Goal: Task Accomplishment & Management: Manage account settings

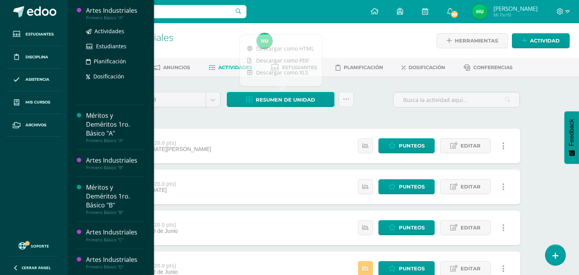
click at [112, 9] on div "Artes Industriales" at bounding box center [115, 10] width 59 height 9
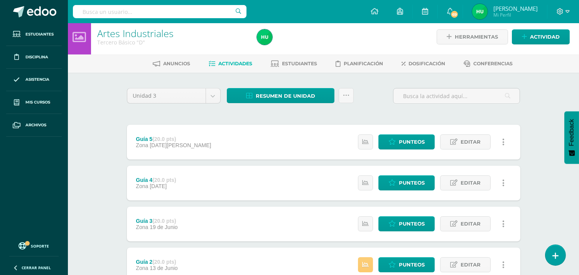
scroll to position [4, 0]
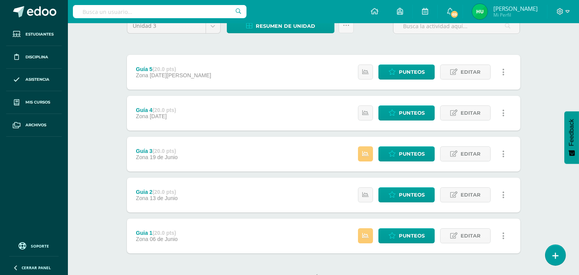
scroll to position [83, 0]
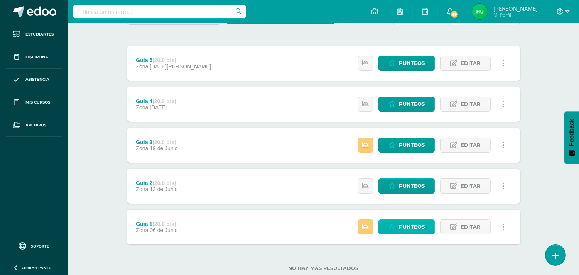
click at [409, 228] on span "Punteos" at bounding box center [412, 227] width 26 height 14
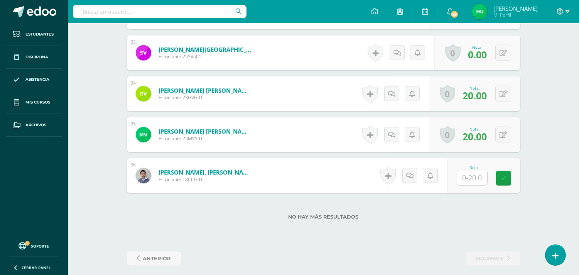
scroll to position [1555, 0]
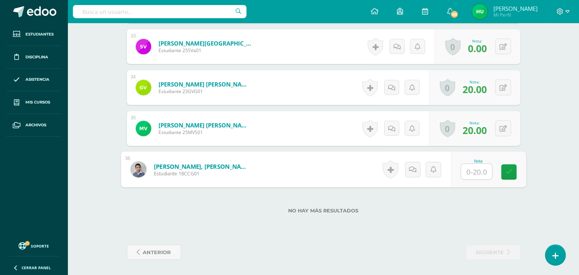
click at [475, 169] on input "text" at bounding box center [476, 171] width 31 height 15
type input "20"
click at [507, 174] on icon at bounding box center [509, 172] width 7 height 7
click at [166, 252] on span "anterior" at bounding box center [157, 252] width 28 height 14
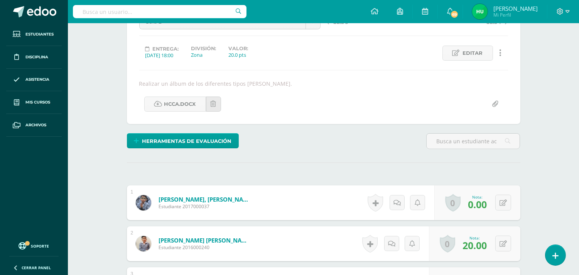
scroll to position [91, 0]
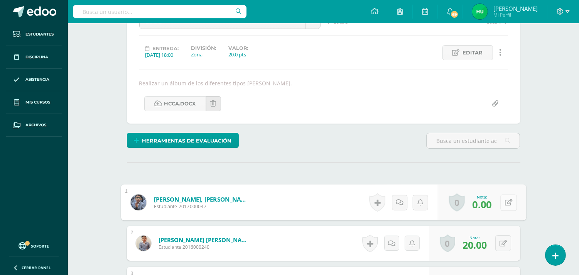
click at [506, 201] on icon at bounding box center [509, 202] width 8 height 7
type input "20"
click at [489, 204] on icon at bounding box center [488, 204] width 7 height 7
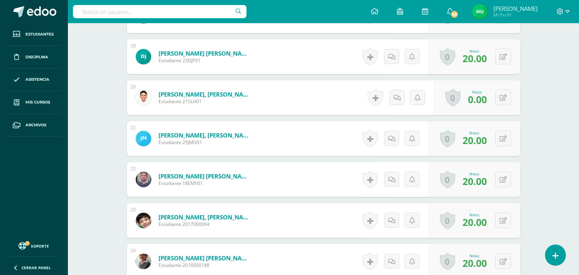
scroll to position [1555, 0]
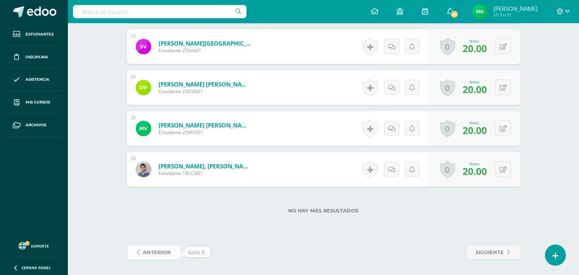
click at [164, 251] on span "anterior" at bounding box center [157, 252] width 28 height 14
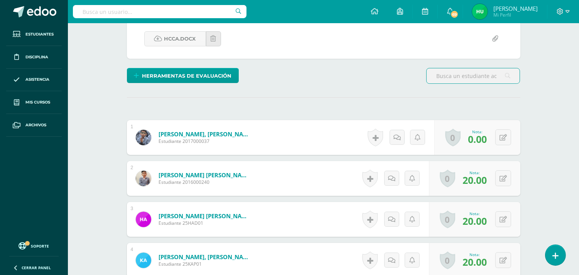
scroll to position [180, 0]
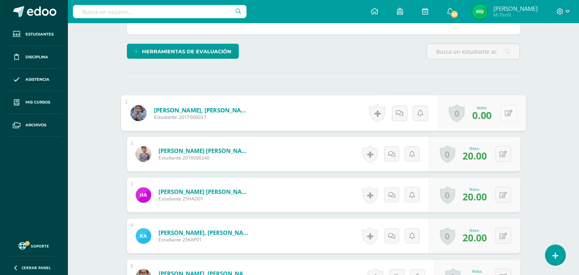
click at [505, 110] on icon at bounding box center [509, 113] width 8 height 7
type input "20"
click at [487, 118] on icon at bounding box center [488, 115] width 7 height 7
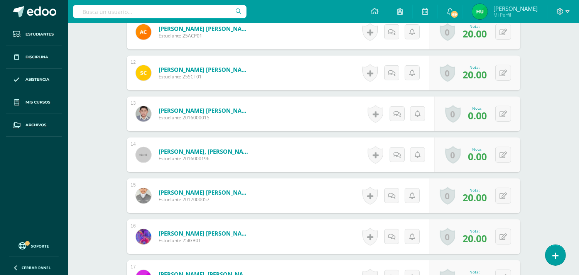
scroll to position [694, 0]
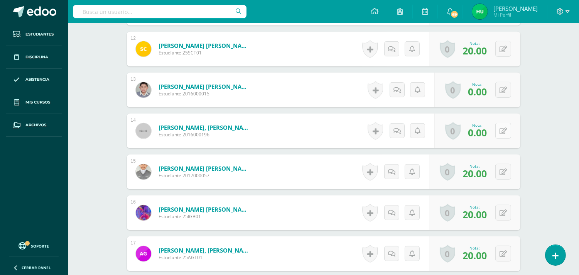
click at [504, 130] on button at bounding box center [504, 131] width 16 height 16
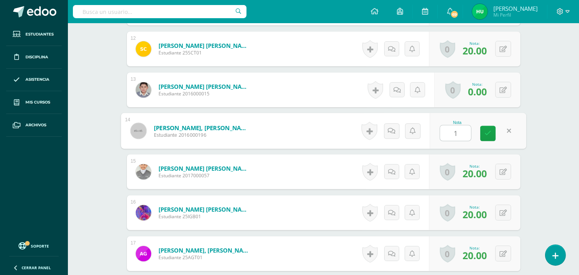
type input "10"
click at [486, 132] on icon at bounding box center [488, 133] width 7 height 7
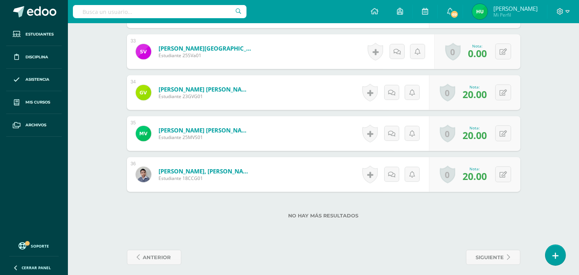
scroll to position [1555, 0]
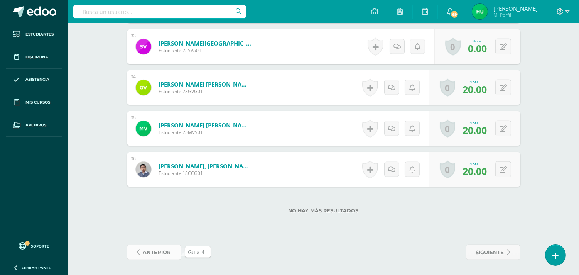
click at [156, 252] on span "anterior" at bounding box center [157, 252] width 28 height 14
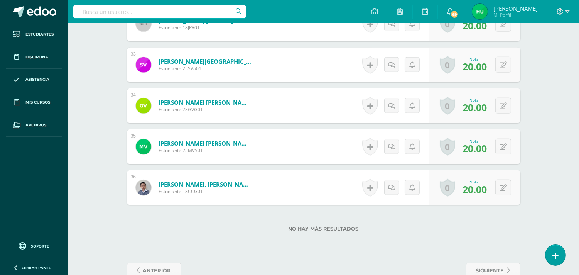
scroll to position [1555, 0]
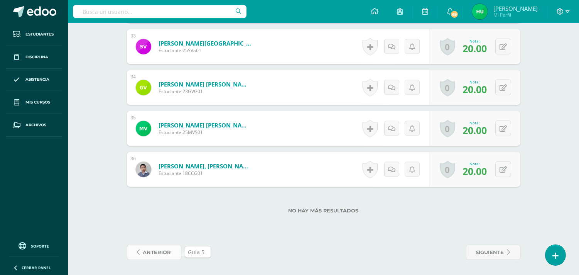
click at [154, 253] on span "anterior" at bounding box center [157, 252] width 28 height 14
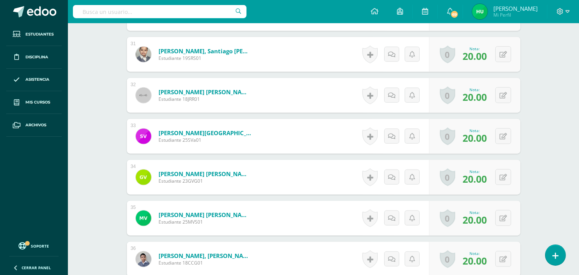
scroll to position [1555, 0]
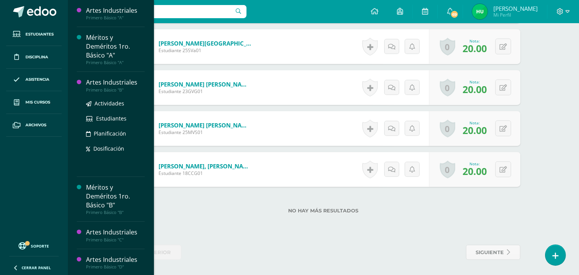
click at [116, 82] on div "Artes Industriales" at bounding box center [115, 82] width 59 height 9
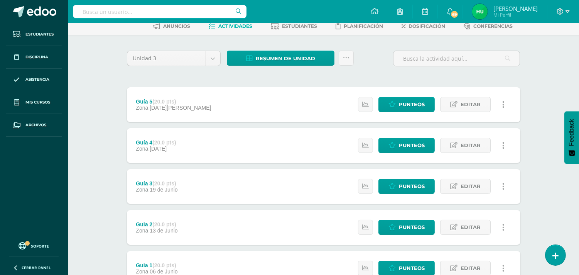
scroll to position [103, 0]
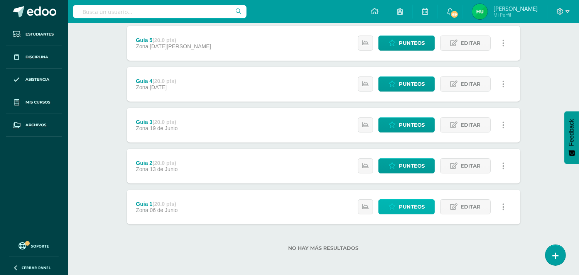
click at [409, 204] on span "Punteos" at bounding box center [412, 207] width 26 height 14
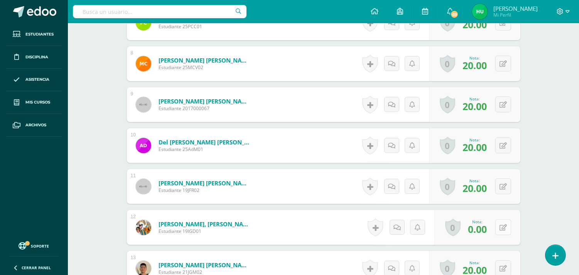
scroll to position [546, 0]
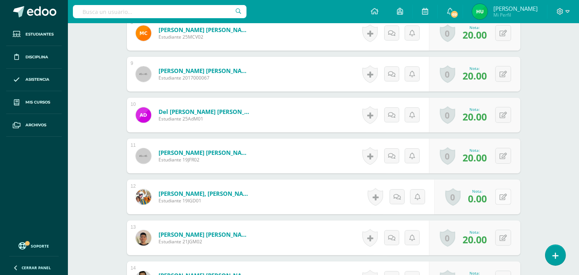
click at [504, 193] on button at bounding box center [504, 197] width 16 height 16
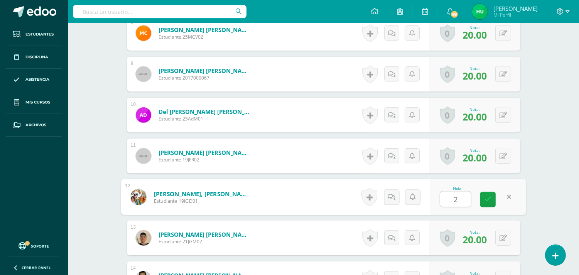
type input "20"
click at [487, 199] on icon at bounding box center [488, 199] width 7 height 7
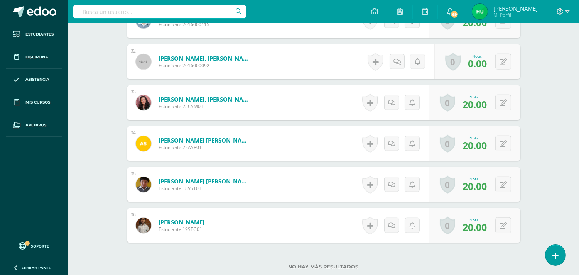
scroll to position [1555, 0]
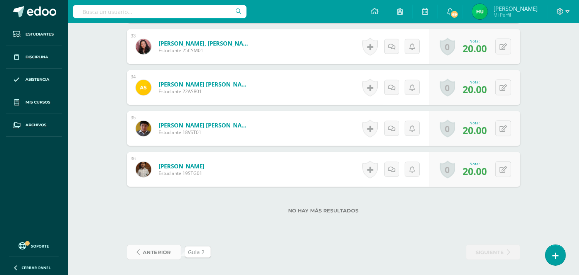
click at [161, 252] on span "anterior" at bounding box center [157, 252] width 28 height 14
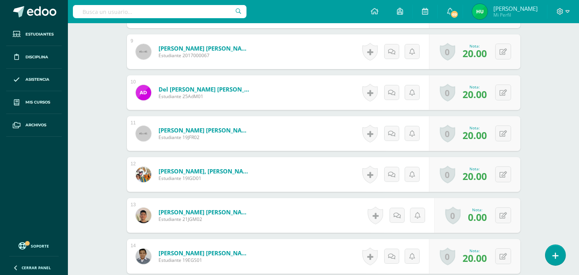
scroll to position [571, 0]
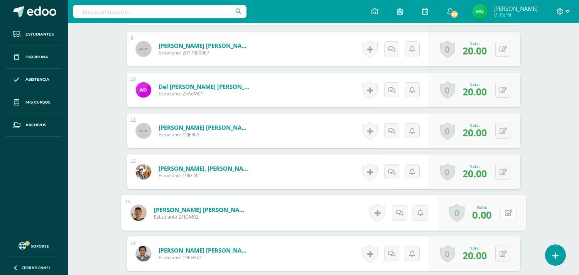
click at [501, 212] on button at bounding box center [509, 213] width 16 height 16
type input "10"
click at [491, 213] on link at bounding box center [487, 214] width 15 height 15
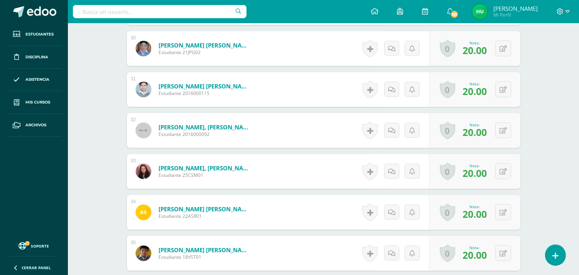
scroll to position [1555, 0]
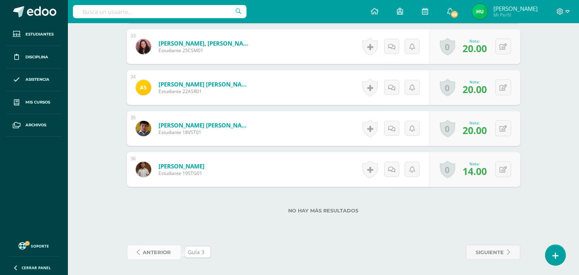
click at [162, 254] on span "anterior" at bounding box center [157, 252] width 28 height 14
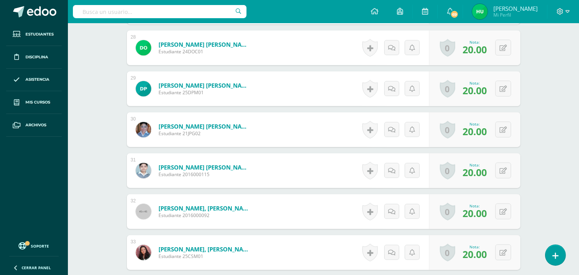
scroll to position [1555, 0]
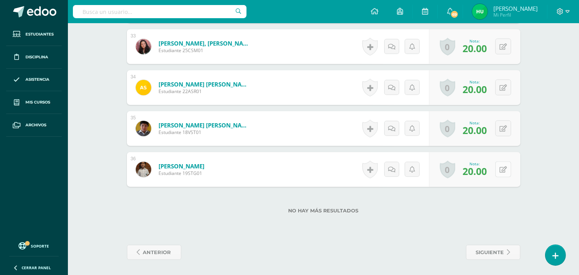
click at [502, 171] on button at bounding box center [504, 169] width 16 height 16
type input "14"
click at [491, 171] on link at bounding box center [487, 171] width 15 height 15
click at [504, 252] on span "siguiente" at bounding box center [490, 252] width 28 height 14
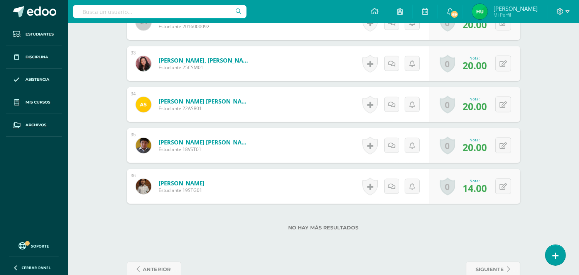
scroll to position [1555, 0]
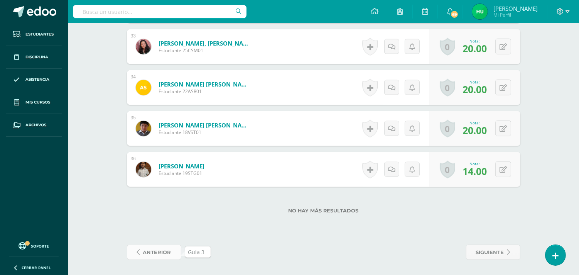
click at [158, 253] on span "anterior" at bounding box center [157, 252] width 28 height 14
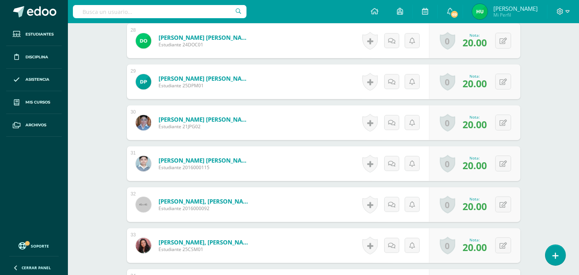
scroll to position [1555, 0]
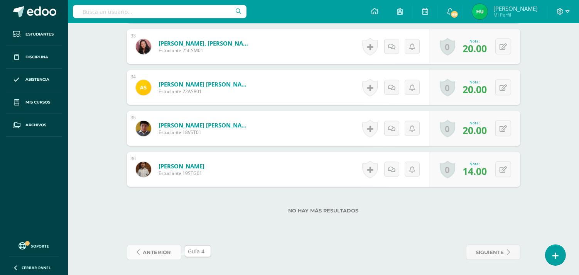
click at [152, 250] on span "anterior" at bounding box center [157, 252] width 28 height 14
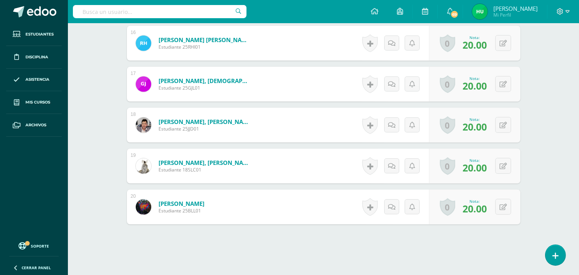
scroll to position [898, 0]
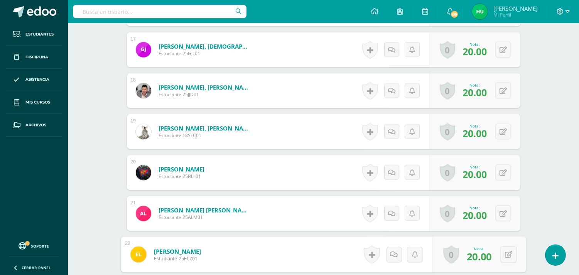
click at [159, 253] on link "[PERSON_NAME]" at bounding box center [177, 251] width 47 height 8
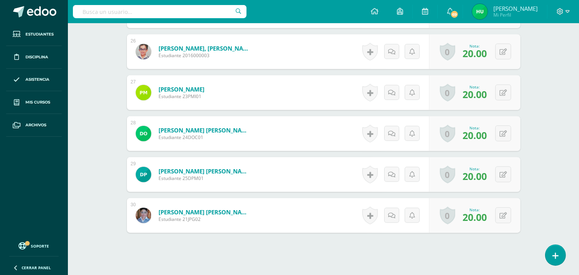
scroll to position [1307, 0]
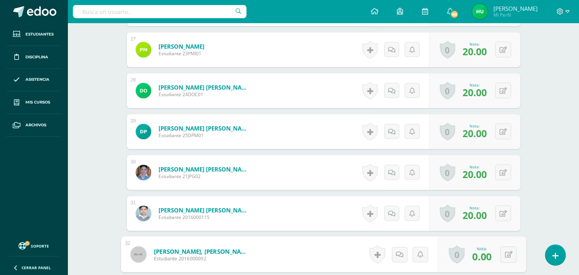
click at [162, 253] on link "[PERSON_NAME], [PERSON_NAME]" at bounding box center [201, 251] width 95 height 8
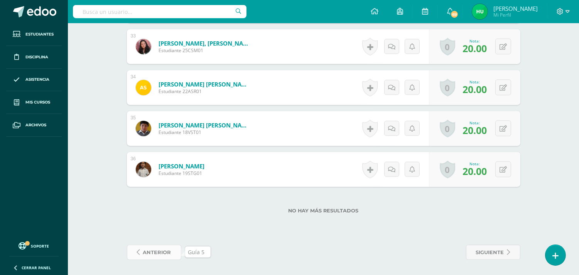
click at [156, 251] on span "anterior" at bounding box center [157, 252] width 28 height 14
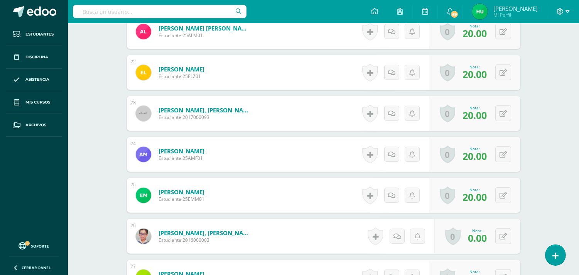
scroll to position [1092, 0]
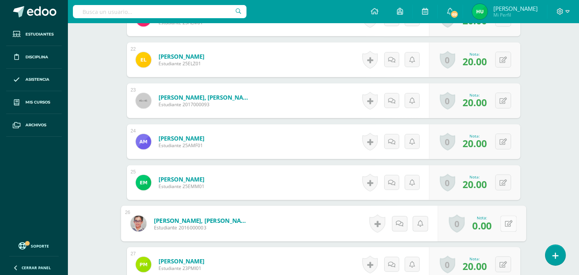
click at [502, 225] on button at bounding box center [509, 223] width 16 height 16
type input "20"
click at [489, 225] on icon at bounding box center [488, 226] width 7 height 7
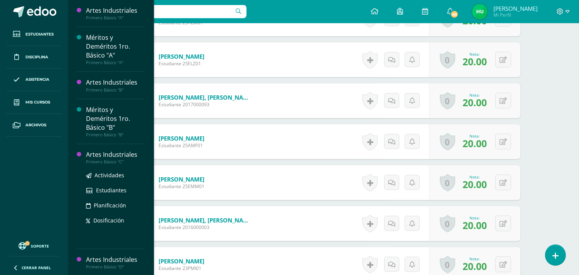
click at [125, 156] on div "Artes Industriales" at bounding box center [115, 154] width 59 height 9
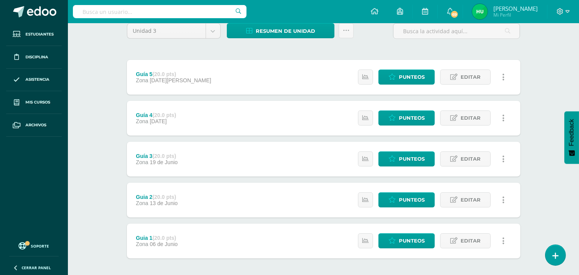
scroll to position [103, 0]
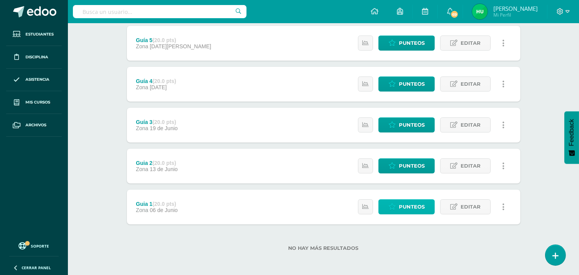
click at [406, 209] on span "Punteos" at bounding box center [412, 207] width 26 height 14
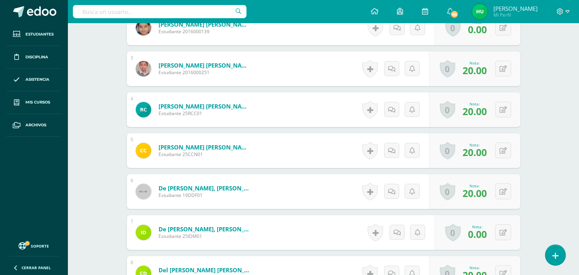
scroll to position [309, 0]
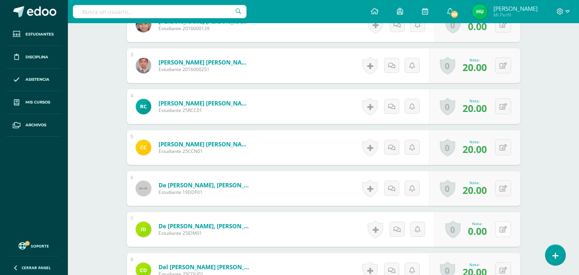
click at [502, 236] on button at bounding box center [504, 229] width 16 height 16
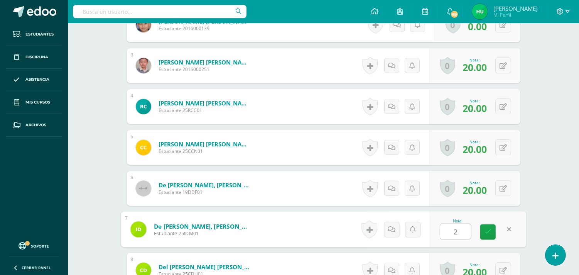
type input "20"
click at [490, 231] on icon at bounding box center [488, 231] width 7 height 7
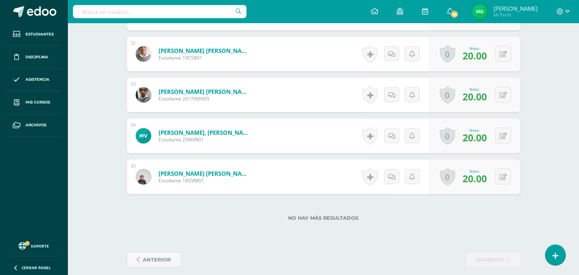
scroll to position [1514, 0]
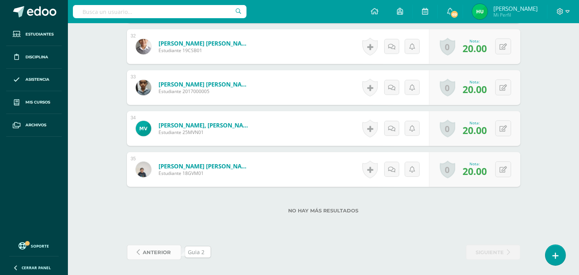
click at [152, 249] on span "anterior" at bounding box center [157, 252] width 28 height 14
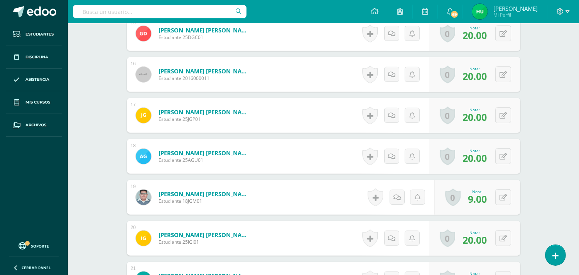
scroll to position [832, 0]
click at [504, 198] on button at bounding box center [504, 197] width 16 height 16
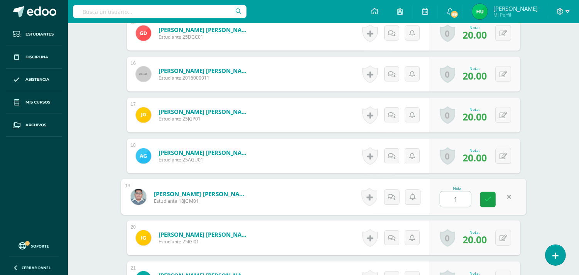
type input "19"
click at [492, 198] on link at bounding box center [487, 199] width 15 height 15
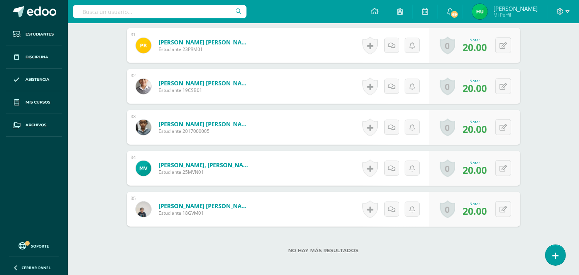
scroll to position [1514, 0]
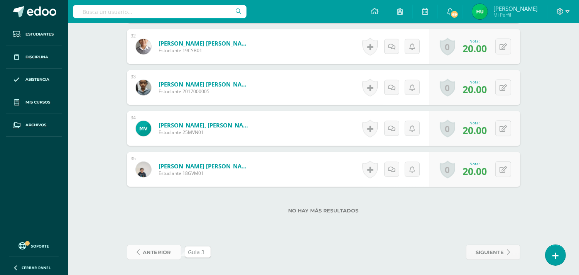
click at [161, 249] on span "anterior" at bounding box center [157, 252] width 28 height 14
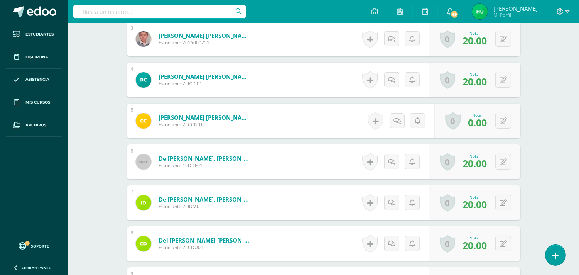
scroll to position [348, 0]
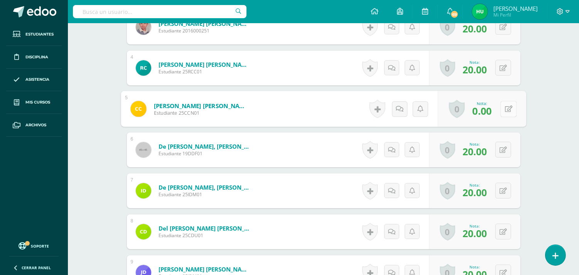
click at [503, 111] on button at bounding box center [509, 109] width 16 height 16
type input "20"
click at [491, 110] on link at bounding box center [487, 111] width 15 height 15
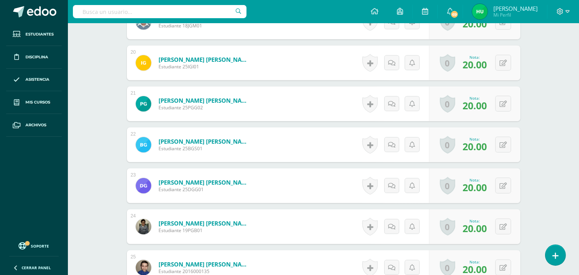
scroll to position [1013, 0]
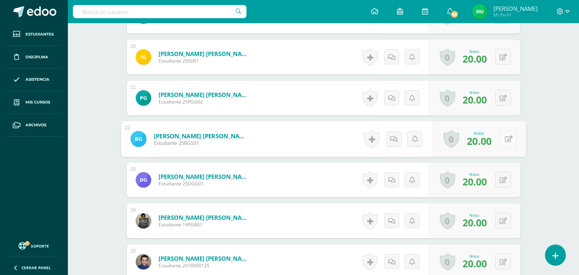
click at [505, 139] on icon at bounding box center [509, 138] width 8 height 7
type input "10"
click at [489, 138] on icon at bounding box center [488, 141] width 7 height 7
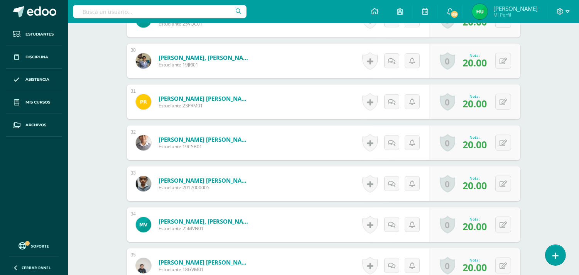
scroll to position [1514, 0]
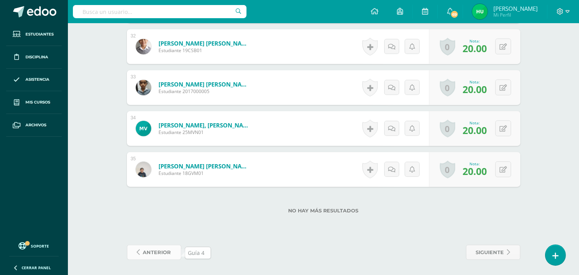
click at [167, 250] on span "anterior" at bounding box center [157, 252] width 28 height 14
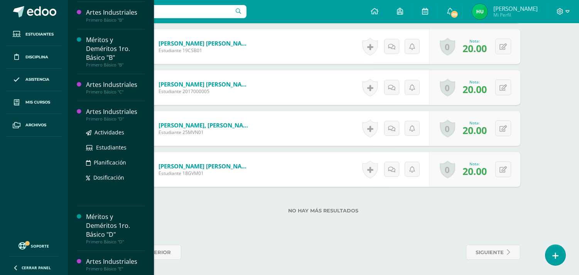
scroll to position [79, 0]
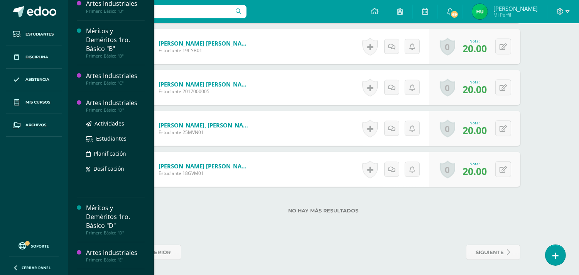
click at [114, 103] on div "Artes Industriales" at bounding box center [115, 102] width 59 height 9
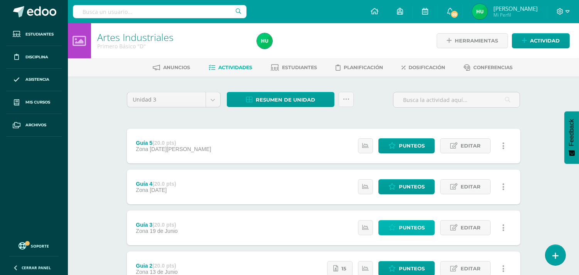
click at [411, 229] on span "Punteos" at bounding box center [412, 227] width 26 height 14
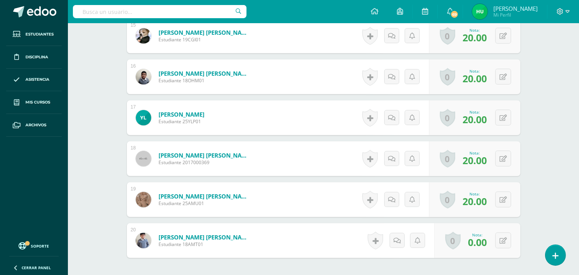
scroll to position [834, 0]
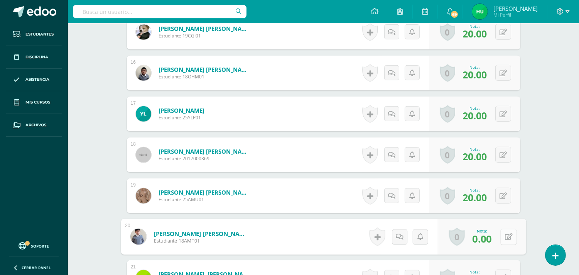
click at [499, 237] on div "0 Logros Logros obtenidos Aún no hay logros agregados Nota: 0.00" at bounding box center [482, 237] width 88 height 36
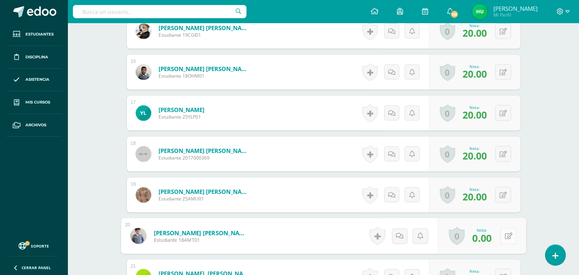
click at [508, 237] on icon at bounding box center [509, 235] width 8 height 7
type input "20"
click at [493, 237] on link at bounding box center [487, 238] width 15 height 15
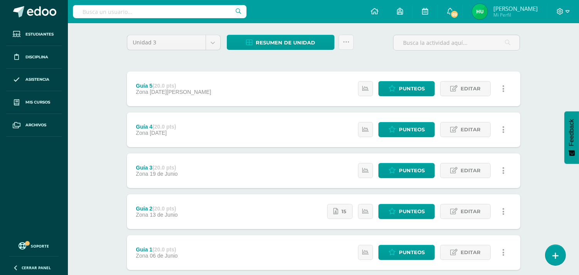
scroll to position [67, 0]
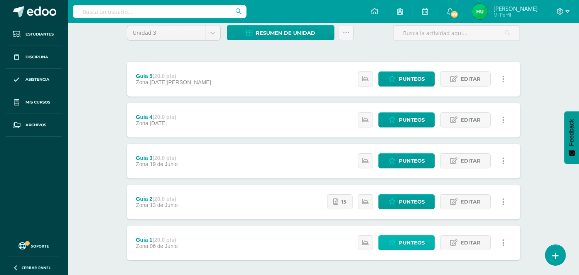
click at [405, 237] on span "Punteos" at bounding box center [412, 242] width 26 height 14
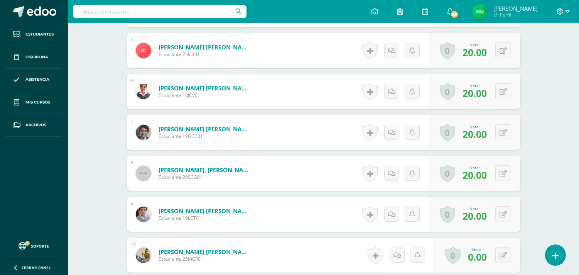
scroll to position [406, 0]
click at [10, 208] on ul "Estudiantes Disciplina Asistencia Mis cursos Archivos" at bounding box center [34, 129] width 68 height 213
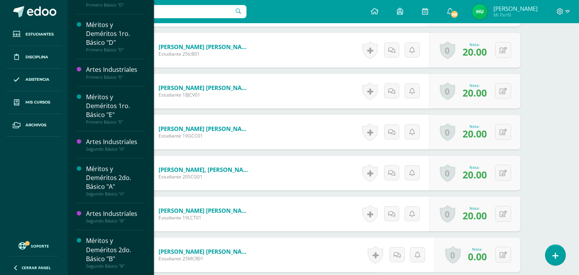
scroll to position [185, 0]
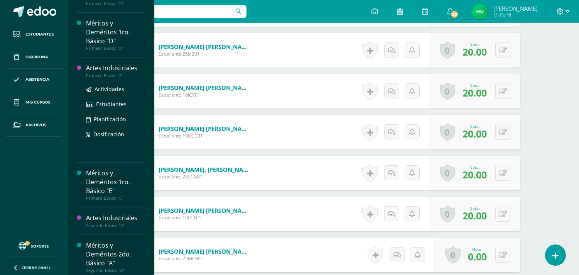
click at [115, 66] on div "Artes Industriales" at bounding box center [115, 68] width 59 height 9
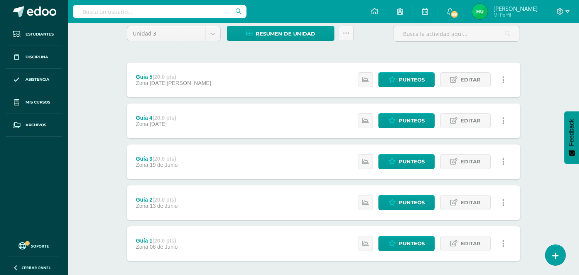
scroll to position [67, 0]
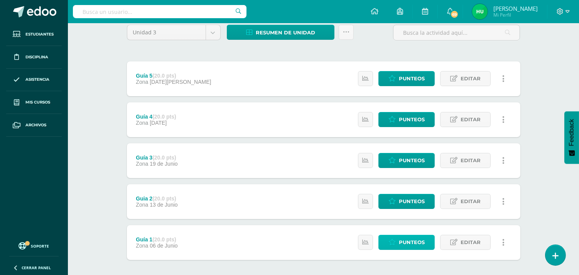
click at [406, 241] on span "Punteos" at bounding box center [412, 242] width 26 height 14
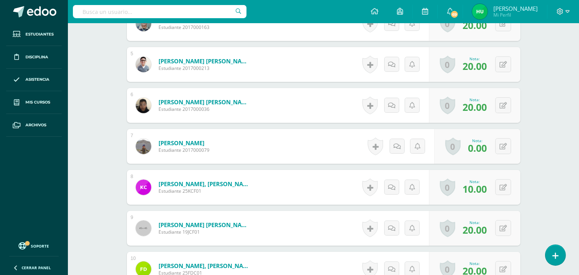
scroll to position [395, 0]
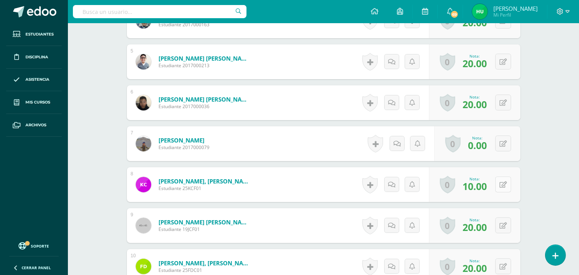
click at [502, 187] on button at bounding box center [504, 184] width 16 height 16
type input "20"
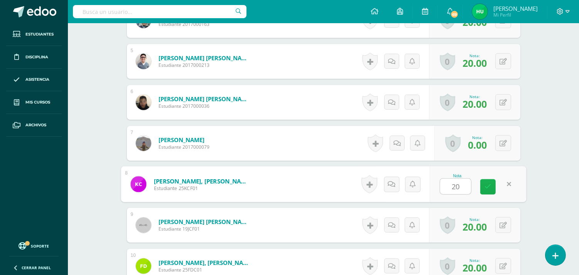
click at [491, 186] on link at bounding box center [487, 186] width 15 height 15
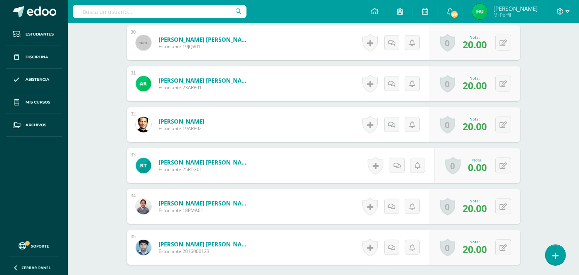
scroll to position [1514, 0]
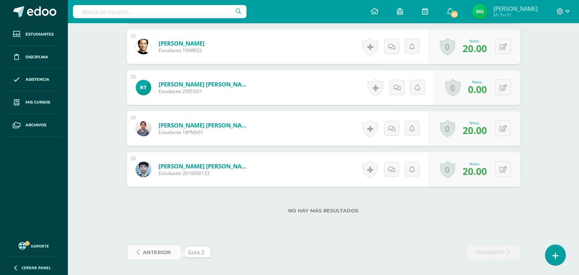
click at [154, 254] on span "anterior" at bounding box center [157, 252] width 28 height 14
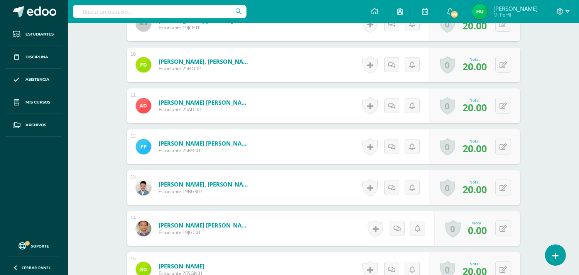
scroll to position [614, 0]
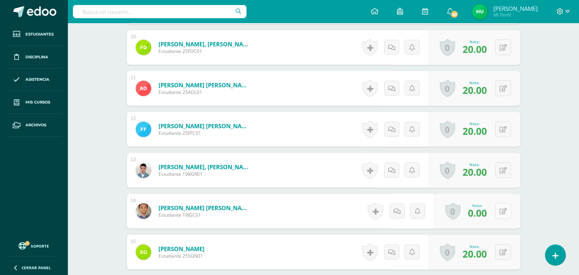
click at [502, 214] on button at bounding box center [504, 211] width 16 height 16
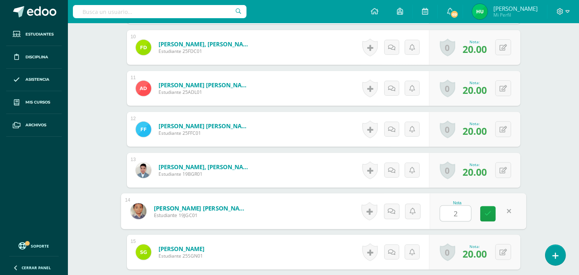
type input "20"
click at [486, 214] on icon at bounding box center [488, 213] width 7 height 7
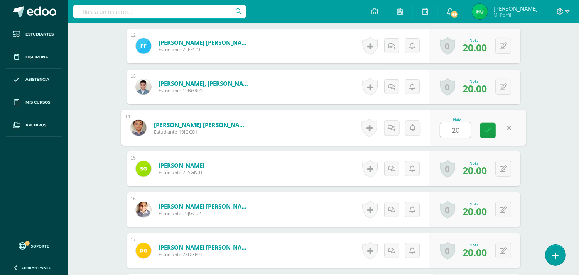
scroll to position [703, 0]
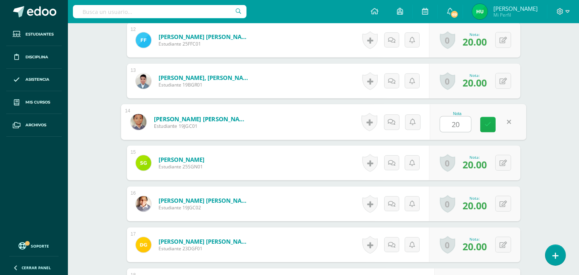
click at [487, 123] on icon at bounding box center [488, 124] width 7 height 7
click at [489, 125] on icon at bounding box center [488, 124] width 7 height 7
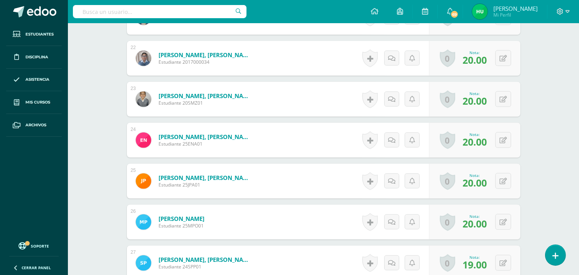
scroll to position [1307, 0]
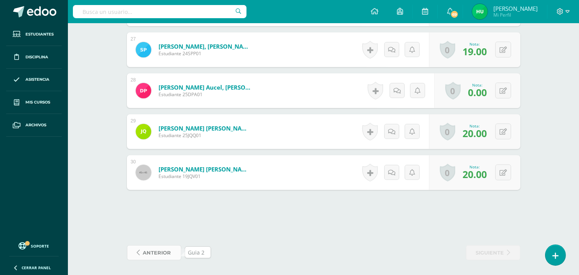
click at [151, 251] on span "anterior" at bounding box center [157, 252] width 28 height 14
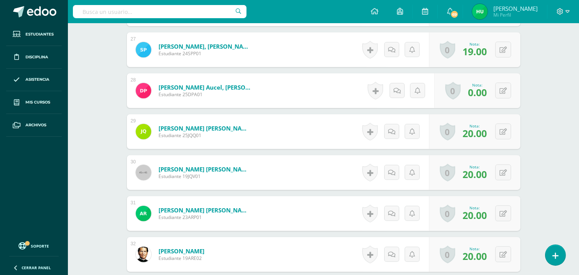
scroll to position [1307, 0]
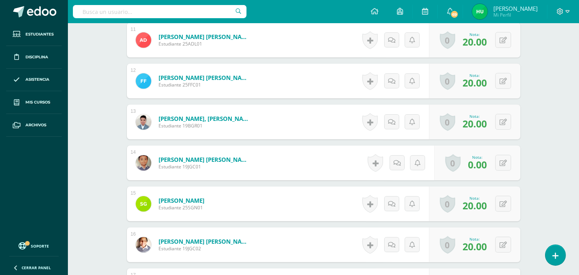
scroll to position [665, 0]
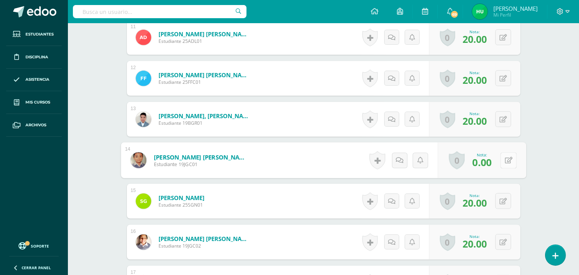
click at [504, 163] on button at bounding box center [509, 160] width 16 height 16
type input "20"
click at [492, 161] on link at bounding box center [487, 162] width 15 height 15
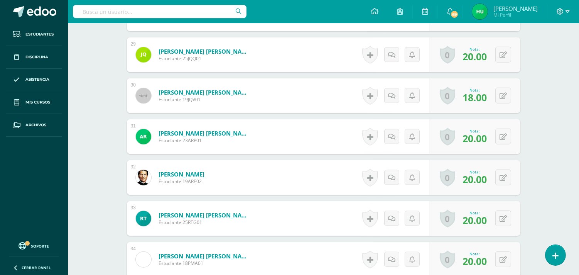
scroll to position [1514, 0]
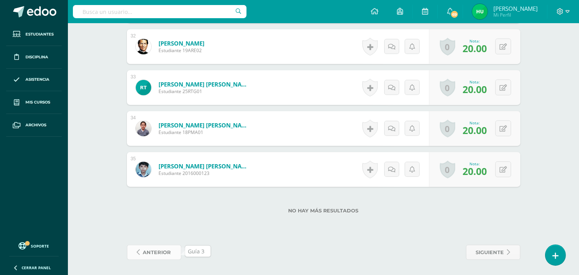
click at [157, 252] on span "anterior" at bounding box center [157, 252] width 28 height 14
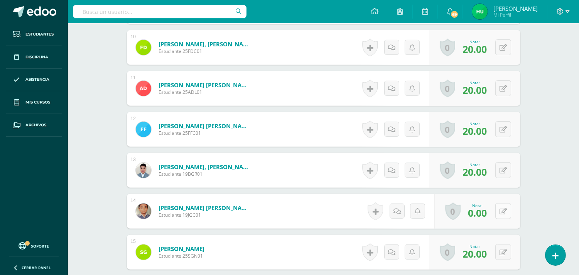
scroll to position [614, 0]
click at [505, 212] on icon at bounding box center [509, 210] width 8 height 7
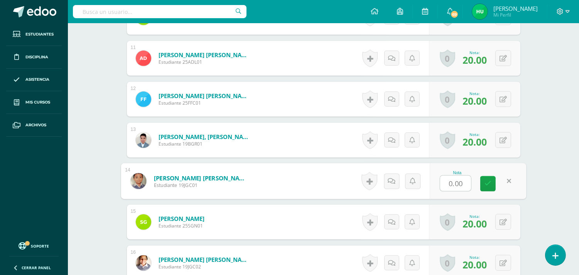
scroll to position [688, 0]
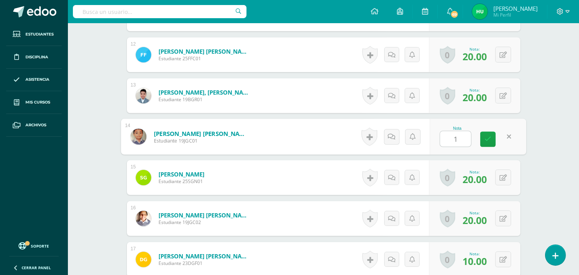
type input "10"
click at [482, 137] on link at bounding box center [487, 139] width 15 height 15
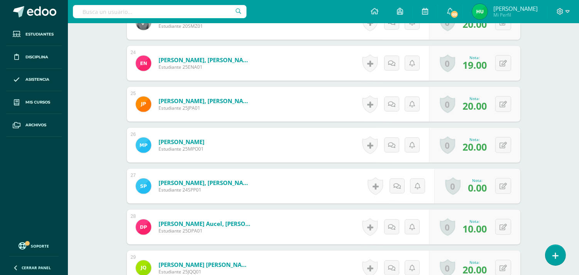
scroll to position [1514, 0]
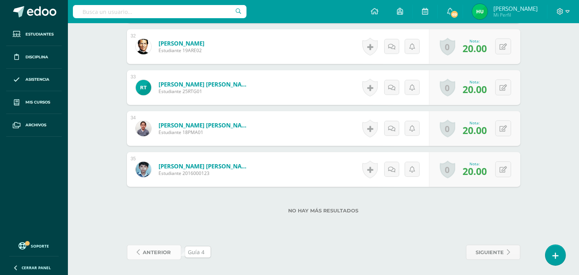
click at [149, 253] on span "anterior" at bounding box center [157, 252] width 28 height 14
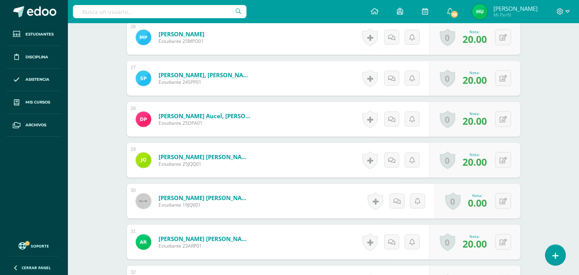
scroll to position [1284, 0]
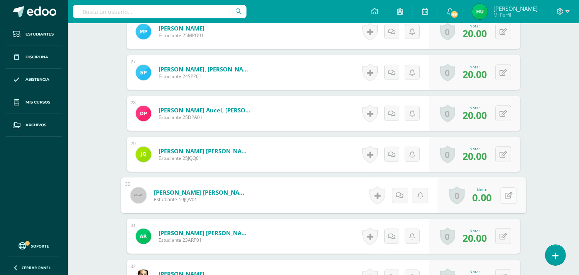
click at [502, 196] on button at bounding box center [509, 195] width 16 height 16
type input "20"
click at [489, 196] on icon at bounding box center [488, 197] width 7 height 7
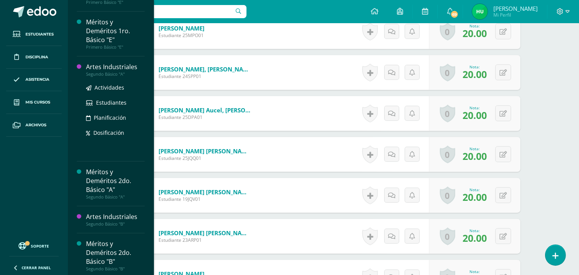
scroll to position [251, 0]
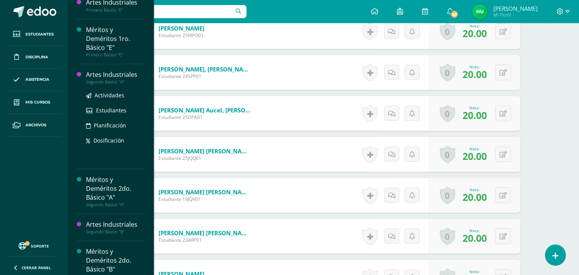
click at [110, 76] on div "Artes Industriales" at bounding box center [115, 74] width 59 height 9
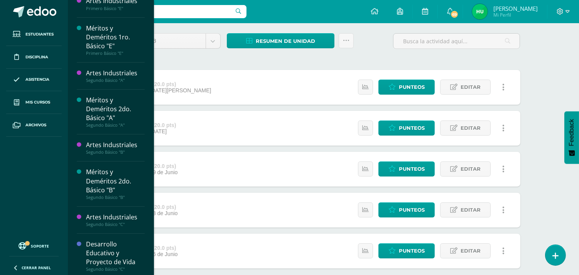
scroll to position [255, 0]
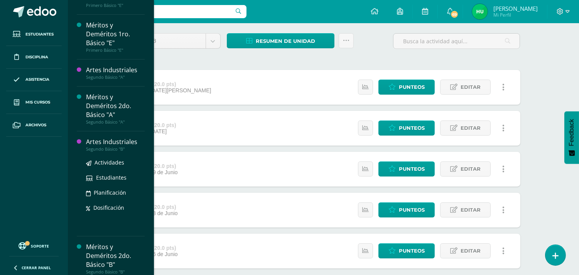
click at [113, 143] on div "Artes Industriales" at bounding box center [115, 141] width 59 height 9
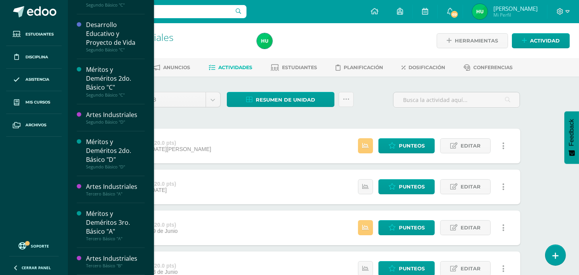
scroll to position [476, 0]
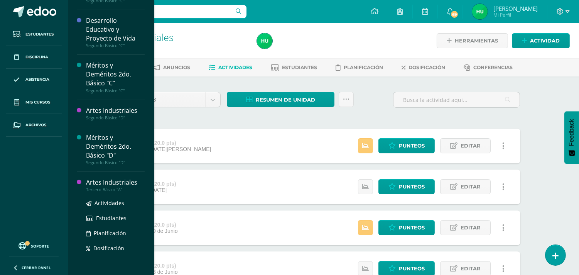
click at [113, 185] on div "Artes Industriales" at bounding box center [115, 182] width 59 height 9
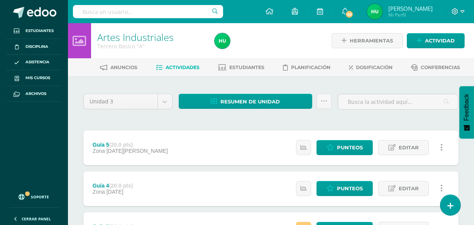
scroll to position [4, 0]
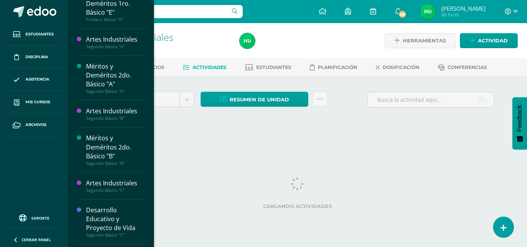
scroll to position [279, 0]
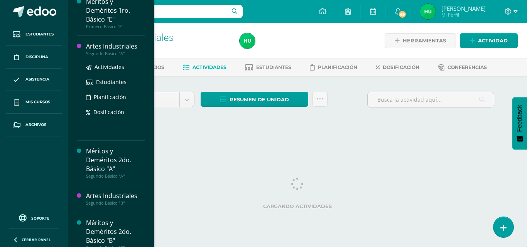
click at [110, 48] on div "Artes Industriales" at bounding box center [115, 46] width 59 height 9
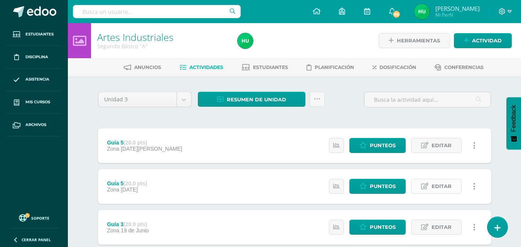
click at [441, 188] on span "Editar" at bounding box center [442, 186] width 20 height 14
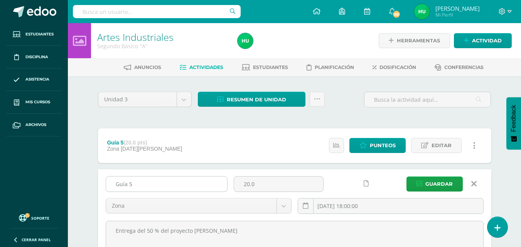
click at [136, 187] on input "Guía 5" at bounding box center [166, 184] width 121 height 15
type input "Guía 4"
click at [439, 179] on span "Guardar" at bounding box center [439, 184] width 27 height 14
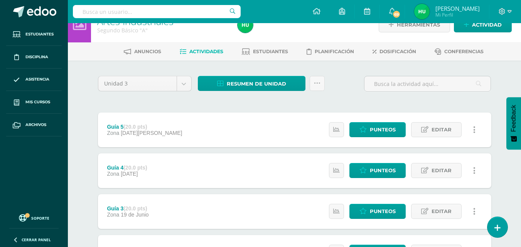
scroll to position [16, 0]
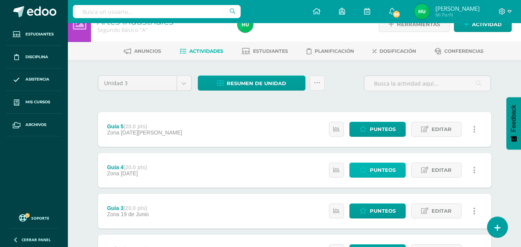
click at [384, 172] on span "Punteos" at bounding box center [383, 170] width 26 height 14
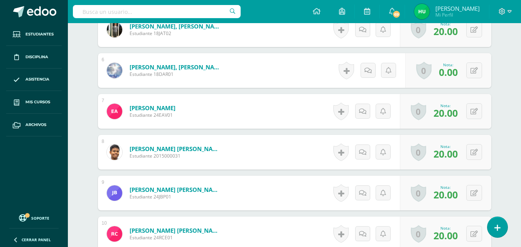
scroll to position [409, 0]
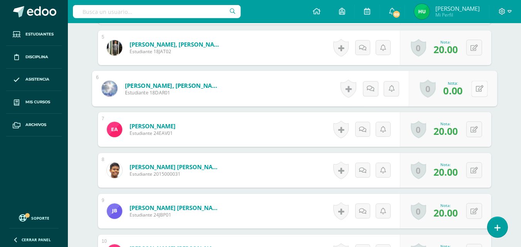
click at [472, 86] on button at bounding box center [480, 89] width 16 height 16
type input "20"
click at [455, 85] on link at bounding box center [459, 91] width 15 height 15
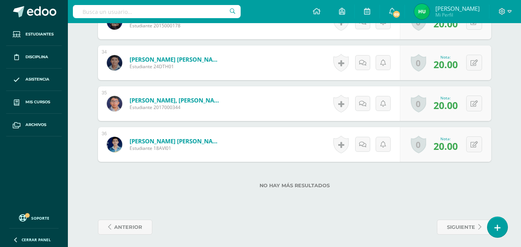
scroll to position [1583, 0]
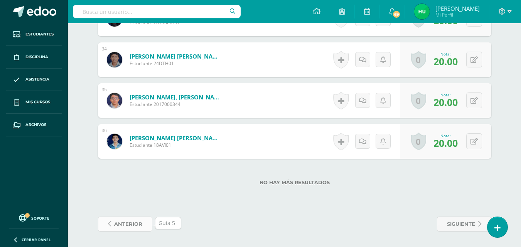
click at [129, 221] on span "anterior" at bounding box center [128, 224] width 28 height 14
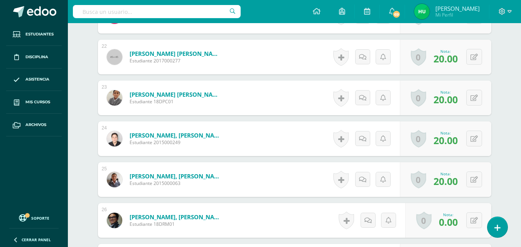
scroll to position [1095, 0]
click at [476, 219] on icon at bounding box center [474, 220] width 7 height 7
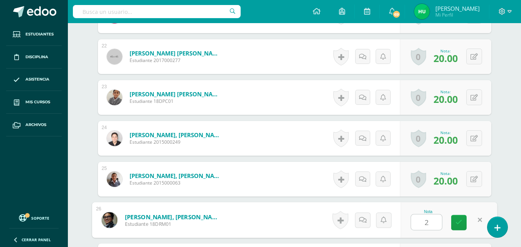
type input "20"
click at [462, 222] on icon at bounding box center [459, 223] width 7 height 7
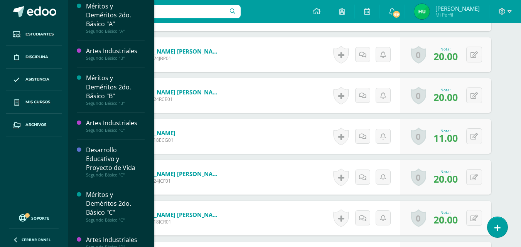
scroll to position [333, 0]
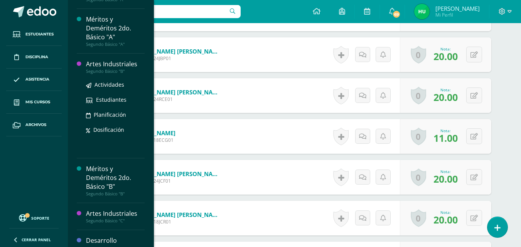
click at [117, 66] on div "Artes Industriales" at bounding box center [115, 64] width 59 height 9
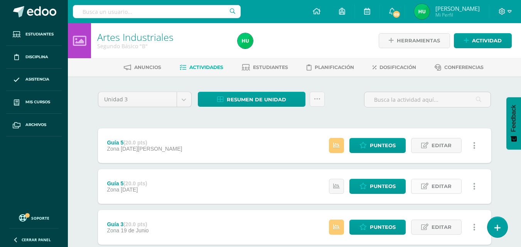
click at [434, 188] on span "Editar" at bounding box center [442, 186] width 20 height 14
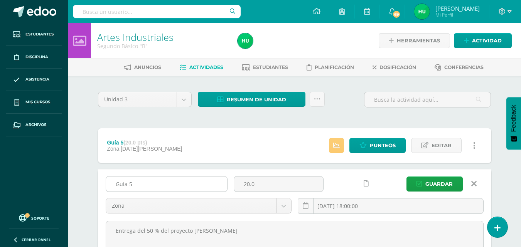
click at [144, 184] on input "Guía 5" at bounding box center [166, 184] width 121 height 15
type input "Guía 4"
click at [436, 185] on span "Guardar" at bounding box center [439, 184] width 27 height 14
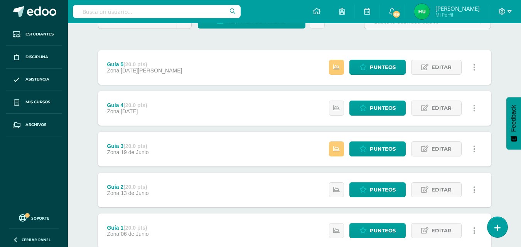
scroll to position [79, 0]
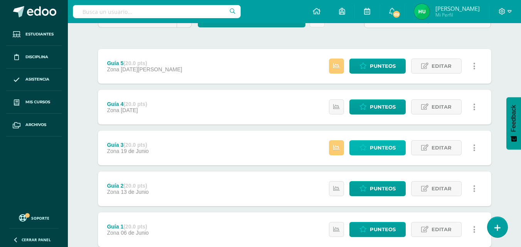
click at [382, 148] on span "Punteos" at bounding box center [383, 148] width 26 height 14
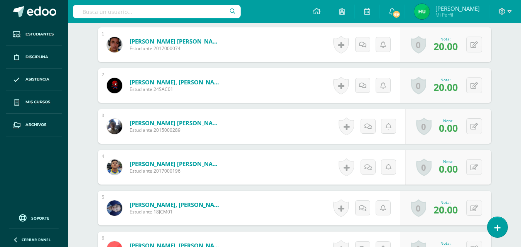
scroll to position [263, 0]
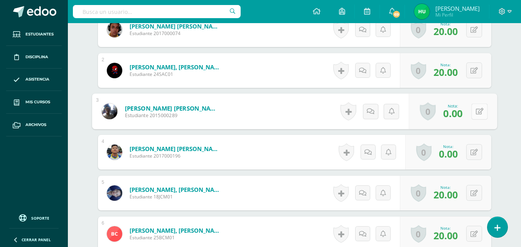
click at [474, 112] on button at bounding box center [480, 111] width 16 height 16
type input "20"
click at [463, 114] on link at bounding box center [459, 114] width 15 height 15
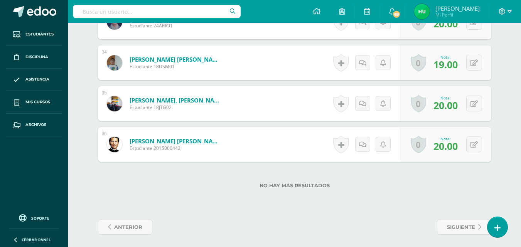
scroll to position [1583, 0]
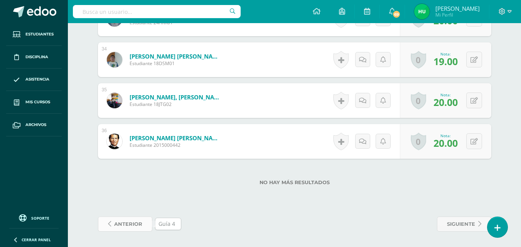
click at [135, 223] on span "anterior" at bounding box center [128, 224] width 28 height 14
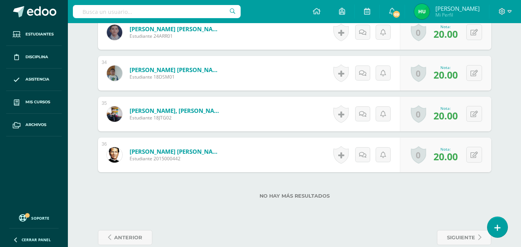
scroll to position [1583, 0]
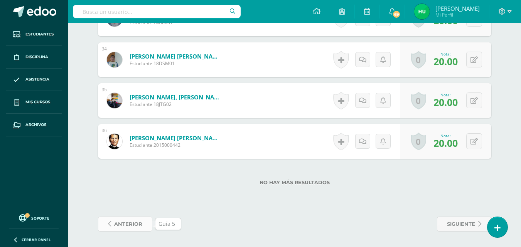
click at [129, 223] on span "anterior" at bounding box center [128, 224] width 28 height 14
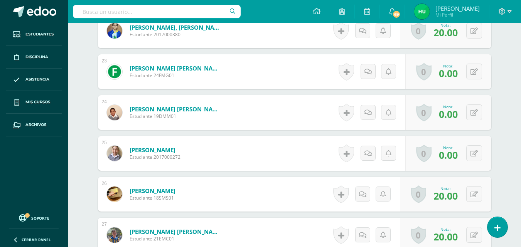
scroll to position [1124, 0]
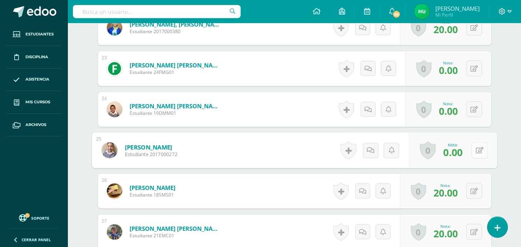
click at [475, 151] on button at bounding box center [480, 150] width 16 height 16
type input "20"
click at [476, 105] on button at bounding box center [475, 109] width 16 height 16
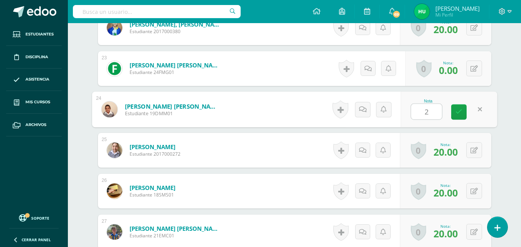
type input "20"
click at [461, 112] on icon at bounding box center [459, 112] width 7 height 7
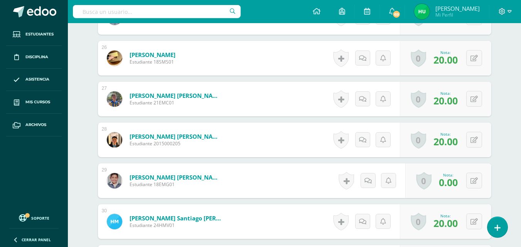
scroll to position [1260, 0]
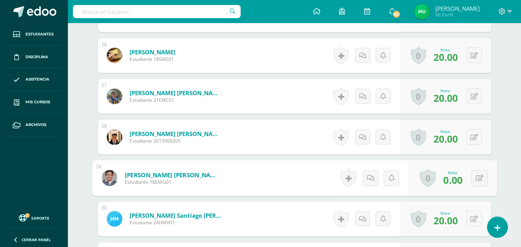
click at [114, 178] on img at bounding box center [109, 178] width 16 height 16
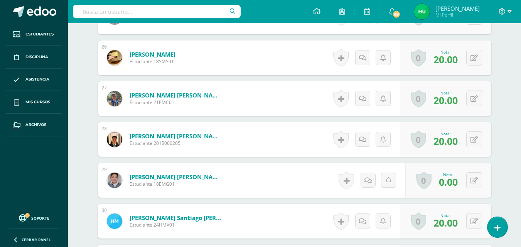
scroll to position [1261, 0]
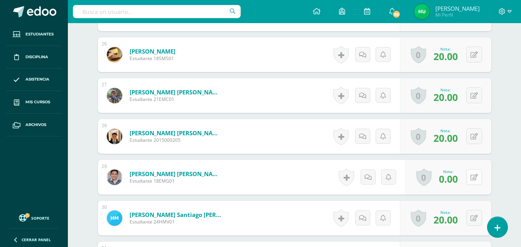
click at [475, 176] on button at bounding box center [475, 177] width 16 height 16
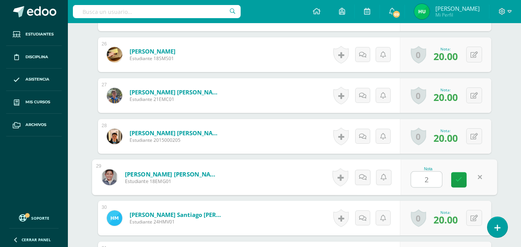
type input "20"
click at [465, 186] on link at bounding box center [459, 179] width 15 height 15
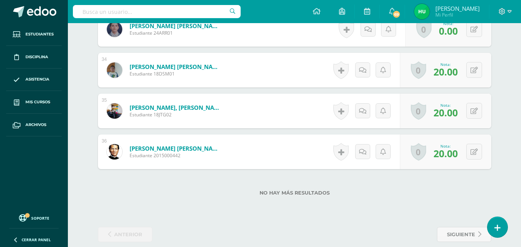
scroll to position [1583, 0]
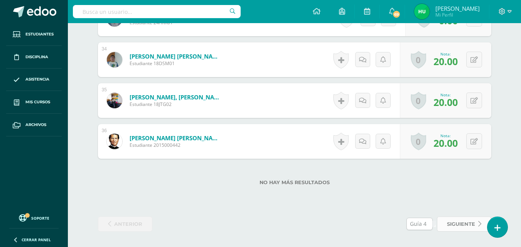
click at [463, 225] on span "siguiente" at bounding box center [461, 224] width 28 height 14
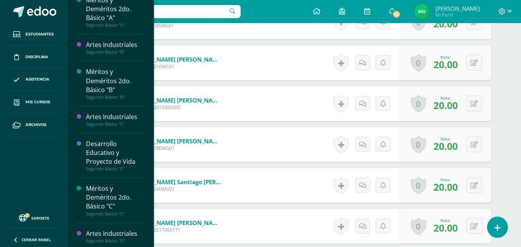
scroll to position [353, 0]
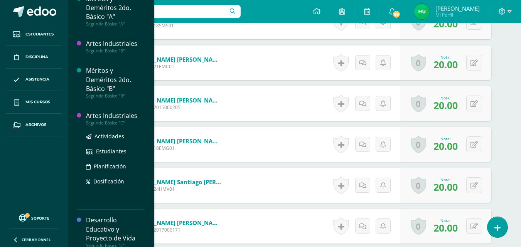
click at [122, 115] on div "Artes Industriales" at bounding box center [115, 116] width 59 height 9
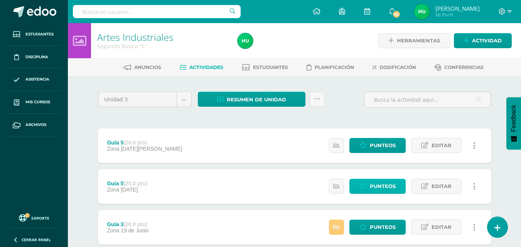
click at [375, 188] on span "Punteos" at bounding box center [383, 186] width 26 height 14
click at [438, 183] on span "Editar" at bounding box center [442, 186] width 20 height 14
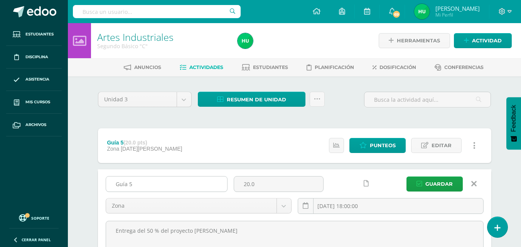
click at [141, 183] on input "Guía 5" at bounding box center [166, 184] width 121 height 15
type input "Guía 4"
click at [432, 183] on span "Guardar" at bounding box center [439, 184] width 27 height 14
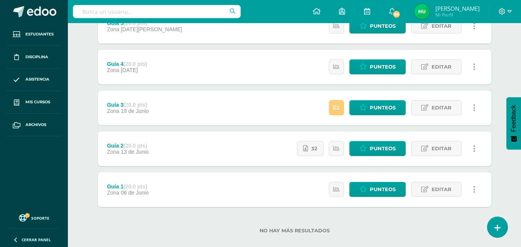
scroll to position [121, 0]
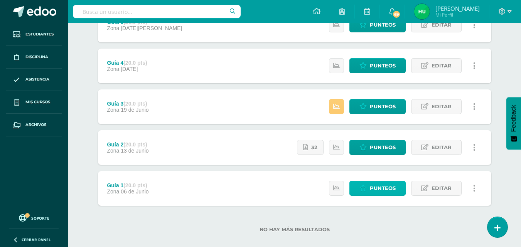
click at [377, 190] on span "Punteos" at bounding box center [383, 188] width 26 height 14
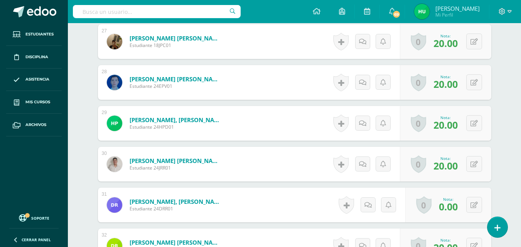
scroll to position [1321, 0]
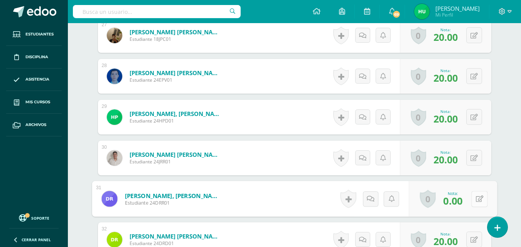
click at [474, 196] on button at bounding box center [480, 199] width 16 height 16
type input "20"
click at [460, 203] on icon at bounding box center [459, 201] width 7 height 7
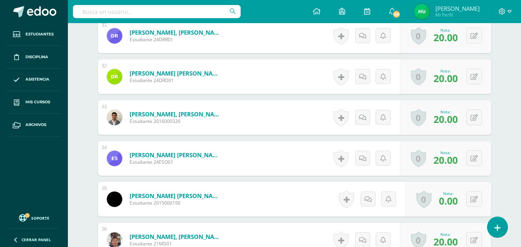
scroll to position [1487, 0]
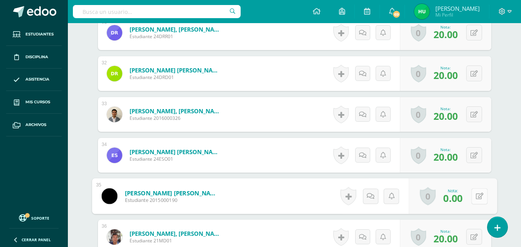
click at [473, 199] on button at bounding box center [480, 196] width 16 height 16
type input "20"
click at [460, 201] on icon at bounding box center [459, 199] width 7 height 7
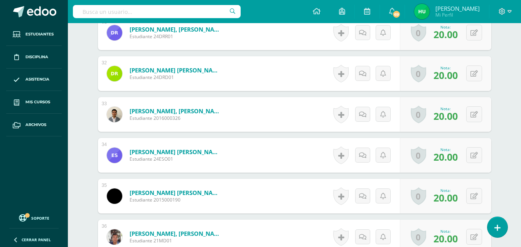
scroll to position [1583, 0]
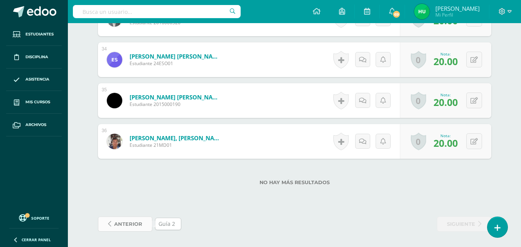
click at [132, 225] on span "anterior" at bounding box center [128, 224] width 28 height 14
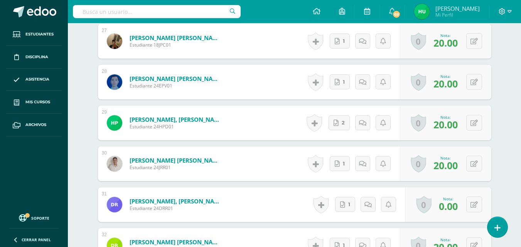
scroll to position [1361, 0]
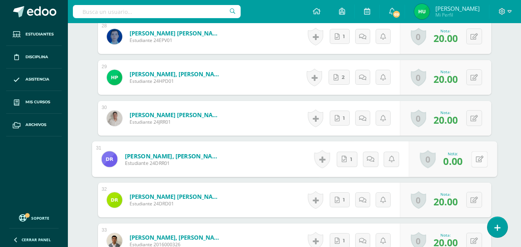
click at [474, 162] on button at bounding box center [480, 159] width 16 height 16
type input "20"
click at [462, 162] on link at bounding box center [459, 161] width 15 height 15
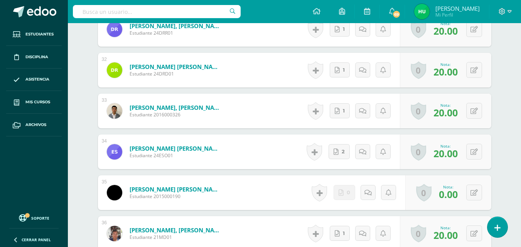
scroll to position [1527, 0]
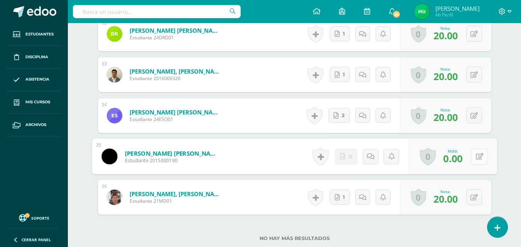
click at [475, 157] on button at bounding box center [480, 157] width 16 height 16
type input "20"
click at [459, 165] on link at bounding box center [459, 159] width 15 height 15
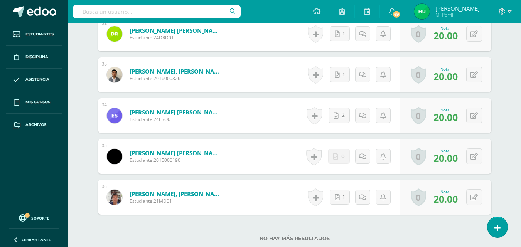
scroll to position [1583, 0]
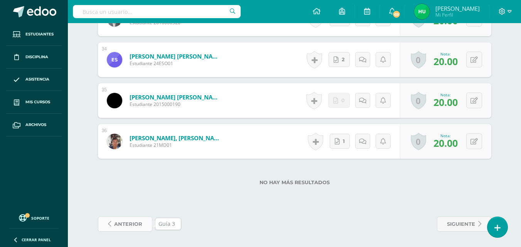
click at [134, 224] on span "anterior" at bounding box center [128, 224] width 28 height 14
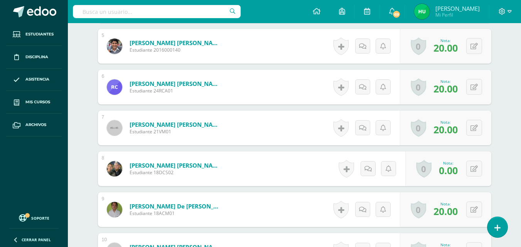
scroll to position [419, 0]
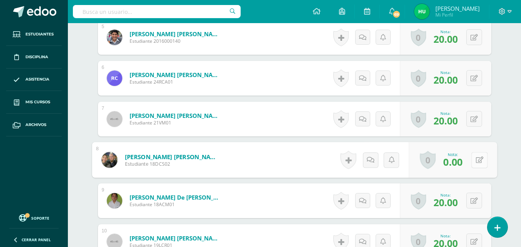
click at [474, 159] on button at bounding box center [480, 160] width 16 height 16
type input "20"
click at [460, 164] on icon at bounding box center [459, 162] width 7 height 7
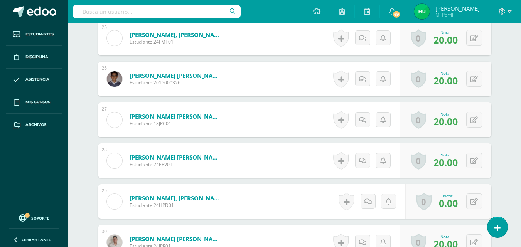
scroll to position [1240, 0]
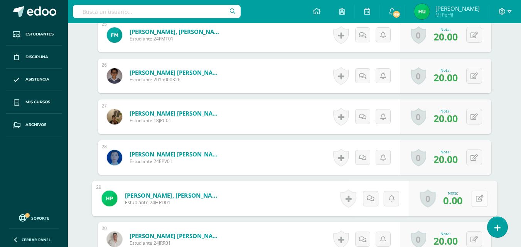
click at [474, 201] on button at bounding box center [480, 199] width 16 height 16
type input "20"
click at [459, 201] on icon at bounding box center [459, 201] width 7 height 7
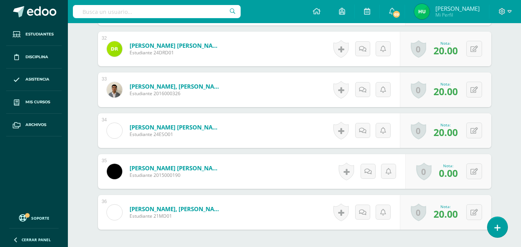
scroll to position [1518, 0]
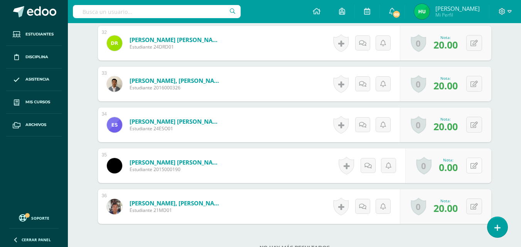
click at [474, 166] on button at bounding box center [475, 166] width 16 height 16
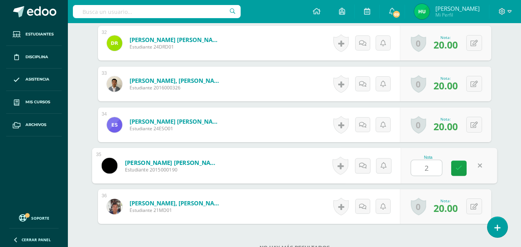
type input "20"
click at [457, 169] on icon at bounding box center [459, 168] width 7 height 7
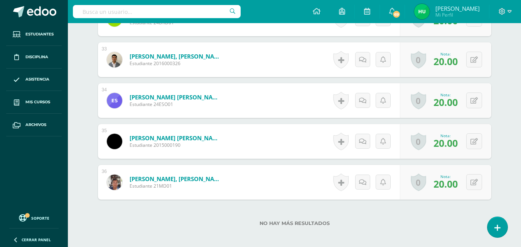
scroll to position [1583, 0]
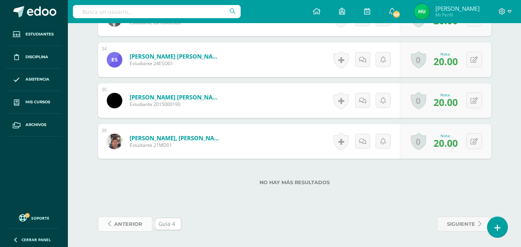
click at [124, 225] on span "anterior" at bounding box center [128, 224] width 28 height 14
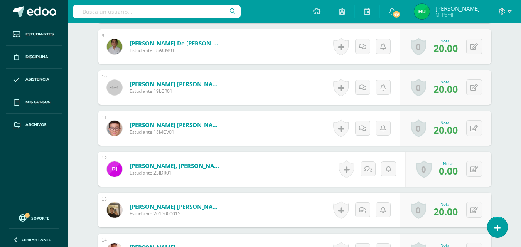
scroll to position [577, 0]
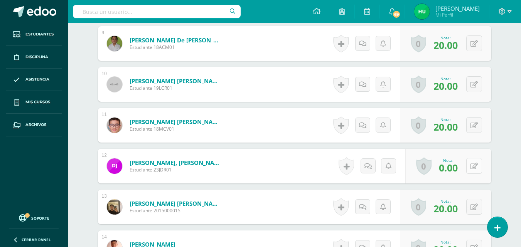
click at [475, 167] on button at bounding box center [475, 166] width 16 height 16
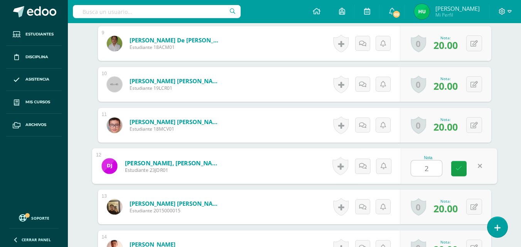
type input "20"
click at [462, 169] on icon at bounding box center [459, 169] width 7 height 7
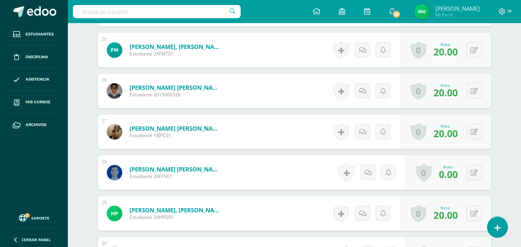
scroll to position [1243, 0]
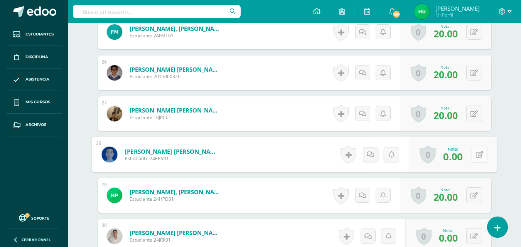
click at [475, 153] on button at bounding box center [480, 155] width 16 height 16
type input "20"
click at [458, 159] on icon at bounding box center [459, 157] width 7 height 7
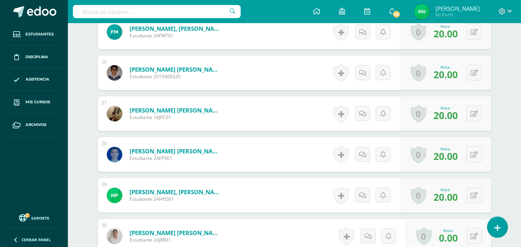
drag, startPoint x: 458, startPoint y: 163, endPoint x: 460, endPoint y: 171, distance: 7.7
click at [460, 171] on div "0 Logros Logros obtenidos Aún no hay logros agregados Nota: 20.00" at bounding box center [445, 154] width 91 height 35
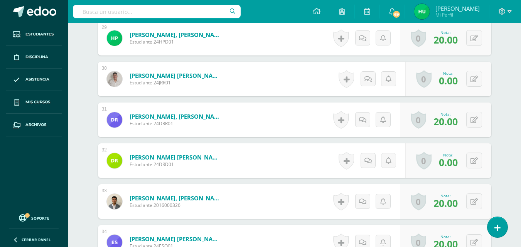
scroll to position [1403, 0]
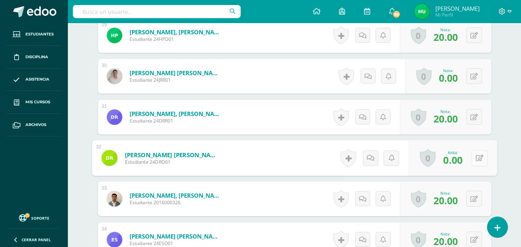
click at [474, 156] on button at bounding box center [480, 158] width 16 height 16
type input "20"
click at [462, 159] on icon at bounding box center [459, 160] width 7 height 7
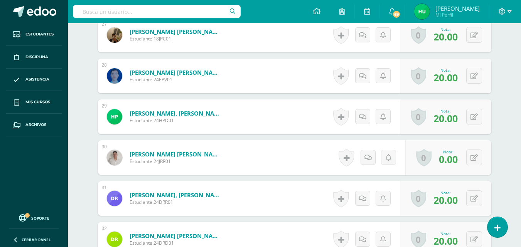
scroll to position [1583, 0]
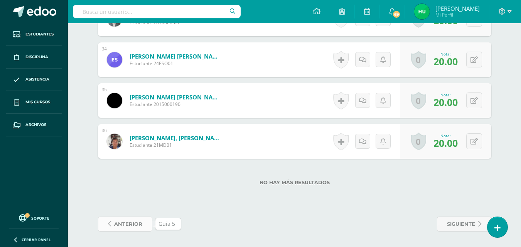
click at [128, 223] on span "anterior" at bounding box center [128, 224] width 28 height 14
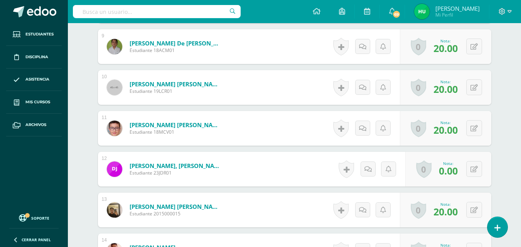
scroll to position [586, 0]
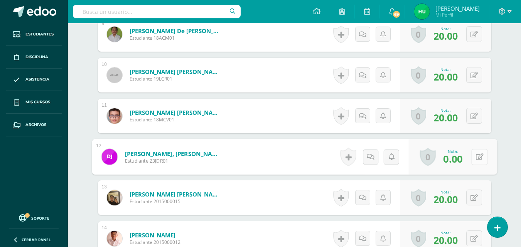
click at [474, 157] on button at bounding box center [480, 157] width 16 height 16
type input "20"
click at [460, 163] on icon at bounding box center [459, 159] width 7 height 7
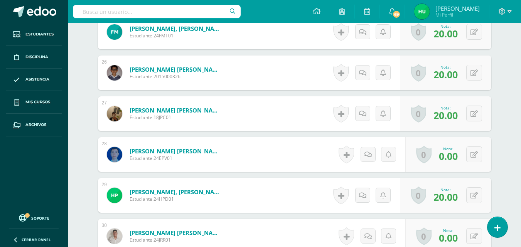
scroll to position [1251, 0]
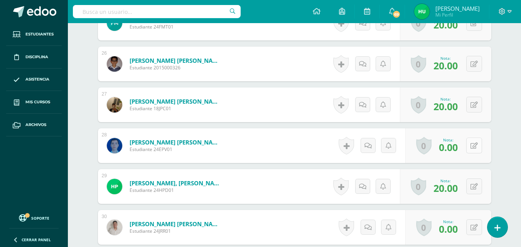
click at [475, 147] on button at bounding box center [475, 146] width 16 height 16
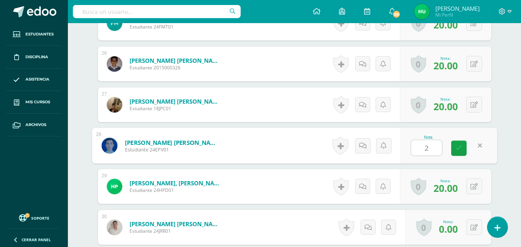
type input "20"
click at [460, 148] on icon at bounding box center [459, 148] width 7 height 7
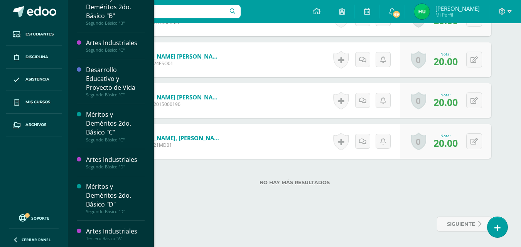
scroll to position [431, 0]
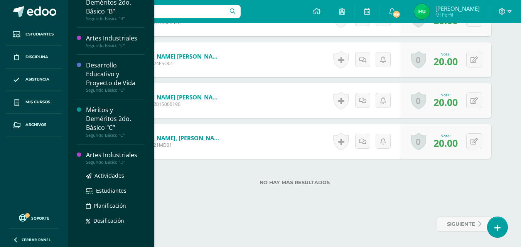
click at [110, 157] on div "Artes Industriales" at bounding box center [115, 155] width 59 height 9
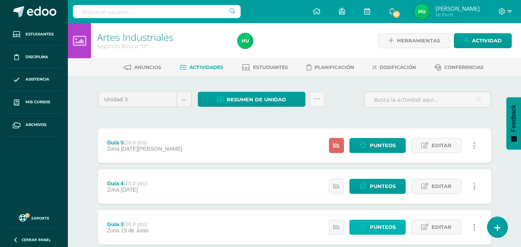
click at [386, 227] on span "Punteos" at bounding box center [383, 227] width 26 height 14
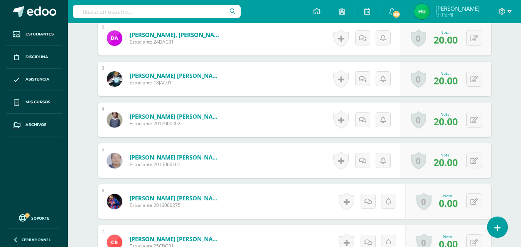
scroll to position [298, 0]
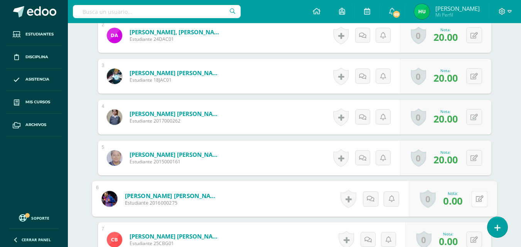
click at [475, 199] on button at bounding box center [480, 199] width 16 height 16
type input "20"
click at [463, 203] on link at bounding box center [459, 201] width 15 height 15
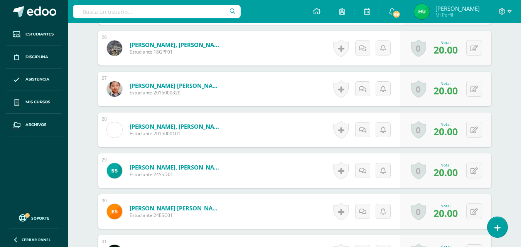
scroll to position [1501, 0]
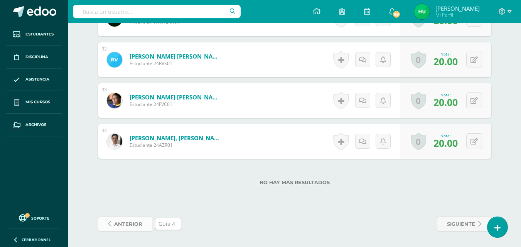
click at [131, 227] on span "anterior" at bounding box center [128, 224] width 28 height 14
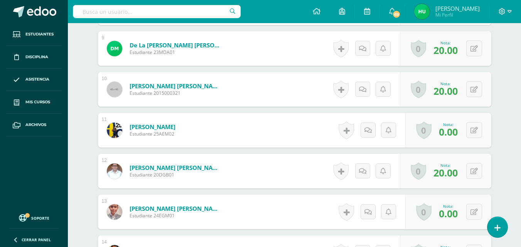
scroll to position [577, 0]
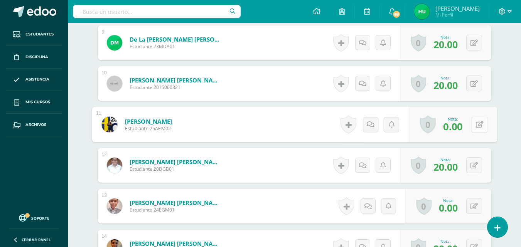
click at [475, 126] on button at bounding box center [480, 125] width 16 height 16
type input "20"
click at [472, 206] on button at bounding box center [475, 206] width 16 height 16
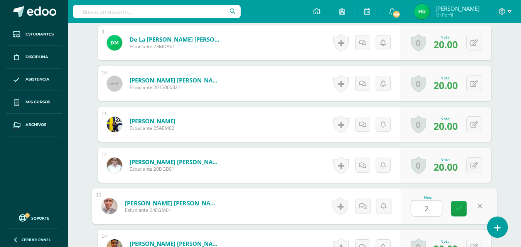
type input "20"
click at [460, 210] on icon at bounding box center [459, 209] width 7 height 7
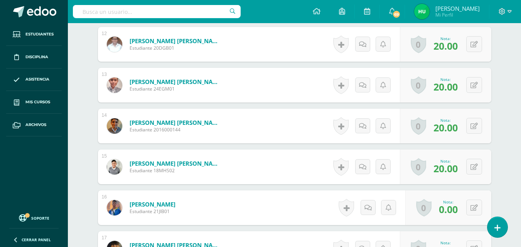
scroll to position [704, 0]
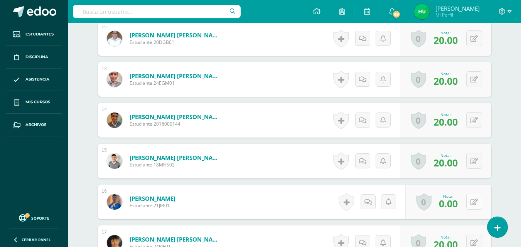
click at [474, 202] on button at bounding box center [475, 202] width 16 height 16
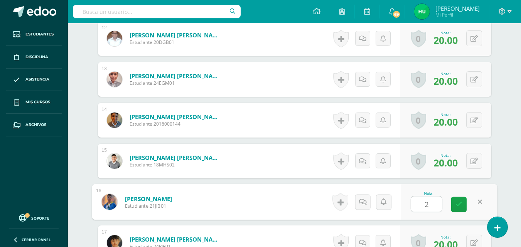
type input "20"
click at [461, 205] on icon at bounding box center [459, 204] width 7 height 7
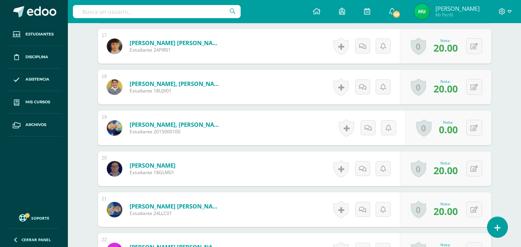
scroll to position [907, 0]
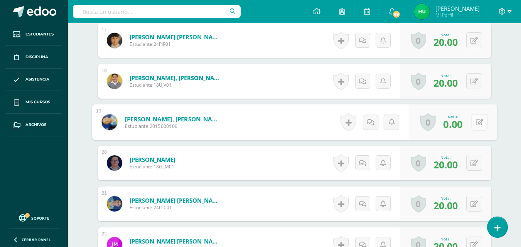
click at [471, 121] on div "0 [GEOGRAPHIC_DATA] Logros obtenidos Aún no hay logros agregados Nota: 0.00" at bounding box center [453, 123] width 88 height 36
click at [479, 123] on icon at bounding box center [480, 122] width 8 height 7
type input "20"
click at [462, 125] on link at bounding box center [459, 124] width 15 height 15
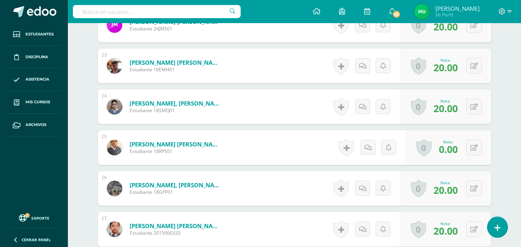
scroll to position [1130, 0]
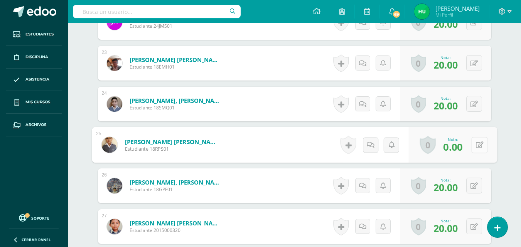
click at [475, 146] on button at bounding box center [480, 145] width 16 height 16
type input "20"
click at [458, 147] on icon at bounding box center [459, 147] width 7 height 7
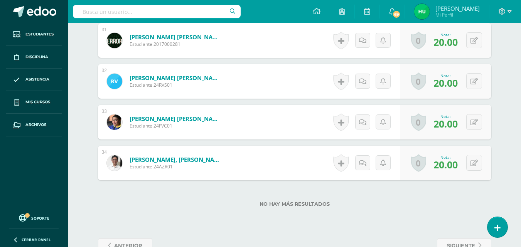
scroll to position [1501, 0]
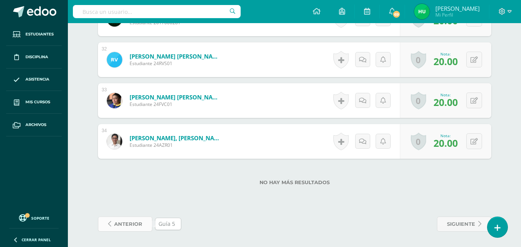
click at [123, 225] on span "anterior" at bounding box center [128, 224] width 28 height 14
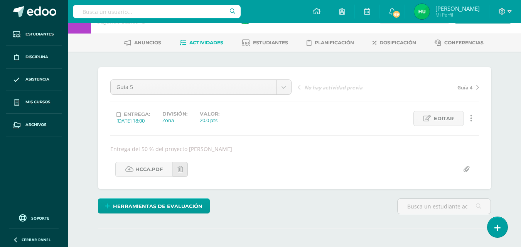
scroll to position [16, 0]
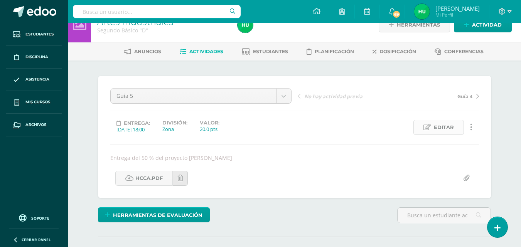
click at [446, 130] on span "Editar" at bounding box center [444, 127] width 20 height 14
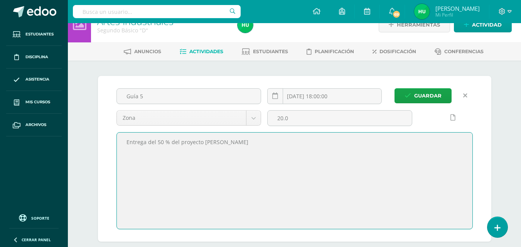
click at [170, 144] on textarea "Entrega del 50 % del proyecto de madera" at bounding box center [295, 181] width 356 height 96
click at [178, 143] on textarea "Entrega del 50 % del proyecto de madera" at bounding box center [295, 181] width 356 height 96
type textarea "Entrega proyecto de madera"
click at [428, 96] on span "Guardar" at bounding box center [427, 96] width 27 height 14
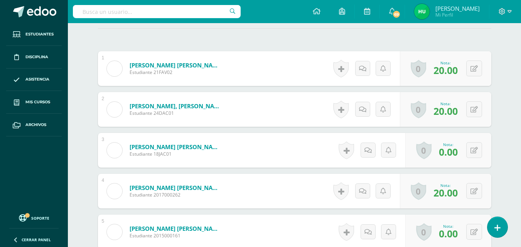
scroll to position [227, 0]
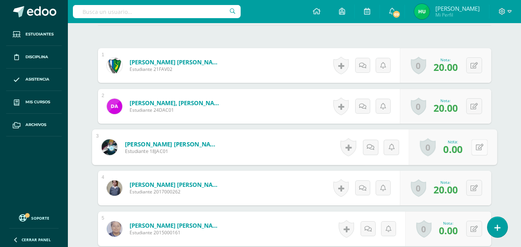
click at [475, 147] on button at bounding box center [480, 147] width 16 height 16
type input "20"
click at [451, 154] on div "Nota 20" at bounding box center [449, 148] width 96 height 36
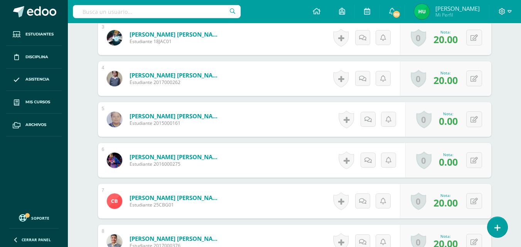
scroll to position [340, 0]
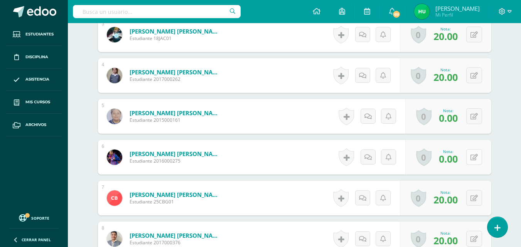
click at [472, 159] on button at bounding box center [475, 157] width 16 height 16
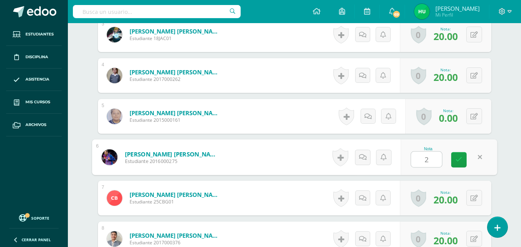
type input "20"
click at [459, 165] on link at bounding box center [459, 159] width 15 height 15
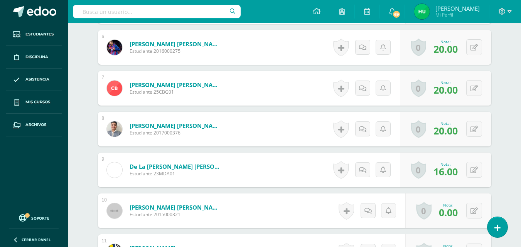
scroll to position [456, 0]
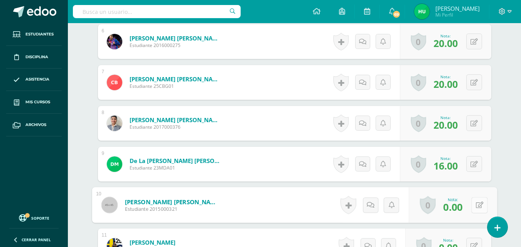
click at [473, 204] on button at bounding box center [480, 205] width 16 height 16
type input "20"
click at [460, 207] on icon at bounding box center [459, 208] width 7 height 7
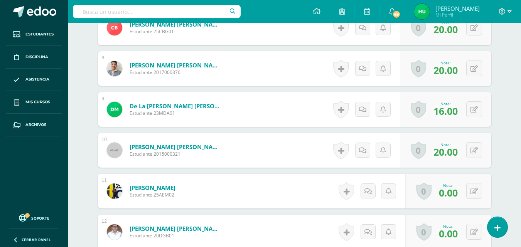
scroll to position [531, 0]
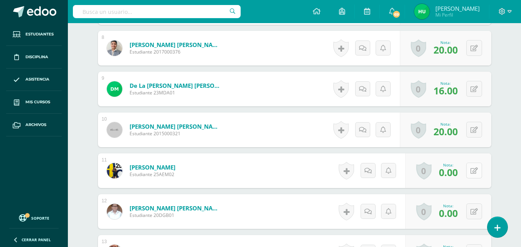
click at [476, 170] on icon at bounding box center [474, 171] width 7 height 7
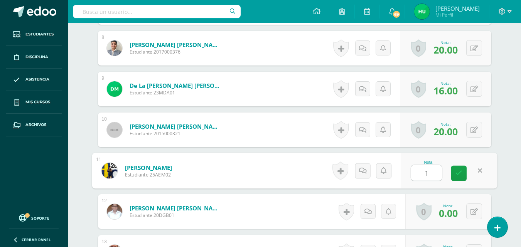
type input "10"
click at [460, 177] on icon at bounding box center [459, 173] width 7 height 7
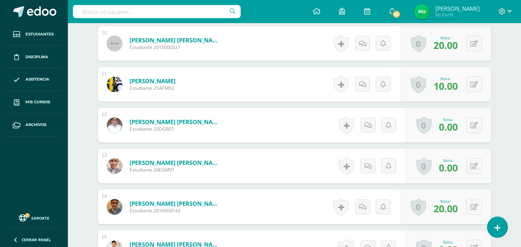
scroll to position [664, 0]
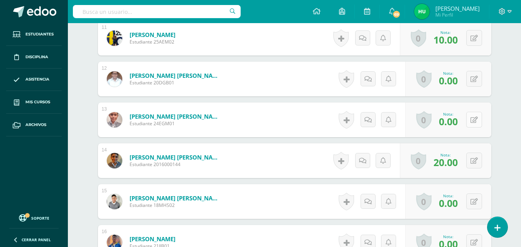
click at [474, 123] on button at bounding box center [475, 120] width 16 height 16
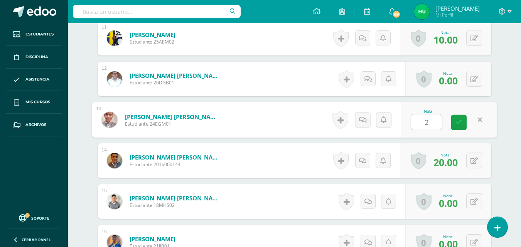
type input "20"
click at [459, 120] on icon at bounding box center [459, 122] width 7 height 7
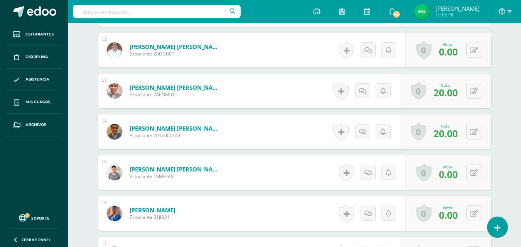
scroll to position [696, 0]
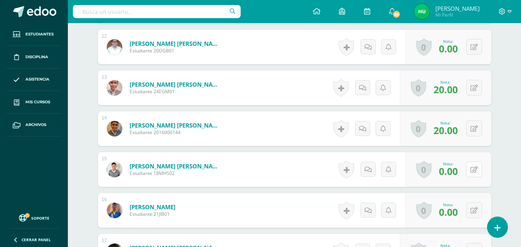
click at [475, 171] on button at bounding box center [475, 170] width 16 height 16
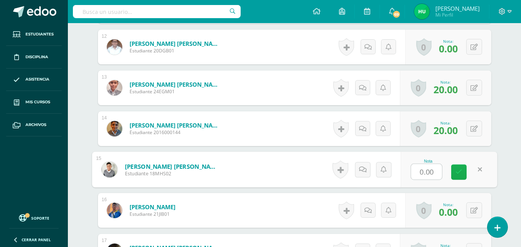
click at [461, 173] on icon at bounding box center [459, 172] width 7 height 7
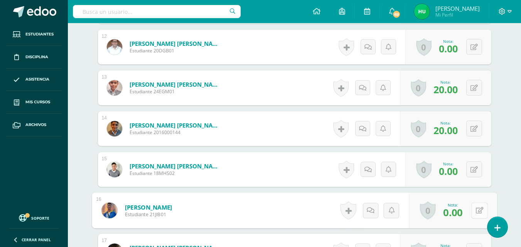
click at [477, 212] on icon at bounding box center [480, 210] width 8 height 7
type input "20"
click at [458, 213] on icon at bounding box center [459, 213] width 7 height 7
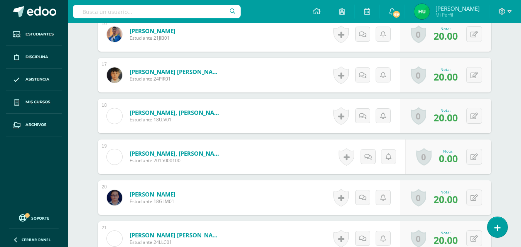
scroll to position [878, 0]
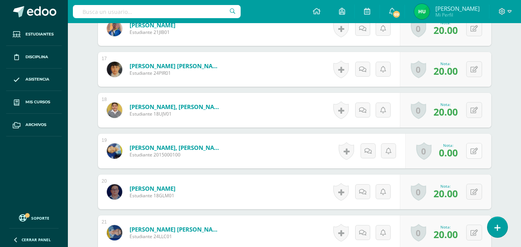
click at [477, 153] on icon at bounding box center [474, 151] width 7 height 7
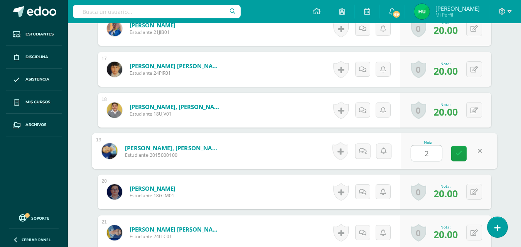
type input "20"
click at [461, 152] on icon at bounding box center [459, 154] width 7 height 7
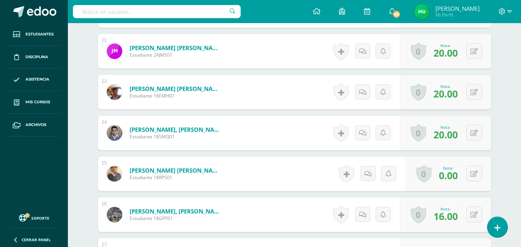
scroll to position [1104, 0]
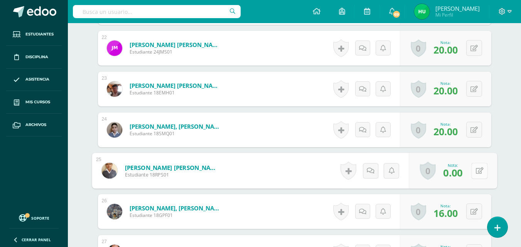
click at [476, 171] on icon at bounding box center [480, 170] width 8 height 7
click at [457, 175] on icon at bounding box center [459, 173] width 7 height 7
type input "20"
click at [457, 175] on icon at bounding box center [459, 173] width 7 height 7
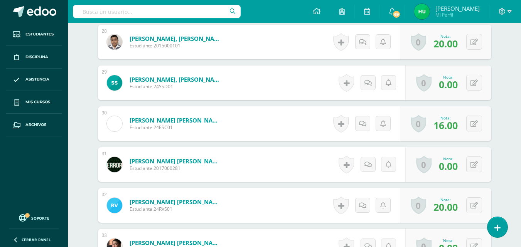
scroll to position [1358, 0]
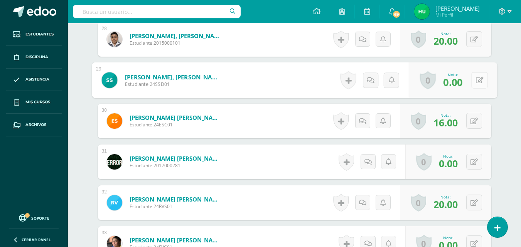
click at [475, 81] on button at bounding box center [480, 80] width 16 height 16
type input "20"
click at [459, 86] on icon at bounding box center [459, 82] width 7 height 7
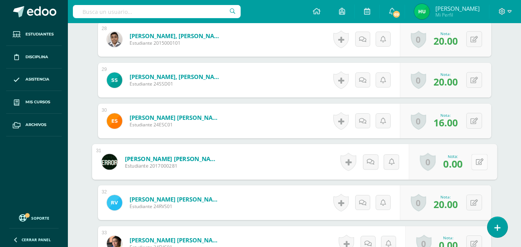
click at [476, 163] on icon at bounding box center [480, 162] width 8 height 7
type input "20"
click at [459, 164] on icon at bounding box center [459, 164] width 7 height 7
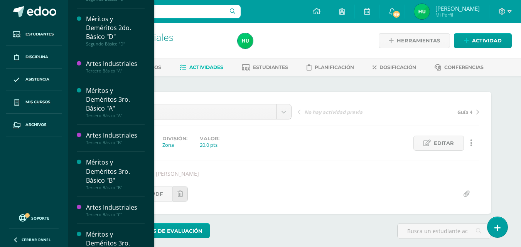
scroll to position [583, 0]
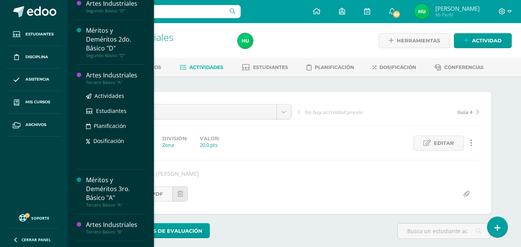
click at [122, 76] on div "Artes Industriales" at bounding box center [115, 75] width 59 height 9
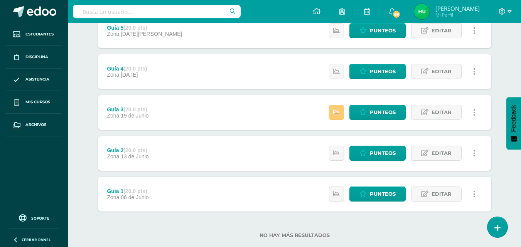
scroll to position [116, 0]
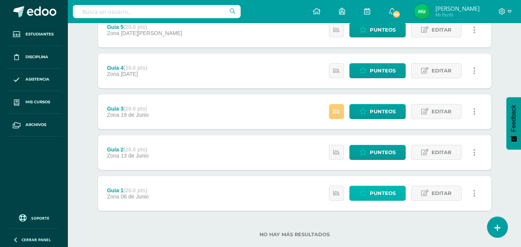
click at [384, 191] on span "Punteos" at bounding box center [383, 193] width 26 height 14
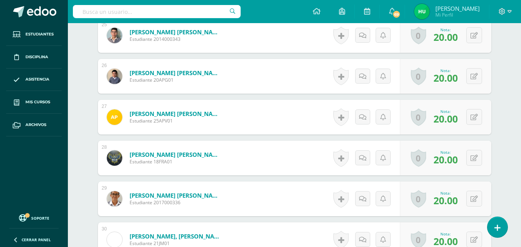
scroll to position [1419, 0]
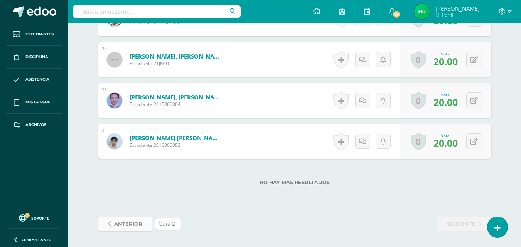
click at [132, 224] on span "anterior" at bounding box center [128, 224] width 28 height 14
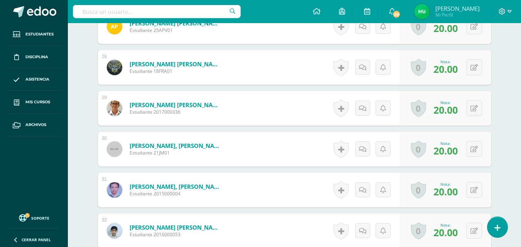
scroll to position [1419, 0]
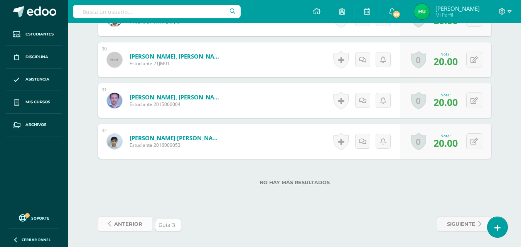
click at [127, 226] on span "anterior" at bounding box center [128, 224] width 28 height 14
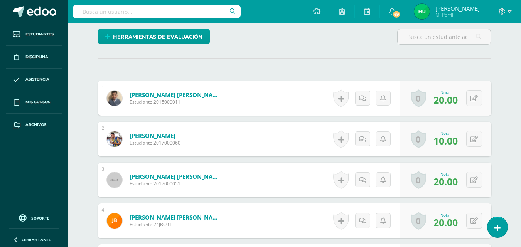
scroll to position [219, 0]
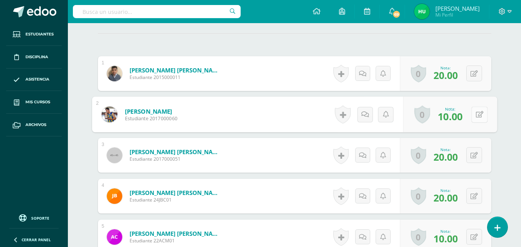
click at [474, 117] on button at bounding box center [480, 115] width 16 height 16
type input "20"
click at [458, 117] on icon at bounding box center [459, 117] width 7 height 7
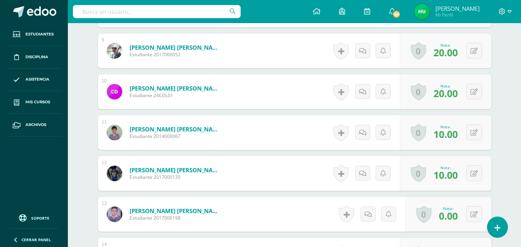
scroll to position [578, 0]
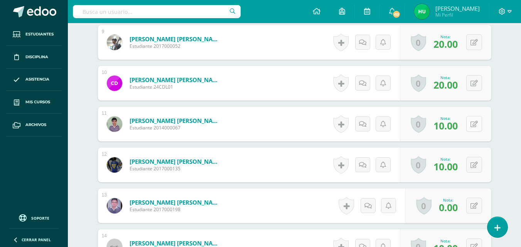
click at [474, 124] on button at bounding box center [475, 124] width 16 height 16
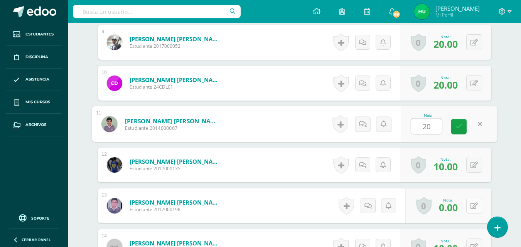
type input "20"
click at [474, 204] on button at bounding box center [475, 206] width 16 height 16
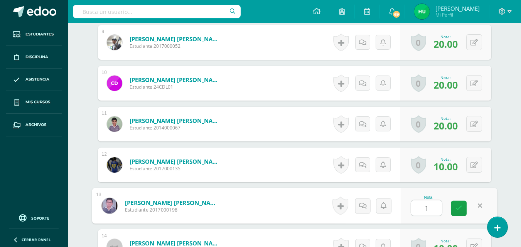
type input "10"
click at [458, 210] on icon at bounding box center [459, 208] width 7 height 7
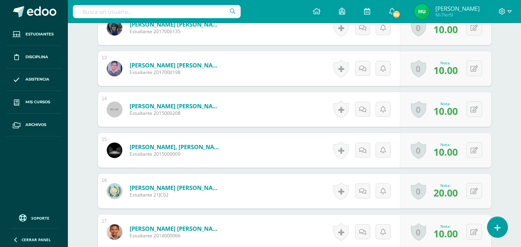
scroll to position [732, 0]
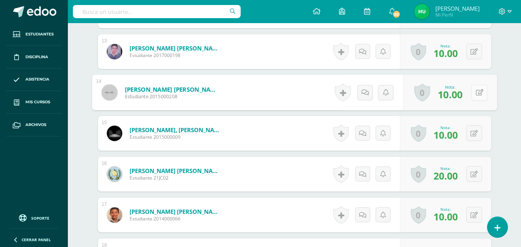
click at [476, 94] on icon at bounding box center [480, 92] width 8 height 7
drag, startPoint x: 476, startPoint y: 94, endPoint x: 505, endPoint y: 89, distance: 29.4
click at [505, 89] on div "¿Estás seguro que quieres eliminar esta actividad? Esto borrará la actividad y …" at bounding box center [295, 139] width 424 height 1590
click at [472, 92] on button at bounding box center [480, 93] width 16 height 16
type input "20"
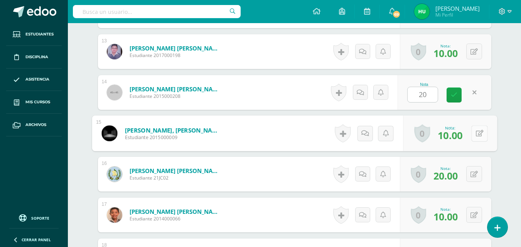
click at [477, 131] on icon at bounding box center [480, 133] width 8 height 7
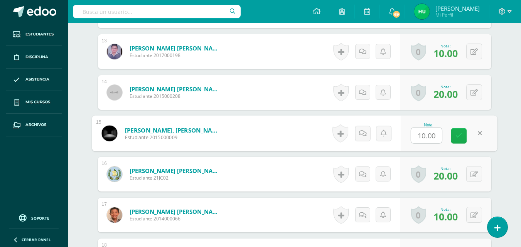
click at [459, 134] on icon at bounding box center [459, 136] width 7 height 7
click at [475, 132] on button at bounding box center [480, 133] width 16 height 16
type input "20"
click at [465, 135] on link at bounding box center [459, 136] width 15 height 15
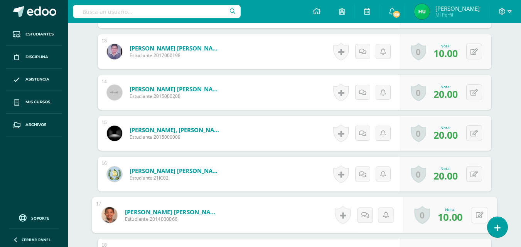
click at [478, 217] on button at bounding box center [480, 215] width 16 height 16
type input "20"
click at [460, 218] on icon at bounding box center [459, 218] width 7 height 7
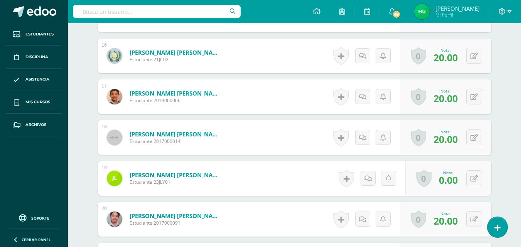
scroll to position [853, 0]
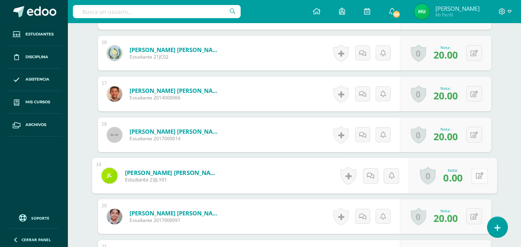
click at [475, 176] on button at bounding box center [480, 176] width 16 height 16
type input "10"
click at [452, 176] on link at bounding box center [459, 178] width 15 height 15
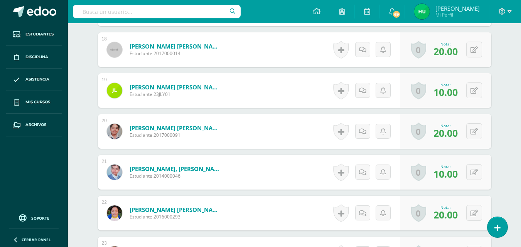
scroll to position [947, 0]
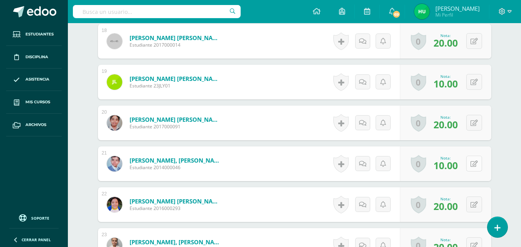
click at [475, 166] on button at bounding box center [475, 164] width 16 height 16
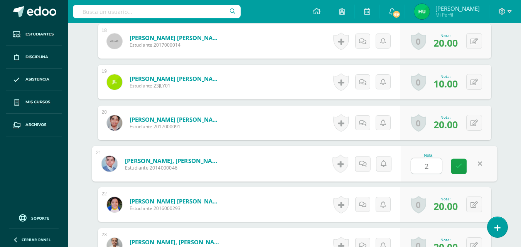
type input "20"
click at [464, 167] on link at bounding box center [459, 166] width 15 height 15
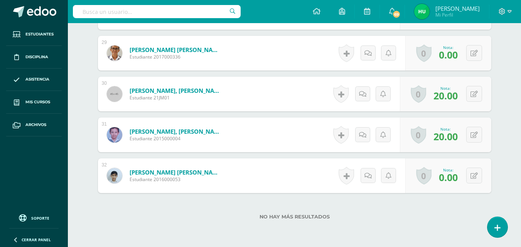
scroll to position [1419, 0]
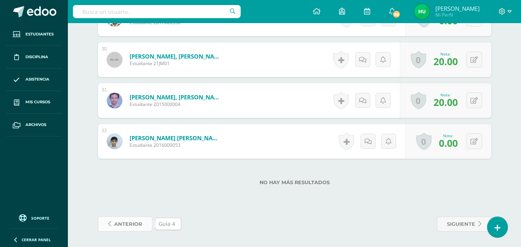
click at [122, 226] on span "anterior" at bounding box center [128, 224] width 28 height 14
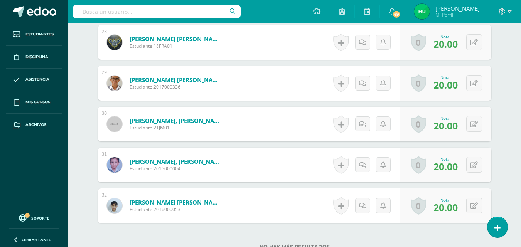
scroll to position [1419, 0]
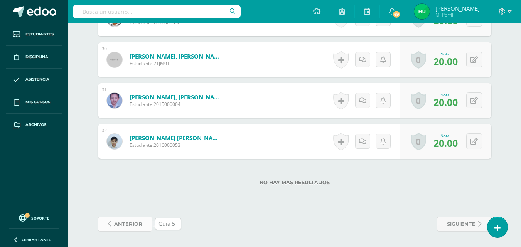
click at [130, 226] on span "anterior" at bounding box center [128, 224] width 28 height 14
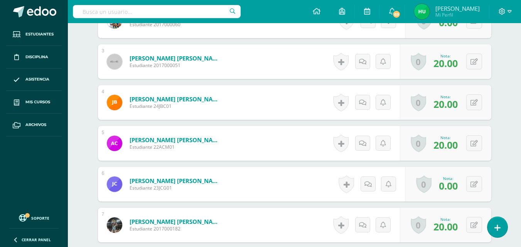
scroll to position [346, 0]
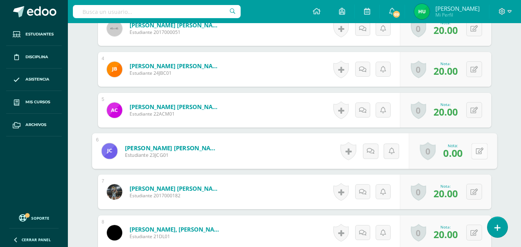
click at [474, 149] on button at bounding box center [480, 151] width 16 height 16
type input "20"
click at [457, 154] on icon at bounding box center [459, 154] width 7 height 7
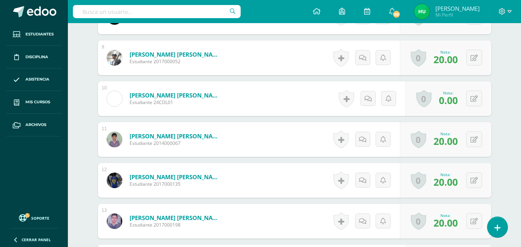
scroll to position [634, 0]
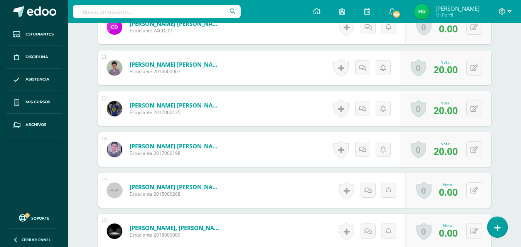
click at [474, 192] on button at bounding box center [475, 191] width 16 height 16
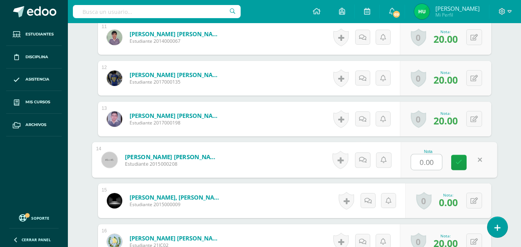
scroll to position [667, 0]
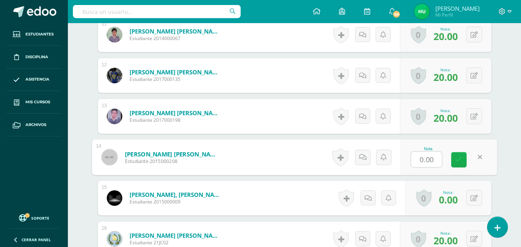
click at [459, 165] on link at bounding box center [459, 159] width 15 height 15
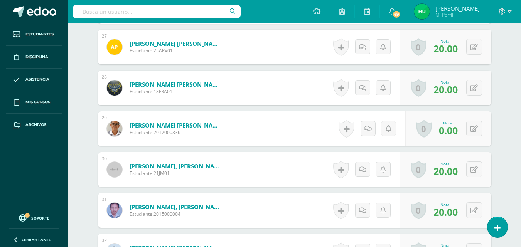
scroll to position [1312, 0]
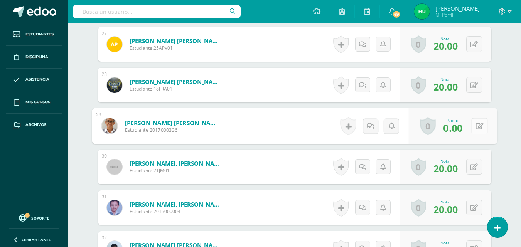
click at [475, 126] on button at bounding box center [480, 126] width 16 height 16
type input "20"
click at [457, 125] on icon at bounding box center [459, 128] width 7 height 7
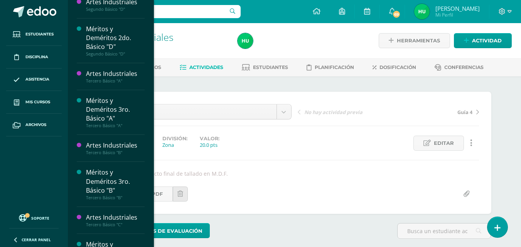
scroll to position [595, 0]
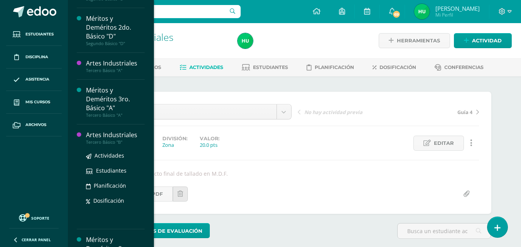
click at [125, 135] on div "Artes Industriales" at bounding box center [115, 135] width 59 height 9
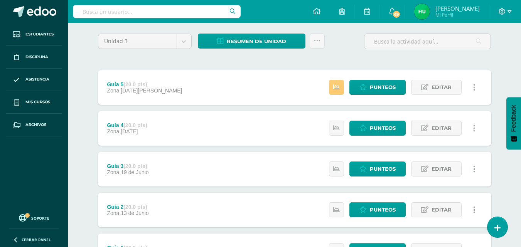
scroll to position [131, 0]
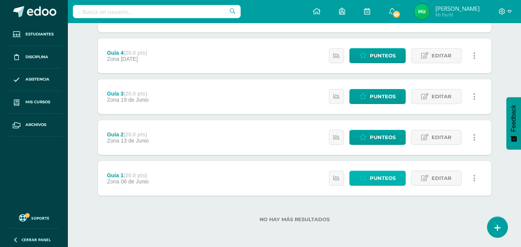
click at [381, 179] on span "Punteos" at bounding box center [383, 178] width 26 height 14
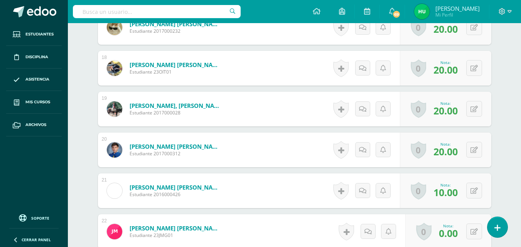
scroll to position [932, 0]
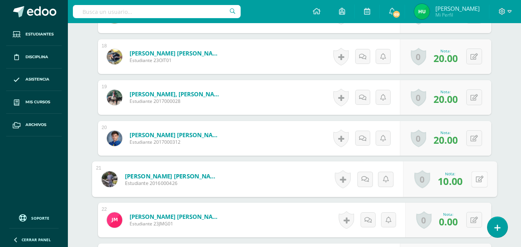
click at [475, 179] on button at bounding box center [480, 179] width 16 height 16
type input "20"
click at [459, 181] on icon at bounding box center [459, 182] width 7 height 7
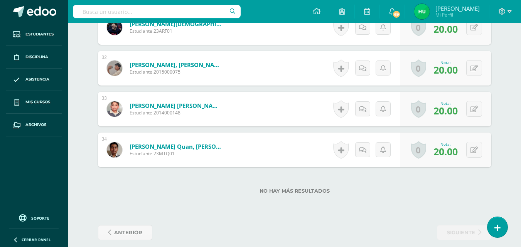
scroll to position [1501, 0]
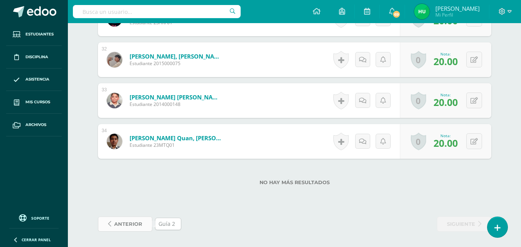
click at [129, 228] on span "anterior" at bounding box center [128, 224] width 28 height 14
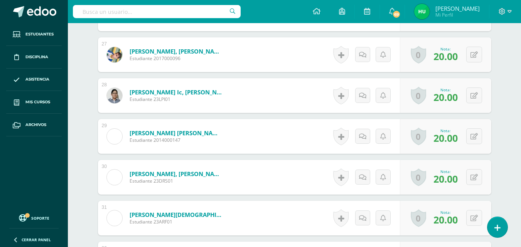
scroll to position [1501, 0]
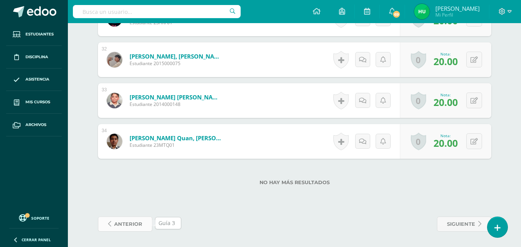
click at [132, 226] on span "anterior" at bounding box center [128, 224] width 28 height 14
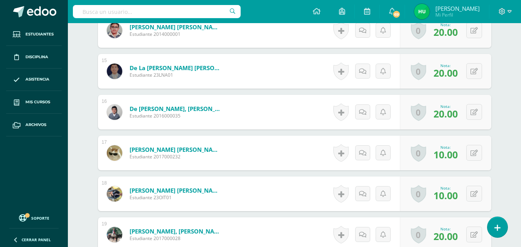
scroll to position [797, 0]
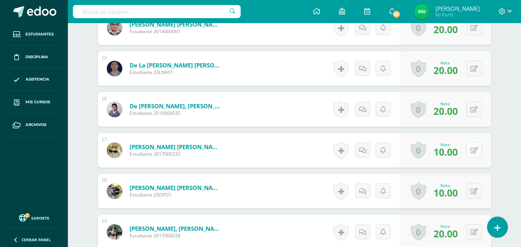
click at [473, 147] on button at bounding box center [475, 150] width 16 height 16
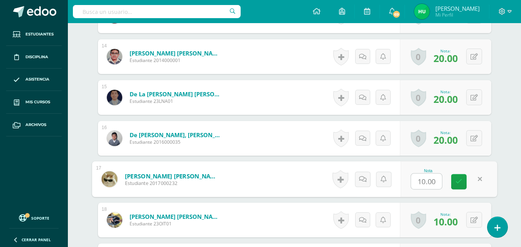
scroll to position [745, 0]
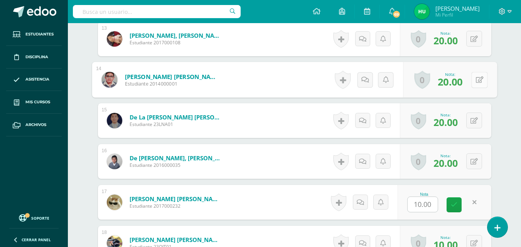
click at [472, 78] on button at bounding box center [480, 80] width 16 height 16
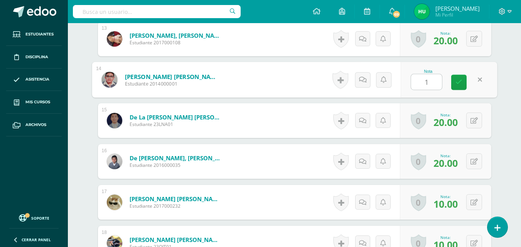
type input "10"
click at [461, 81] on icon at bounding box center [459, 82] width 7 height 7
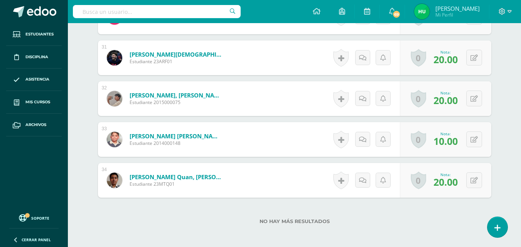
scroll to position [1501, 0]
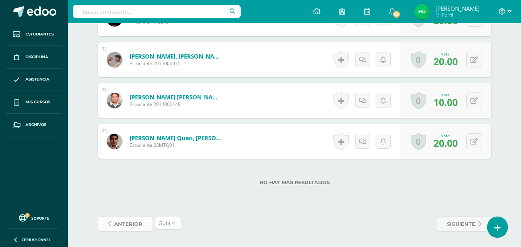
click at [127, 222] on span "anterior" at bounding box center [128, 224] width 28 height 14
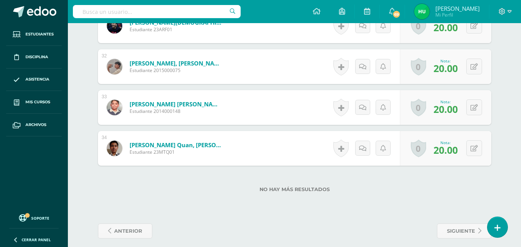
scroll to position [1501, 0]
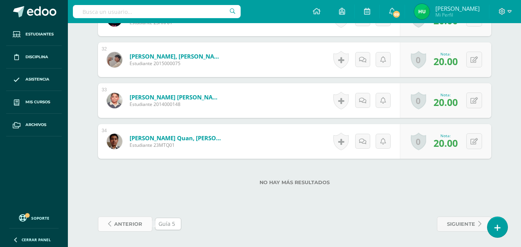
click at [128, 225] on span "anterior" at bounding box center [128, 224] width 28 height 14
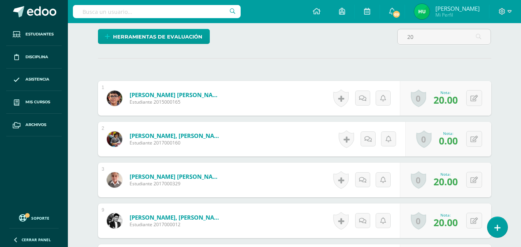
scroll to position [195, 0]
type input "2"
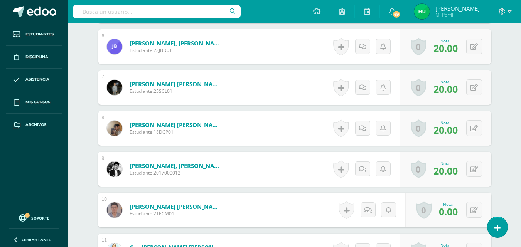
scroll to position [506, 0]
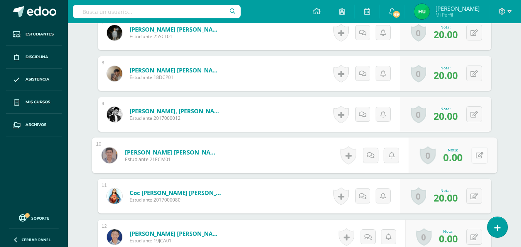
click at [474, 157] on button at bounding box center [480, 155] width 16 height 16
type input "20"
click at [463, 158] on link at bounding box center [459, 158] width 15 height 15
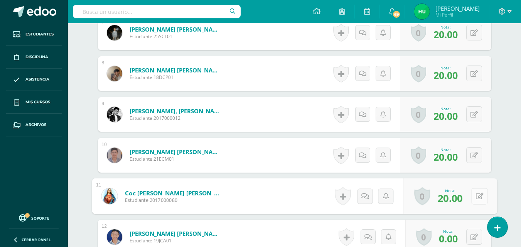
click at [479, 195] on button at bounding box center [480, 196] width 16 height 16
type input "10"
click at [459, 199] on icon at bounding box center [459, 199] width 7 height 7
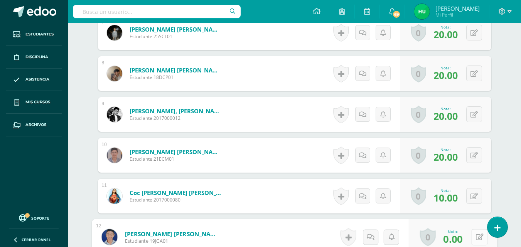
click at [475, 241] on button at bounding box center [480, 237] width 16 height 16
type input "20"
click at [460, 240] on icon at bounding box center [459, 240] width 7 height 7
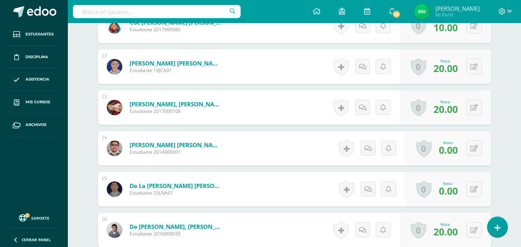
scroll to position [691, 0]
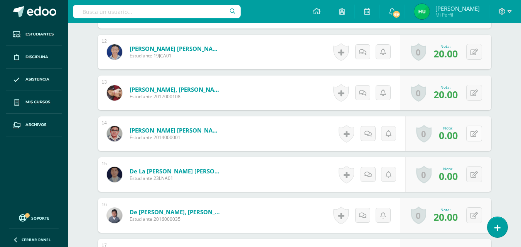
click at [472, 131] on button at bounding box center [475, 134] width 16 height 16
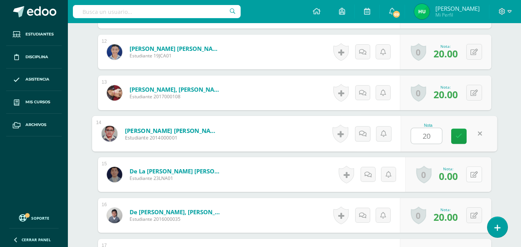
type input "20"
click at [475, 175] on button at bounding box center [475, 175] width 16 height 16
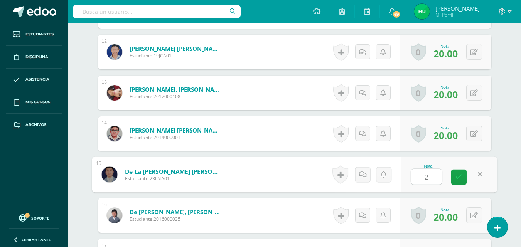
type input "20"
click at [460, 173] on link at bounding box center [459, 177] width 15 height 15
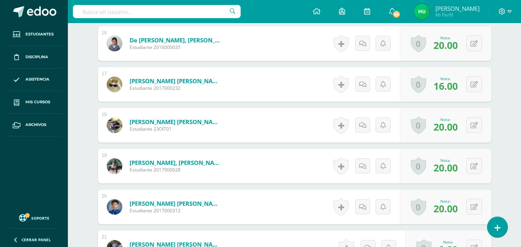
scroll to position [876, 0]
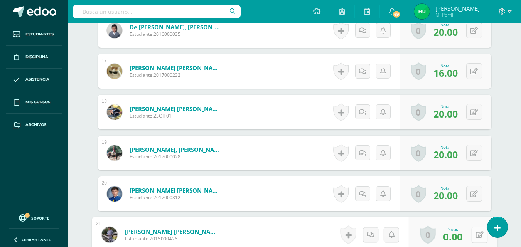
click at [471, 237] on div "0 Logros Logros obtenidos Aún no hay logros agregados Nota: 0.00" at bounding box center [453, 235] width 88 height 36
click at [480, 235] on icon at bounding box center [480, 235] width 8 height 7
type input "20"
click at [458, 240] on icon at bounding box center [459, 237] width 7 height 7
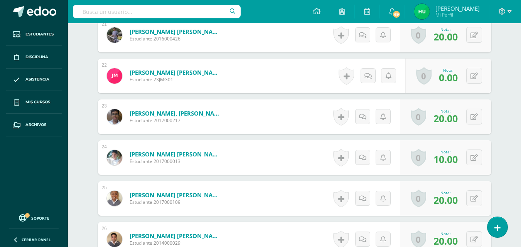
scroll to position [1077, 0]
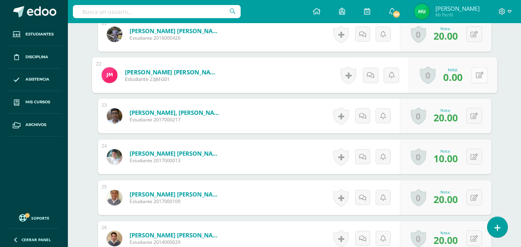
click at [477, 81] on button at bounding box center [480, 75] width 16 height 16
type input "20"
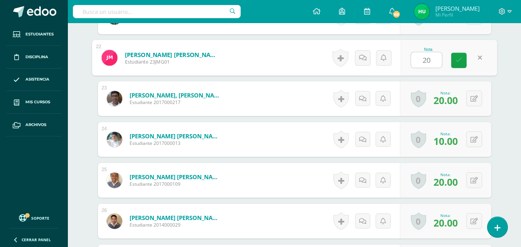
scroll to position [1106, 0]
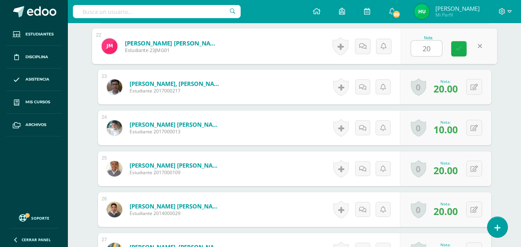
click at [456, 53] on link at bounding box center [459, 48] width 15 height 15
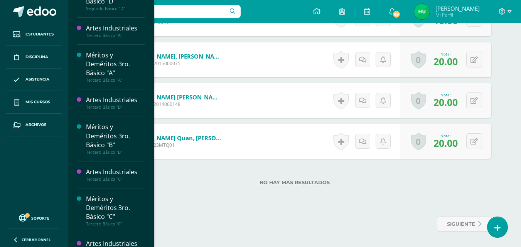
scroll to position [634, 0]
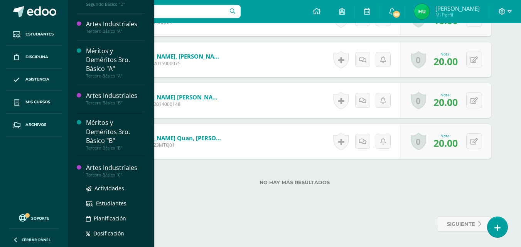
click at [115, 167] on div "Artes Industriales" at bounding box center [115, 168] width 59 height 9
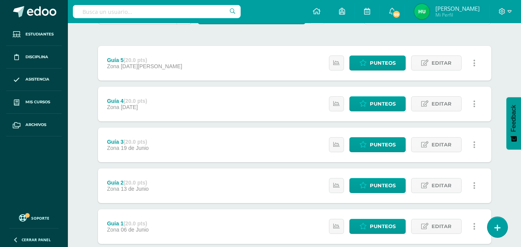
scroll to position [121, 0]
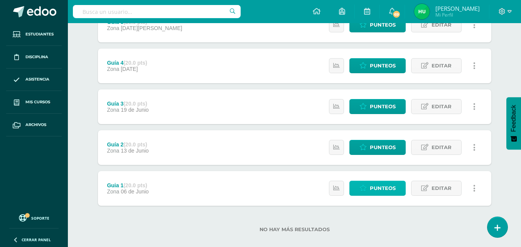
click at [386, 189] on span "Punteos" at bounding box center [383, 188] width 26 height 14
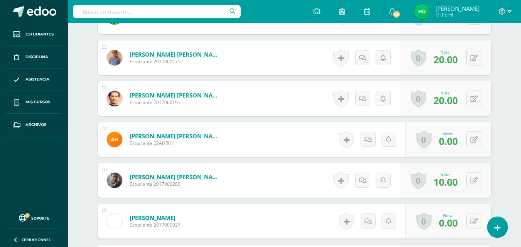
scroll to position [688, 0]
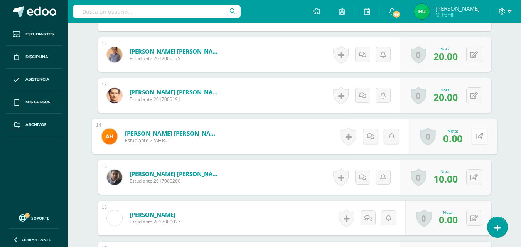
click at [476, 138] on icon at bounding box center [480, 136] width 8 height 7
type input "20"
click at [458, 141] on icon at bounding box center [459, 139] width 7 height 7
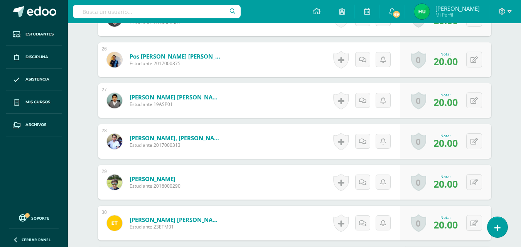
scroll to position [1460, 0]
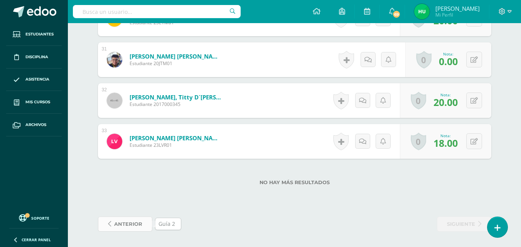
click at [128, 225] on span "anterior" at bounding box center [128, 224] width 28 height 14
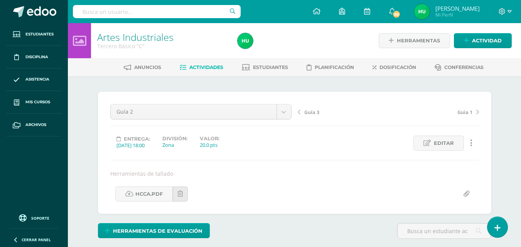
click at [299, 112] on icon at bounding box center [299, 112] width 3 height 5
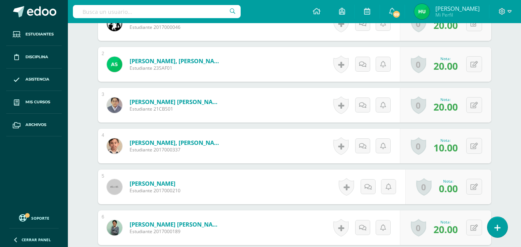
scroll to position [272, 0]
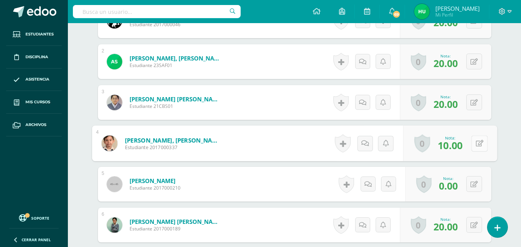
click at [474, 142] on button at bounding box center [480, 143] width 16 height 16
type input "4"
type input "20"
click at [463, 144] on link at bounding box center [459, 146] width 15 height 15
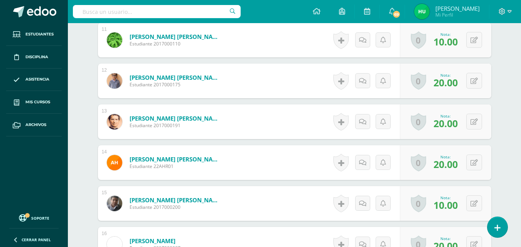
scroll to position [668, 0]
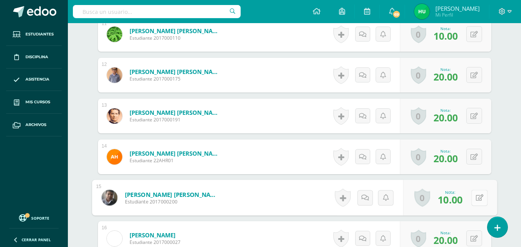
click at [472, 200] on button at bounding box center [480, 198] width 16 height 16
type input "20"
click at [462, 198] on icon at bounding box center [459, 200] width 7 height 7
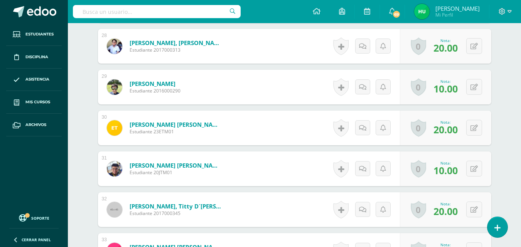
scroll to position [1460, 0]
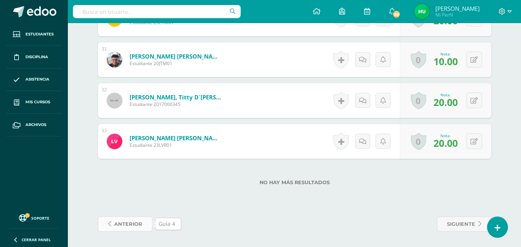
click at [126, 225] on span "anterior" at bounding box center [128, 224] width 28 height 14
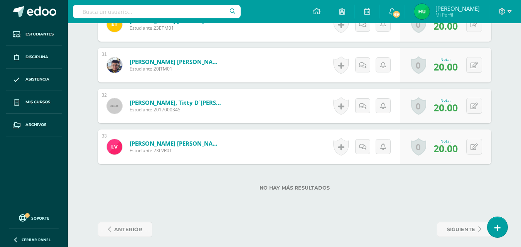
scroll to position [1460, 0]
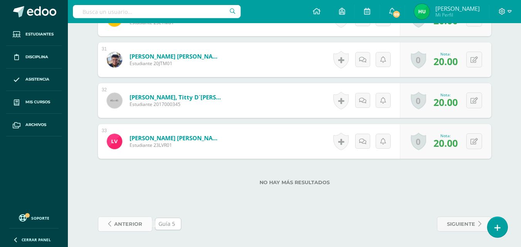
click at [125, 226] on span "anterior" at bounding box center [128, 224] width 28 height 14
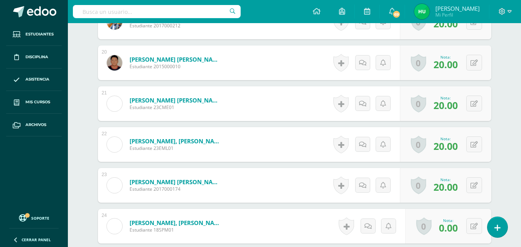
scroll to position [1081, 0]
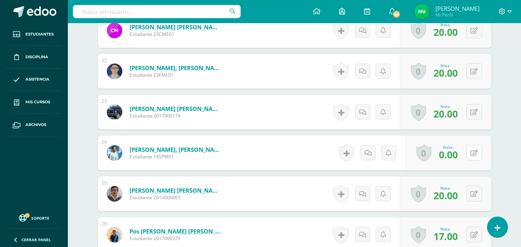
click at [473, 154] on button at bounding box center [475, 153] width 16 height 16
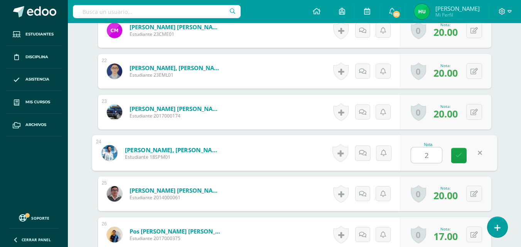
type input "20"
click at [460, 154] on icon at bounding box center [459, 155] width 7 height 7
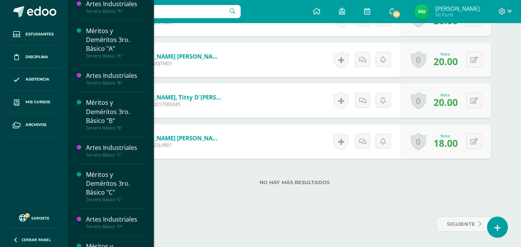
scroll to position [688, 0]
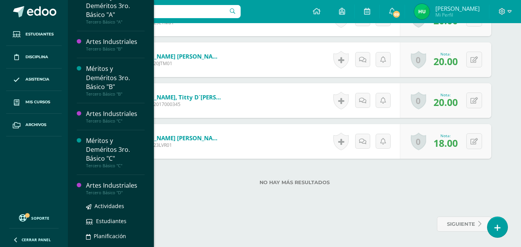
click at [118, 186] on div "Artes Industriales" at bounding box center [115, 185] width 59 height 9
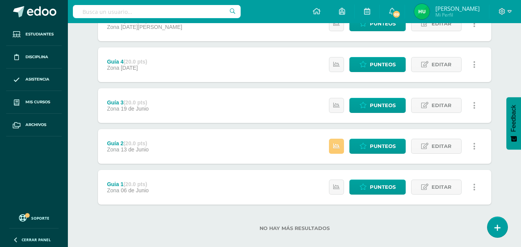
scroll to position [131, 0]
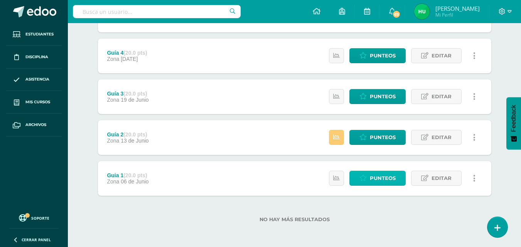
click at [375, 181] on span "Punteos" at bounding box center [383, 178] width 26 height 14
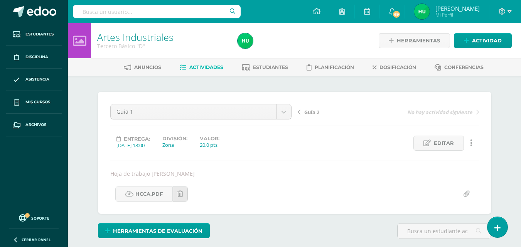
click at [300, 111] on icon at bounding box center [299, 112] width 3 height 5
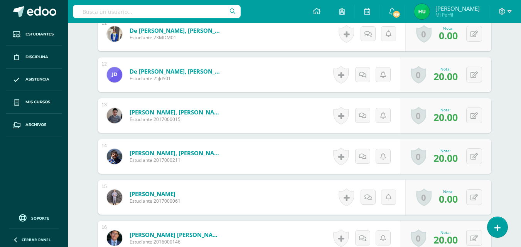
scroll to position [671, 0]
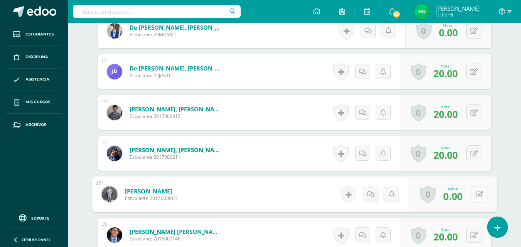
click at [474, 196] on button at bounding box center [480, 194] width 16 height 16
type input "20"
click at [459, 200] on icon at bounding box center [459, 197] width 7 height 7
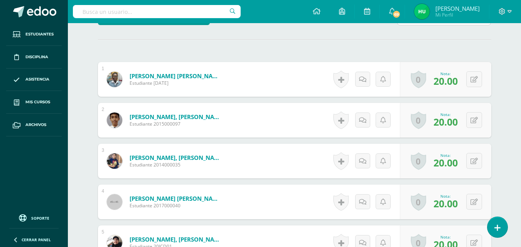
scroll to position [0, 0]
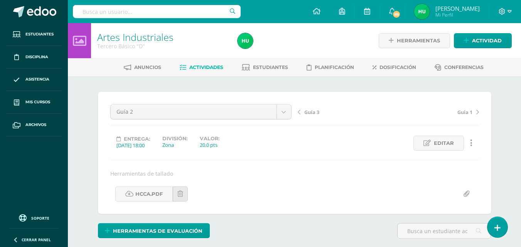
click at [470, 113] on span "Guia 1" at bounding box center [465, 112] width 15 height 7
click at [298, 113] on icon at bounding box center [299, 112] width 3 height 5
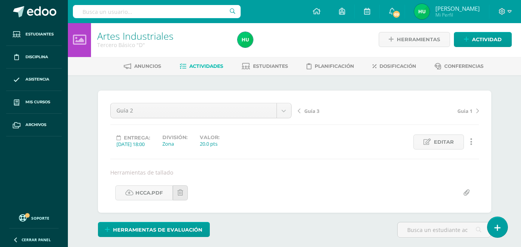
scroll to position [2, 0]
click at [301, 110] on link "Guía 3" at bounding box center [343, 111] width 91 height 8
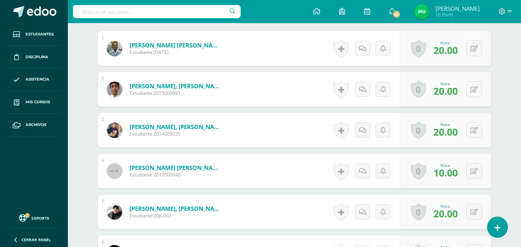
scroll to position [247, 0]
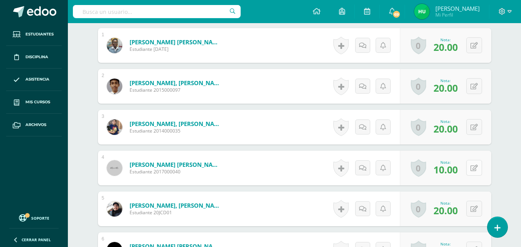
click at [474, 171] on button at bounding box center [475, 168] width 16 height 16
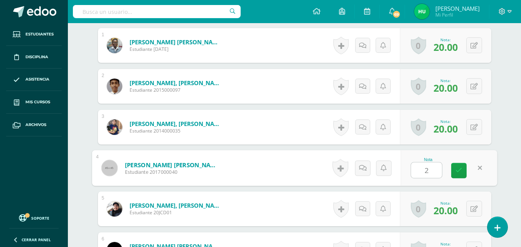
type input "20"
click at [460, 173] on icon at bounding box center [459, 170] width 7 height 7
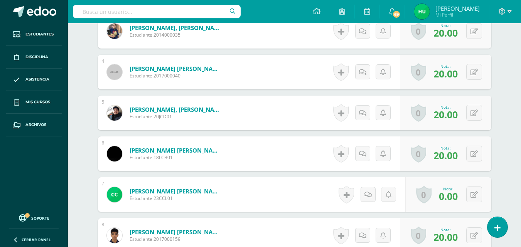
scroll to position [360, 0]
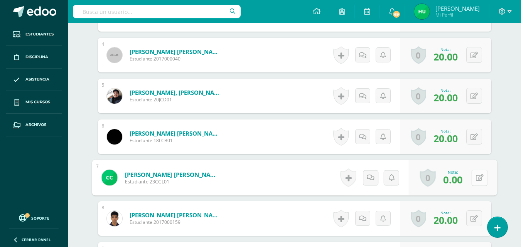
click at [474, 179] on button at bounding box center [480, 178] width 16 height 16
type input "10"
click at [460, 178] on icon at bounding box center [459, 180] width 7 height 7
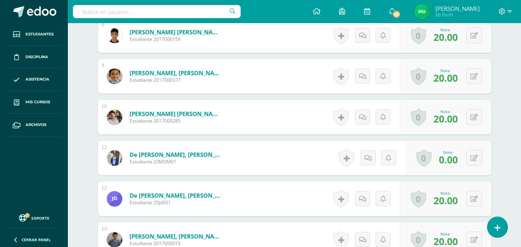
scroll to position [552, 0]
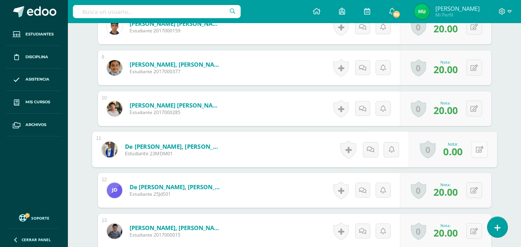
click at [474, 152] on button at bounding box center [480, 150] width 16 height 16
type input "10"
click at [459, 154] on icon at bounding box center [459, 152] width 7 height 7
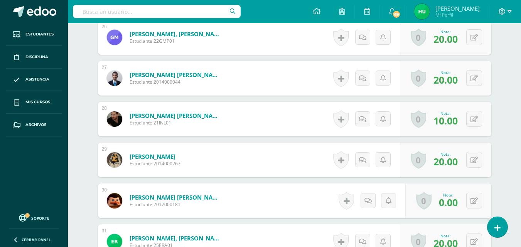
scroll to position [1281, 0]
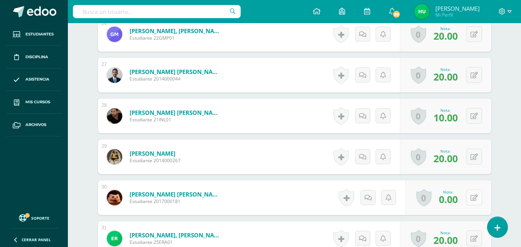
click at [476, 196] on icon at bounding box center [474, 198] width 7 height 7
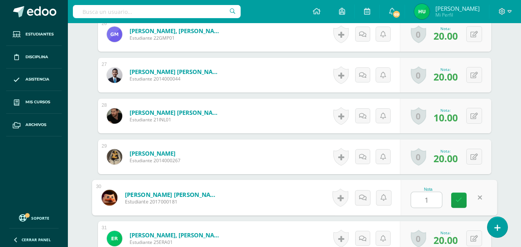
type input "10"
click at [459, 201] on icon at bounding box center [459, 200] width 7 height 7
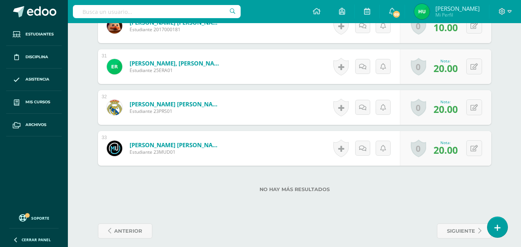
scroll to position [1460, 0]
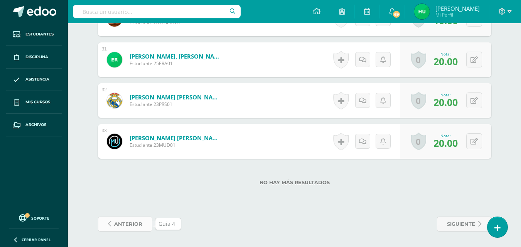
click at [125, 222] on span "anterior" at bounding box center [128, 224] width 28 height 14
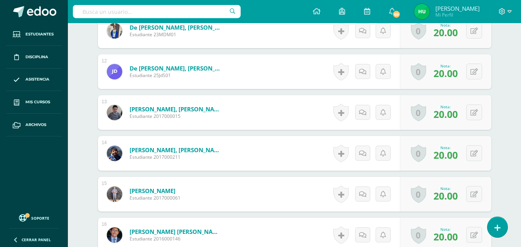
scroll to position [674, 0]
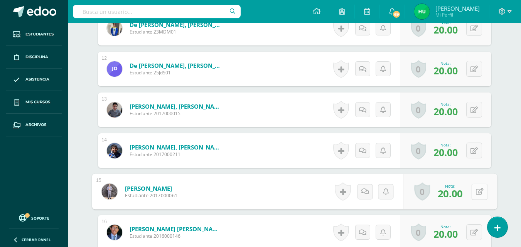
click at [476, 192] on icon at bounding box center [480, 191] width 8 height 7
type input "0"
click at [457, 194] on icon at bounding box center [459, 194] width 7 height 7
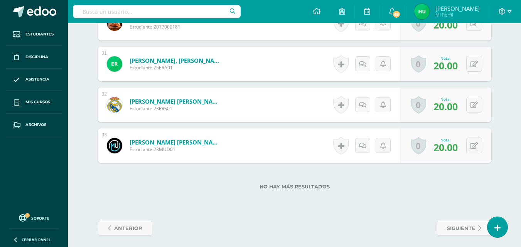
scroll to position [1460, 0]
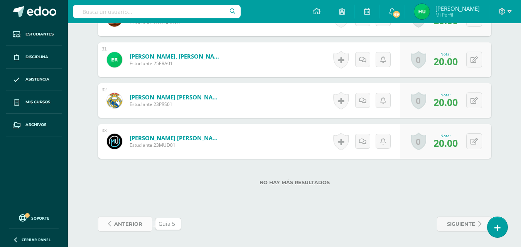
click at [128, 222] on span "anterior" at bounding box center [128, 224] width 28 height 14
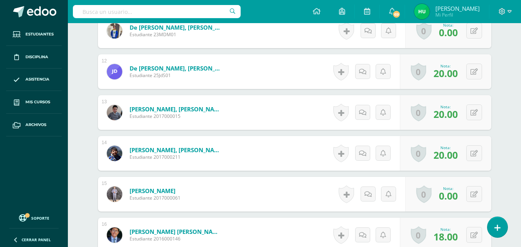
scroll to position [10, 0]
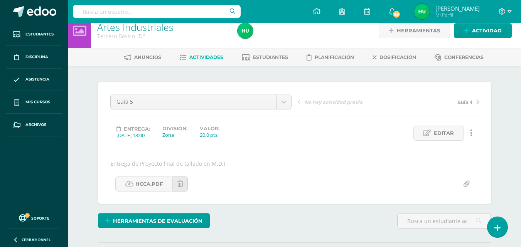
click at [469, 103] on span "Guía 4" at bounding box center [465, 102] width 15 height 7
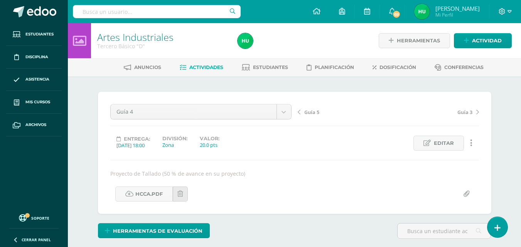
click at [304, 113] on span "Guía 5" at bounding box center [311, 112] width 15 height 7
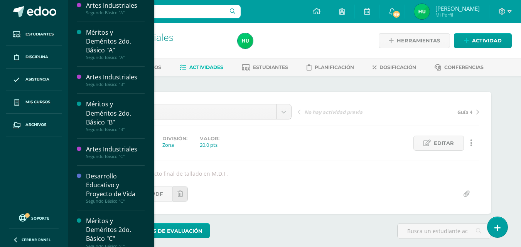
scroll to position [324, 0]
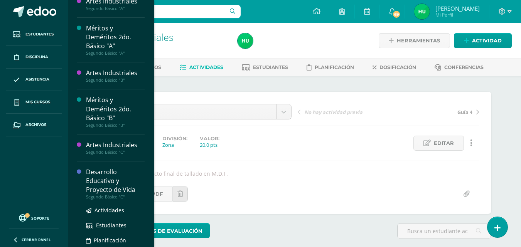
click at [103, 183] on div "Desarrollo Educativo y Proyecto de Vida" at bounding box center [115, 181] width 59 height 27
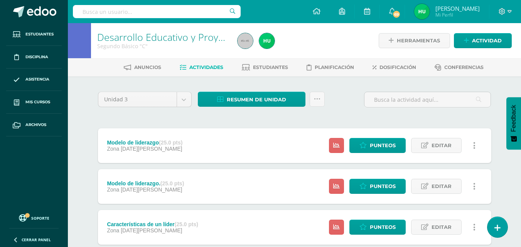
click at [516, 112] on span "Feedback" at bounding box center [514, 118] width 7 height 27
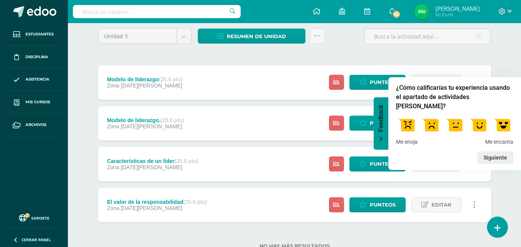
scroll to position [71, 0]
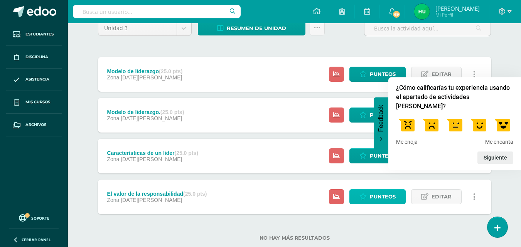
click at [370, 195] on link "Punteos" at bounding box center [378, 196] width 56 height 15
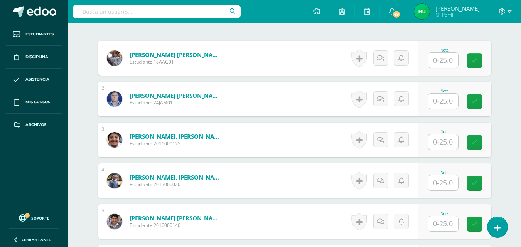
scroll to position [235, 0]
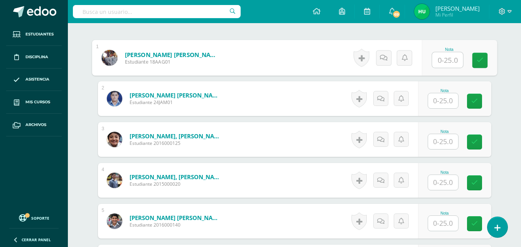
click at [441, 61] on input "text" at bounding box center [447, 59] width 31 height 15
type input "25"
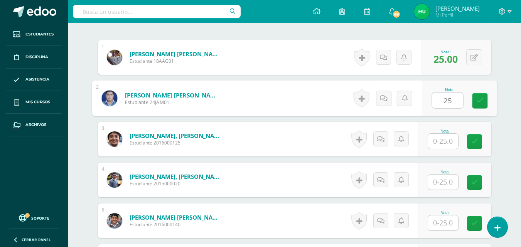
type input "25"
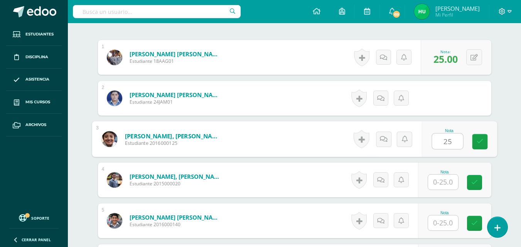
type input "25"
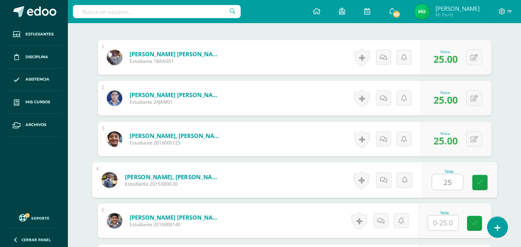
type input "25"
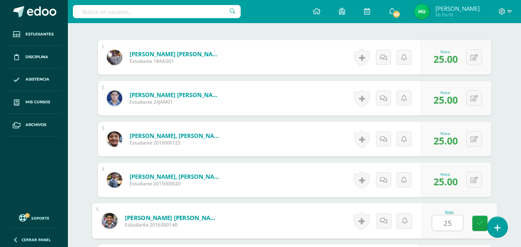
type input "25"
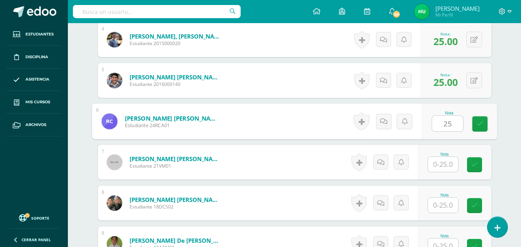
type input "25"
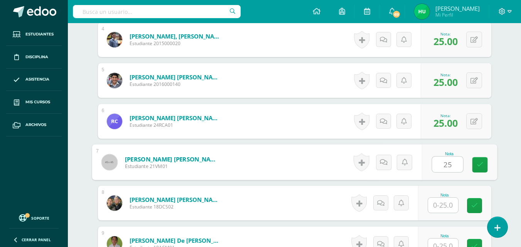
type input "25"
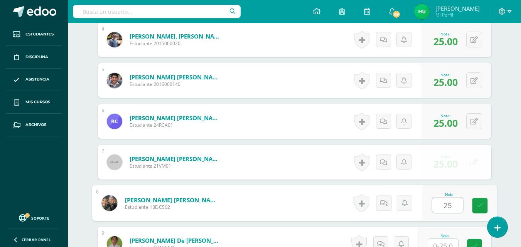
type input "25"
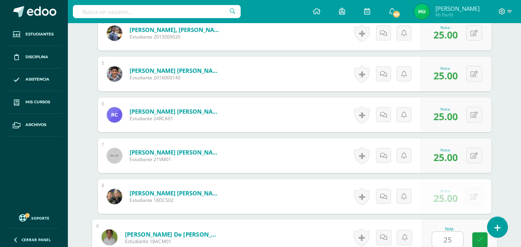
type input "25"
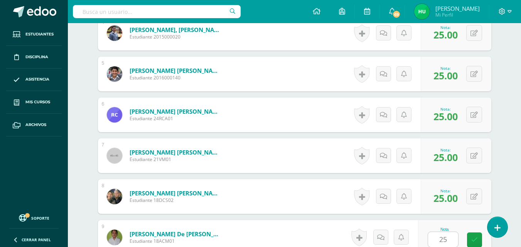
scroll to position [539, 0]
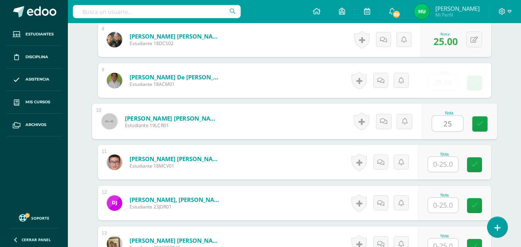
type input "25"
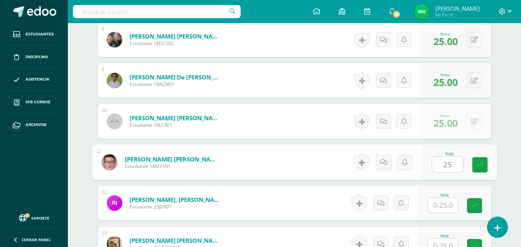
type input "25"
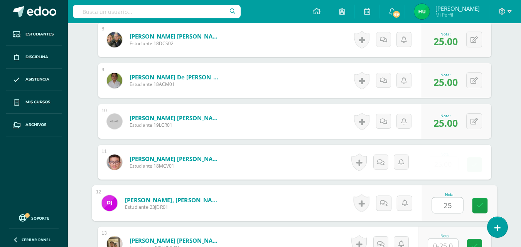
type input "25"
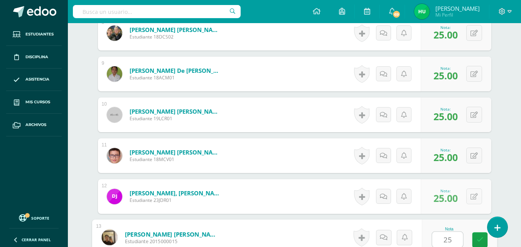
type input "25"
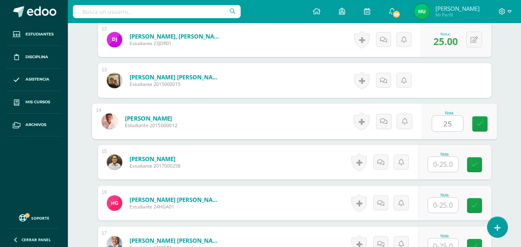
type input "25"
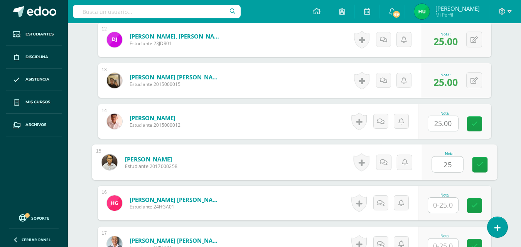
type input "25"
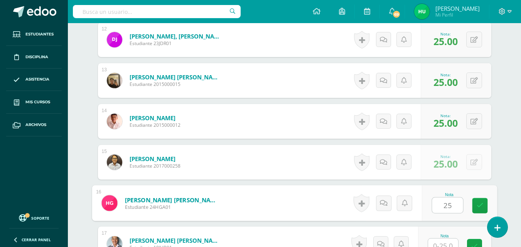
type input "25"
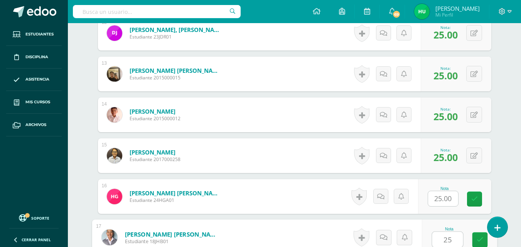
type input "25"
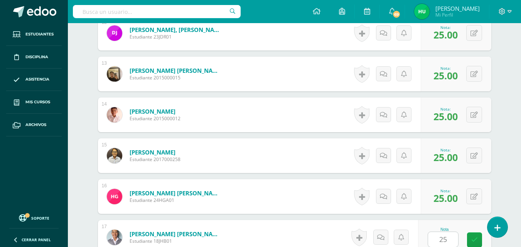
scroll to position [867, 0]
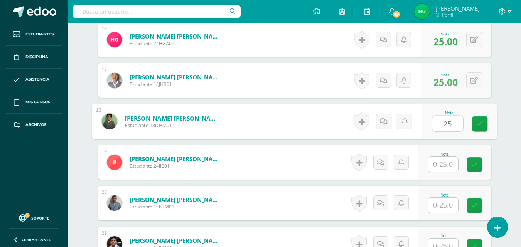
type input "25"
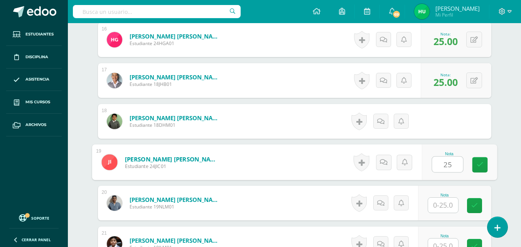
type input "25"
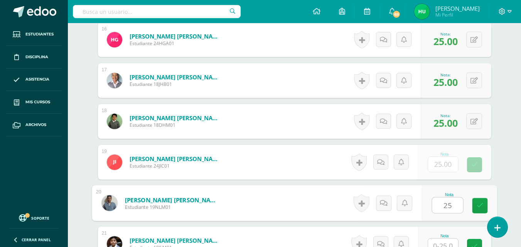
type input "25"
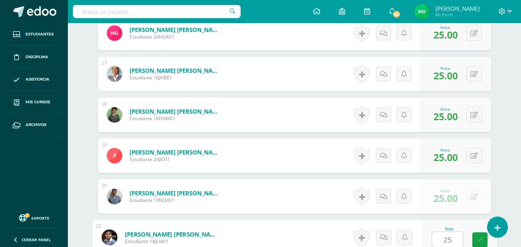
type input "25"
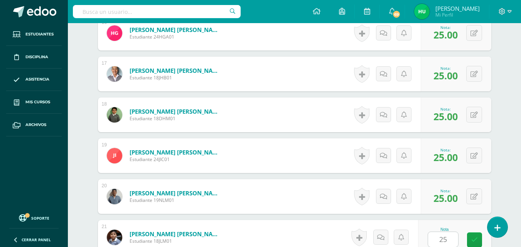
scroll to position [1030, 0]
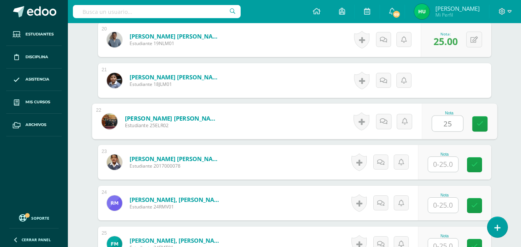
type input "25"
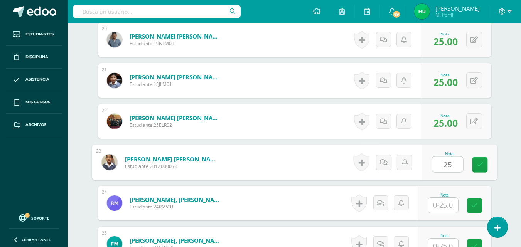
type input "25"
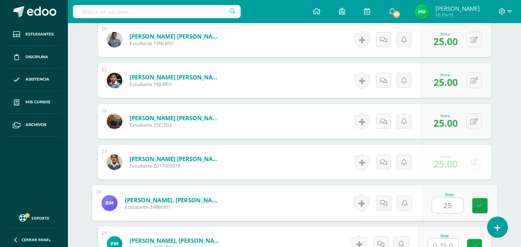
type input "25"
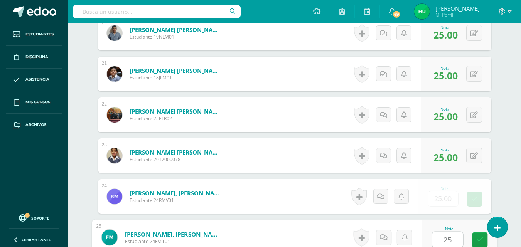
type input "25"
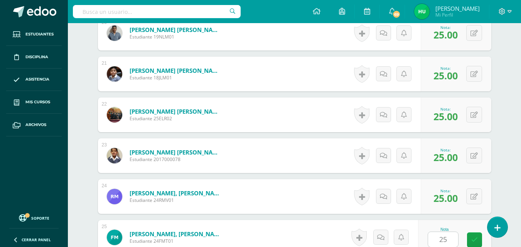
scroll to position [1194, 0]
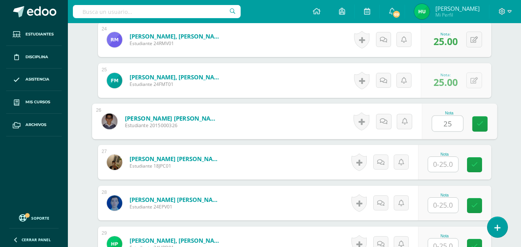
type input "25"
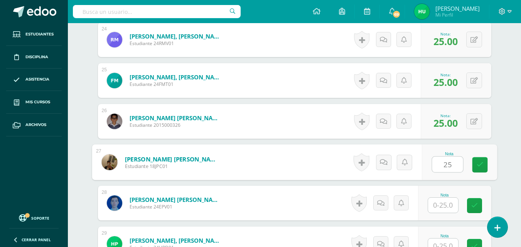
type input "25"
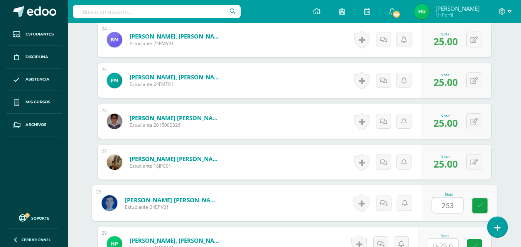
scroll to position [1201, 0]
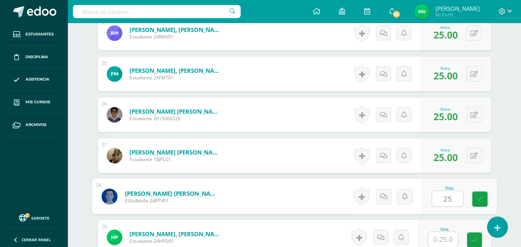
type input "25"
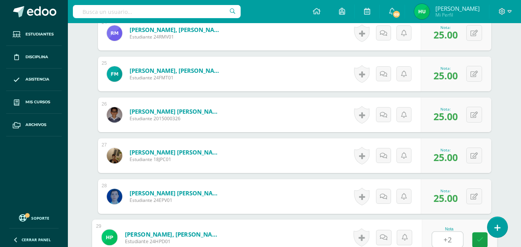
type input "+"
type input "25"
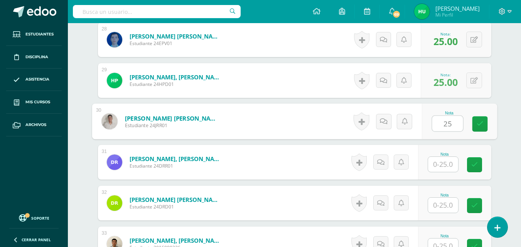
type input "25"
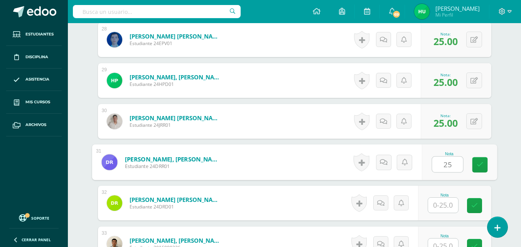
type input "25"
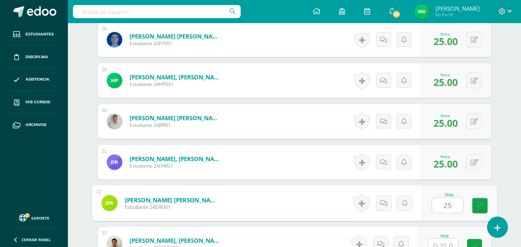
type input "25"
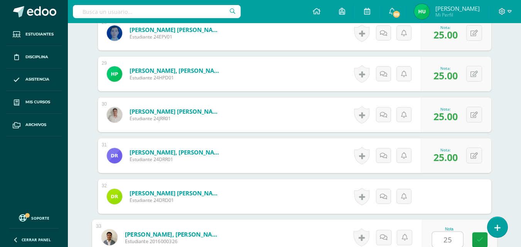
type input "25"
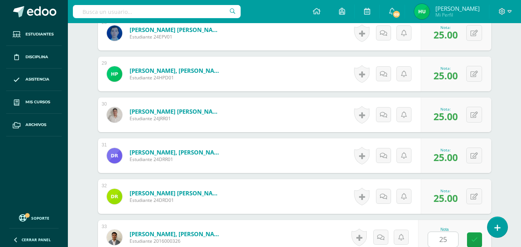
scroll to position [1521, 0]
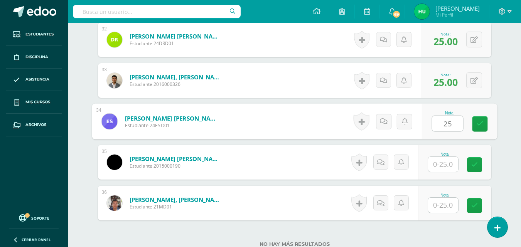
type input "25"
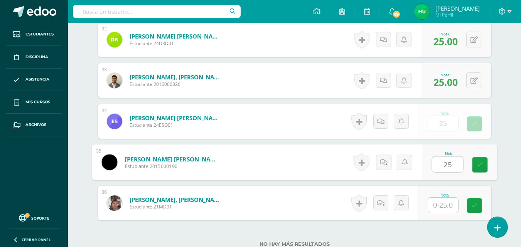
type input "25"
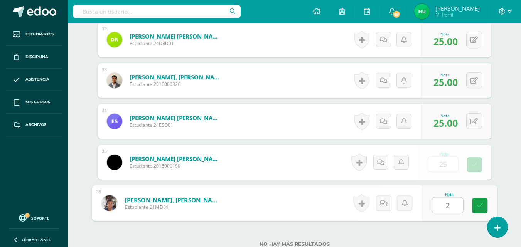
type input "25"
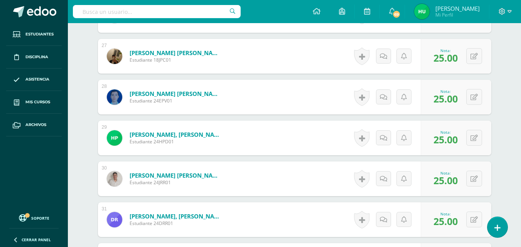
scroll to position [1583, 0]
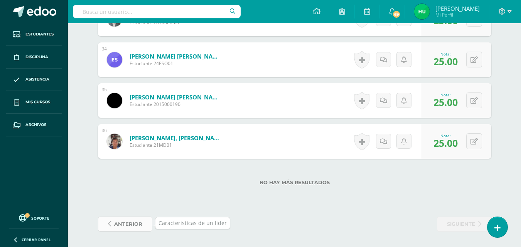
click at [129, 228] on span "anterior" at bounding box center [128, 224] width 28 height 14
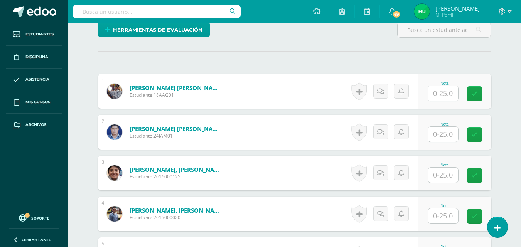
scroll to position [204, 0]
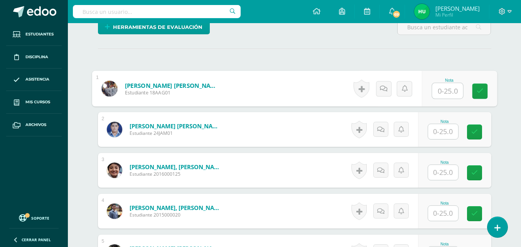
click at [440, 94] on input "text" at bounding box center [447, 90] width 31 height 15
type input "25"
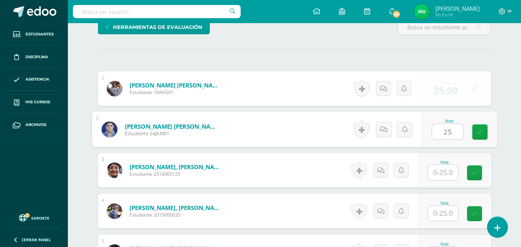
type input "25"
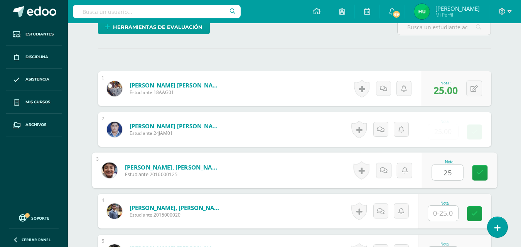
type input "25"
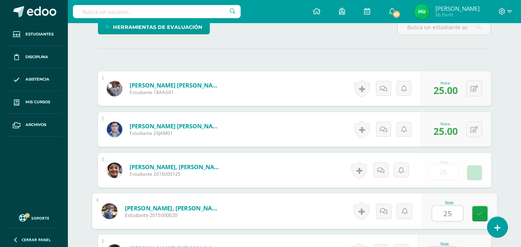
type input "25"
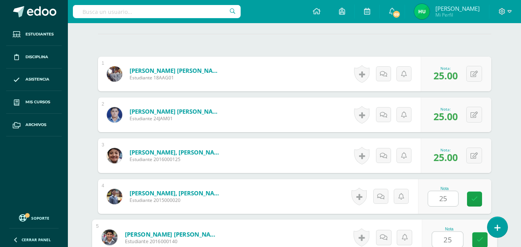
type input "25"
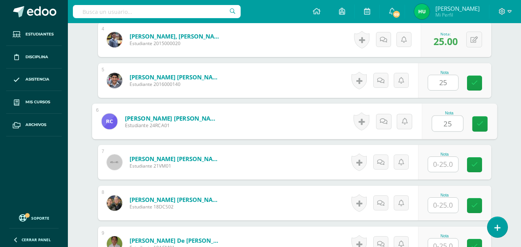
type input "25"
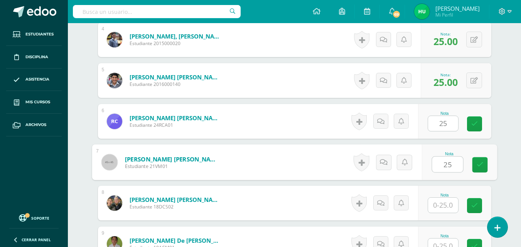
type input "25"
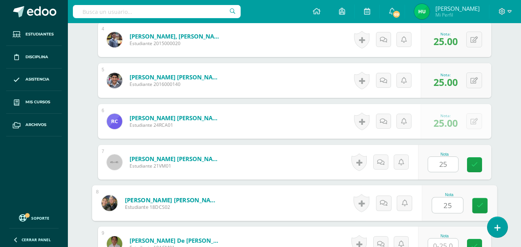
type input "25"
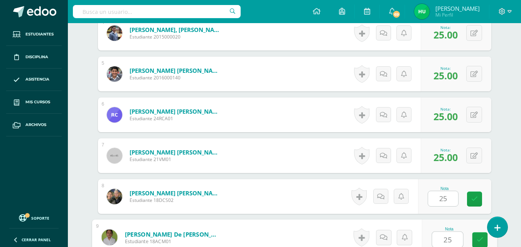
type input "25"
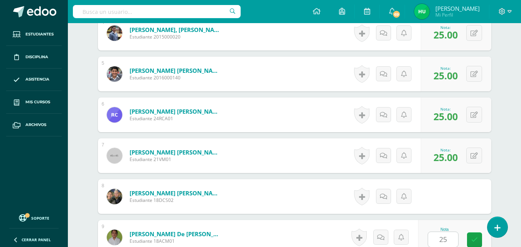
scroll to position [539, 0]
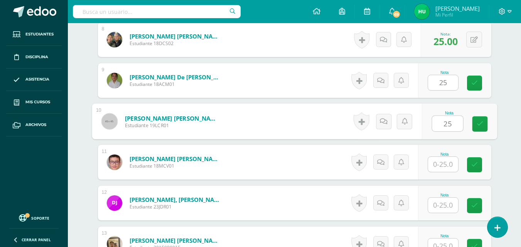
type input "25"
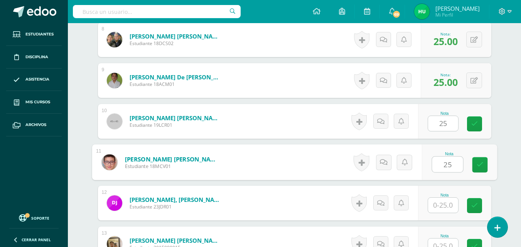
type input "25"
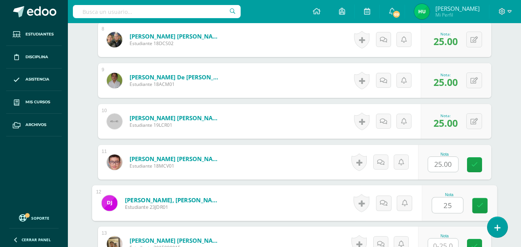
type input "25"
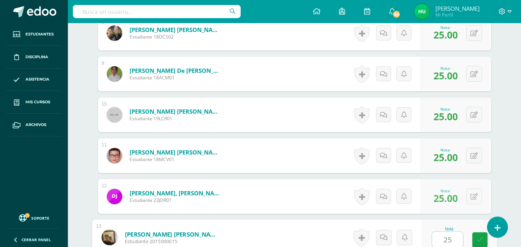
type input "25"
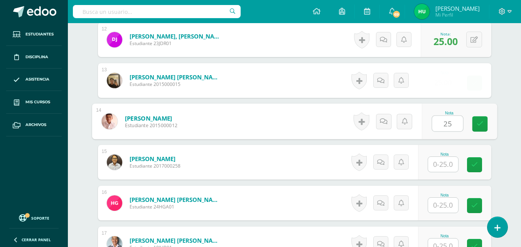
type input "25"
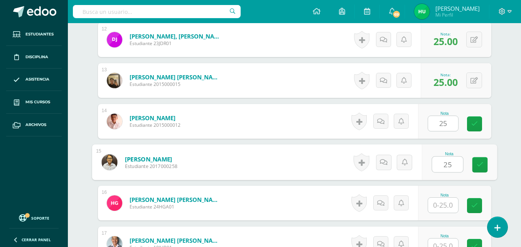
type input "25"
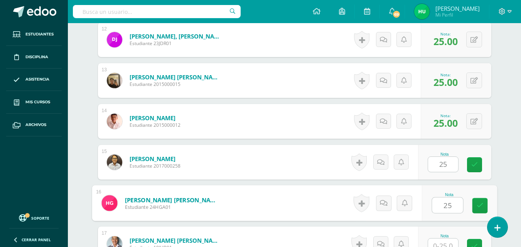
type input "25"
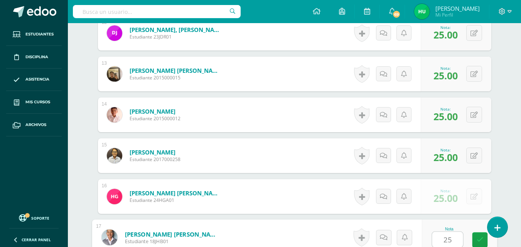
type input "25"
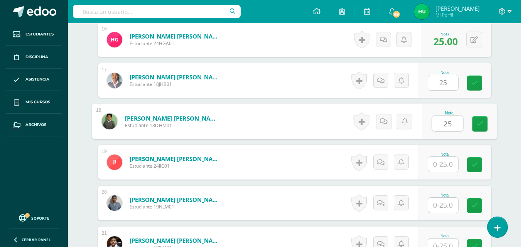
type input "25"
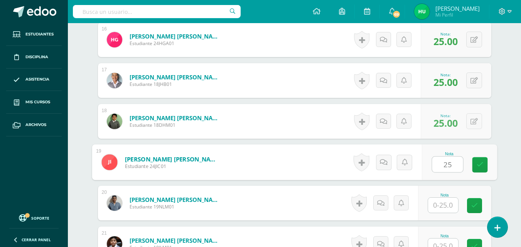
type input "25"
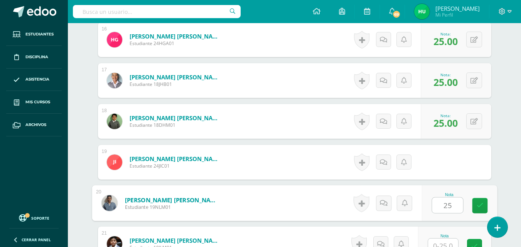
type input "25"
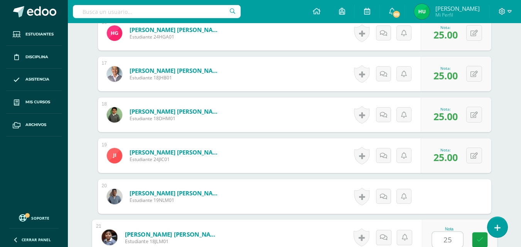
type input "25"
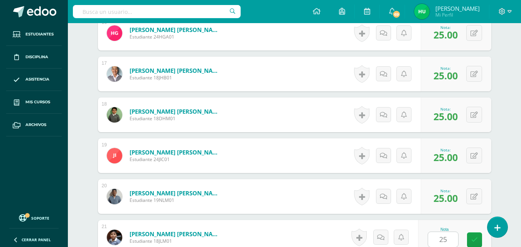
scroll to position [1030, 0]
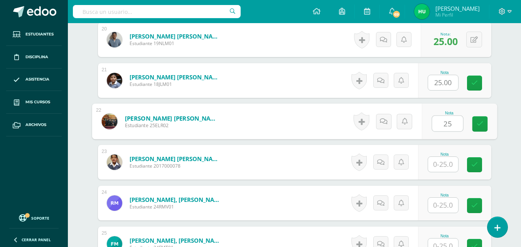
type input "25"
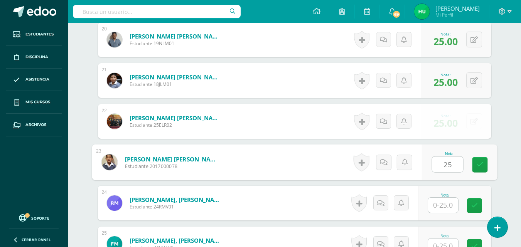
type input "25"
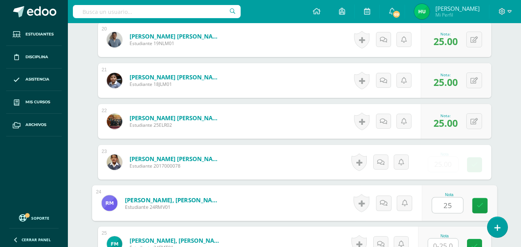
type input "25"
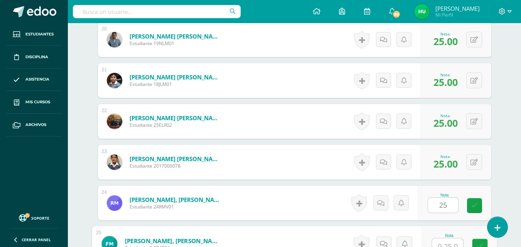
scroll to position [1037, 0]
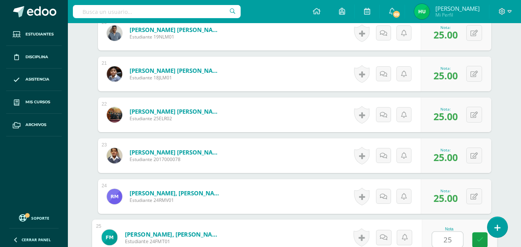
type input "25"
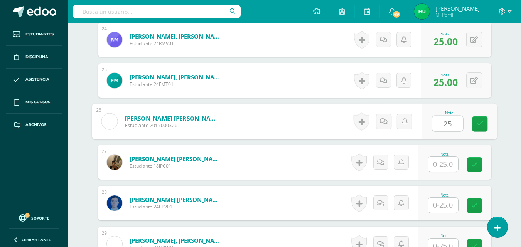
type input "25"
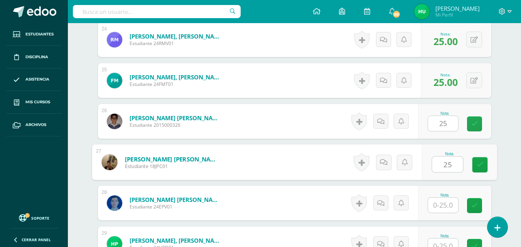
type input "25"
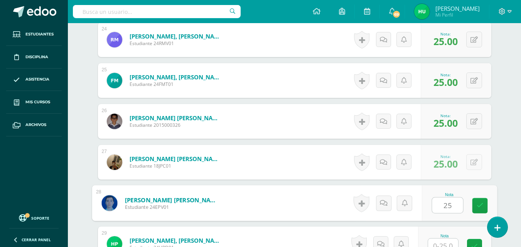
type input "25"
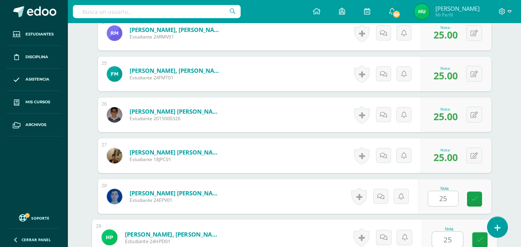
type input "25"
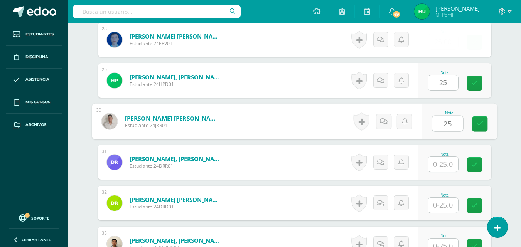
type input "25"
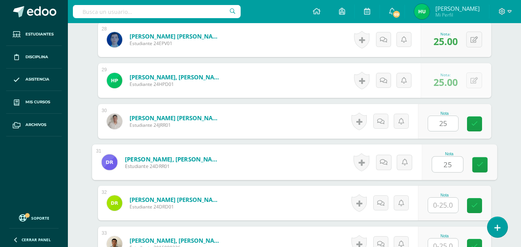
type input "25"
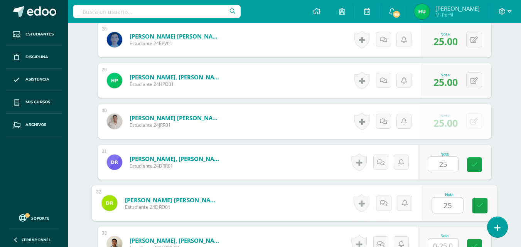
type input "25"
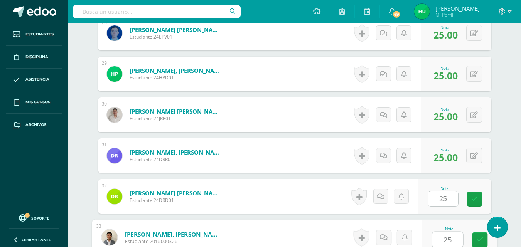
type input "25"
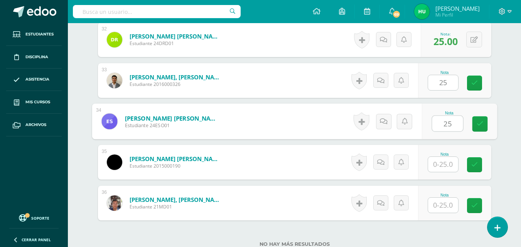
type input "25"
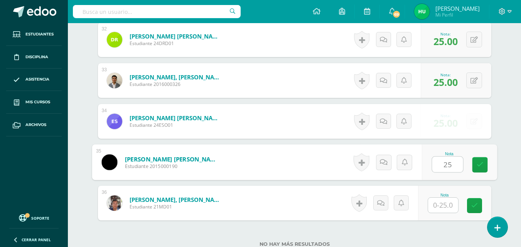
type input "25"
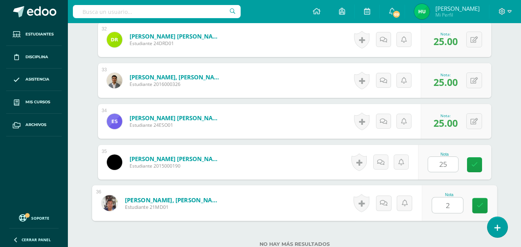
type input "25"
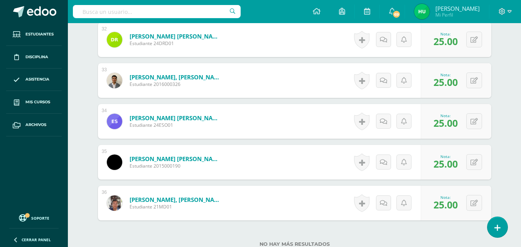
scroll to position [1583, 0]
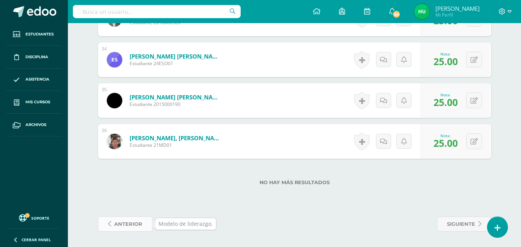
click at [128, 225] on span "anterior" at bounding box center [128, 224] width 28 height 14
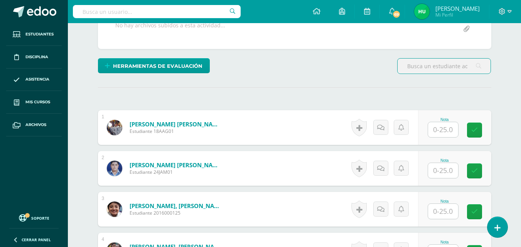
scroll to position [210, 0]
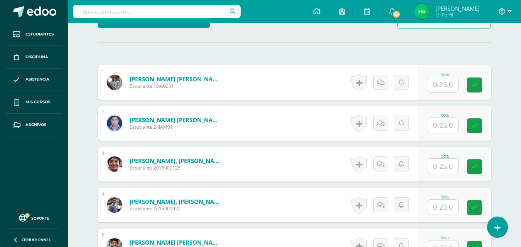
click at [449, 81] on input "text" at bounding box center [443, 84] width 30 height 15
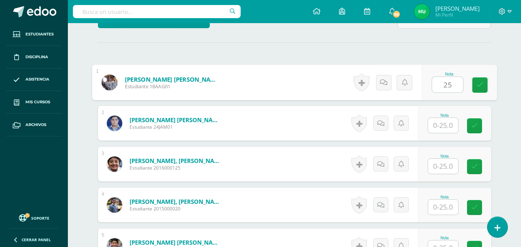
type input "25"
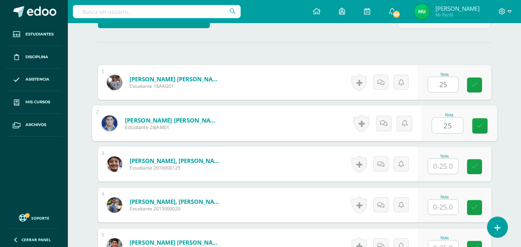
type input "25"
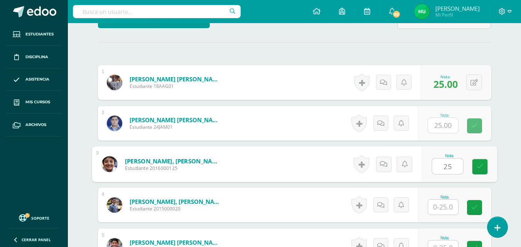
type input "25"
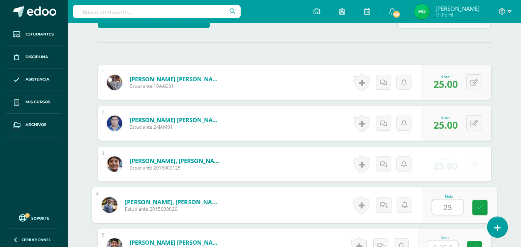
type input "25"
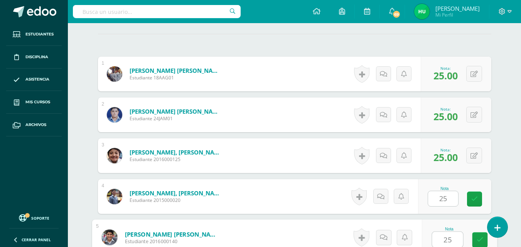
type input "25"
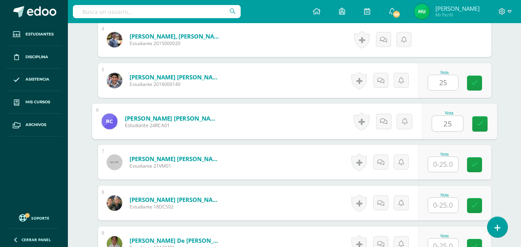
type input "25"
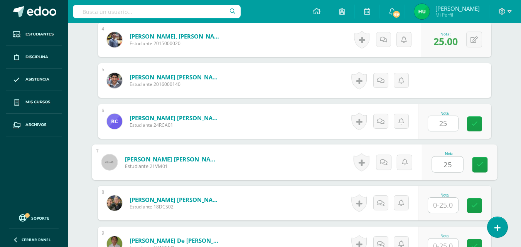
type input "25"
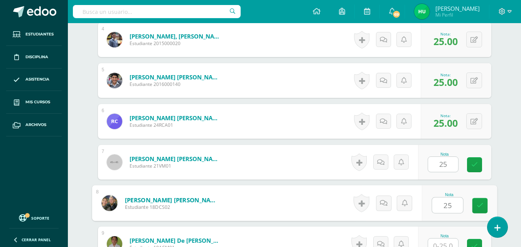
type input "25"
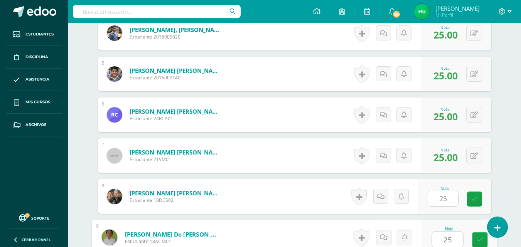
type input "25"
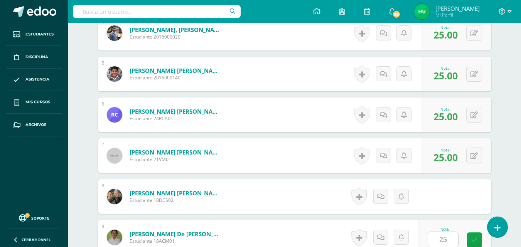
scroll to position [539, 0]
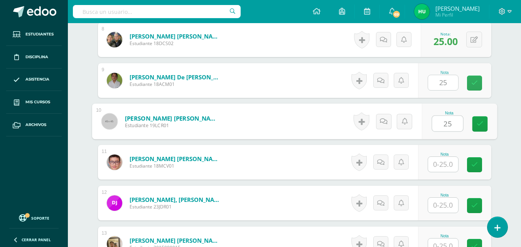
type input "25"
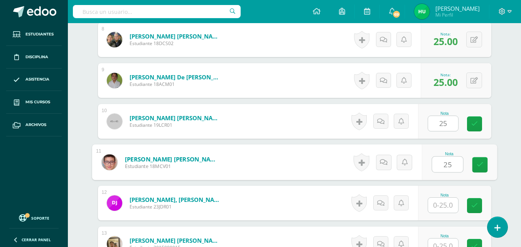
type input "25"
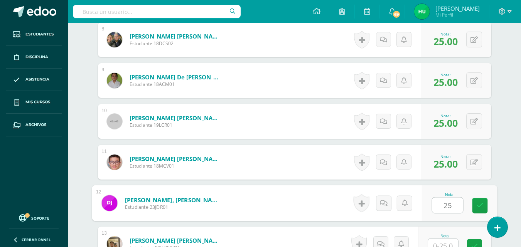
type input "25"
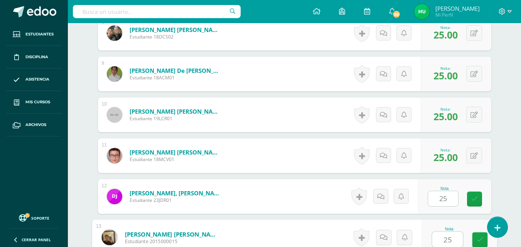
type input "25"
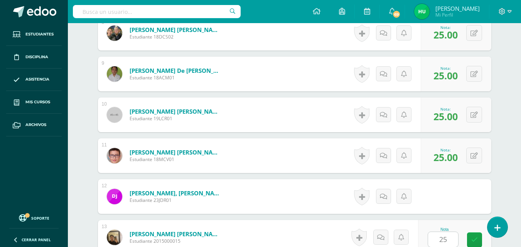
scroll to position [703, 0]
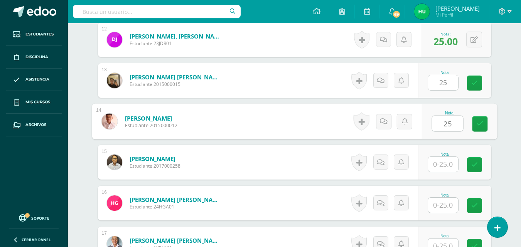
type input "25"
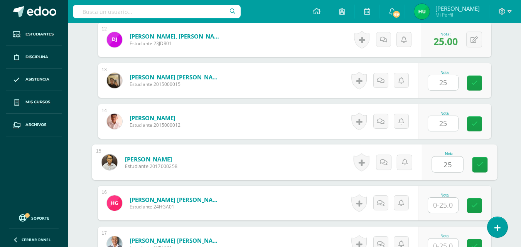
type input "25"
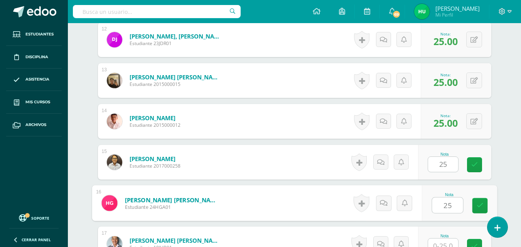
type input "25"
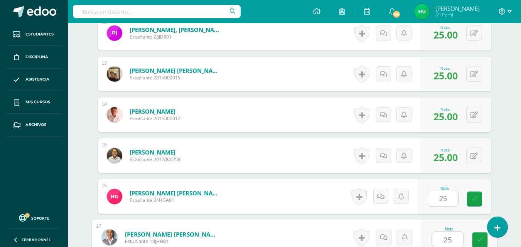
type input "25"
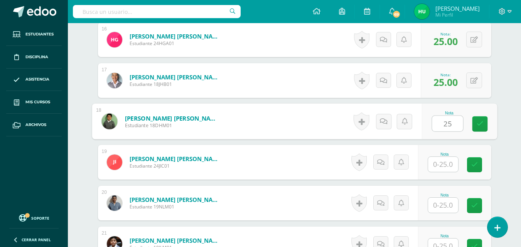
type input "25"
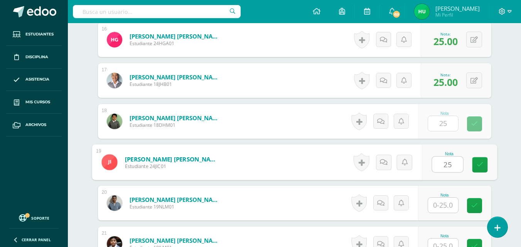
type input "25"
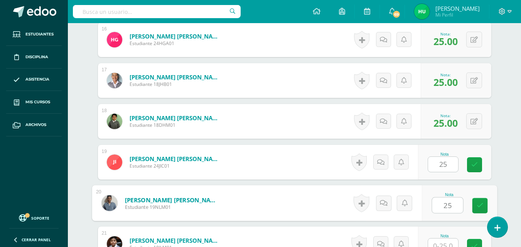
type input "25"
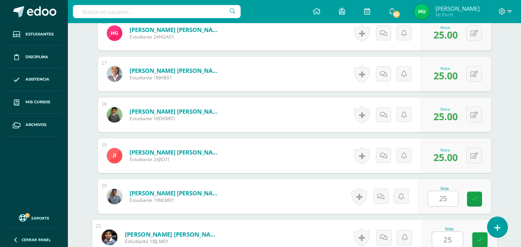
type input "25"
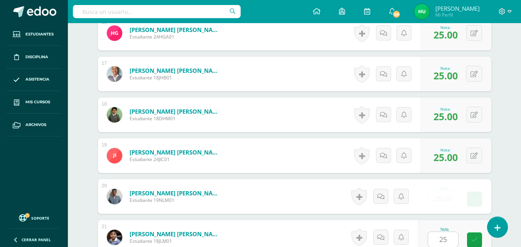
scroll to position [1030, 0]
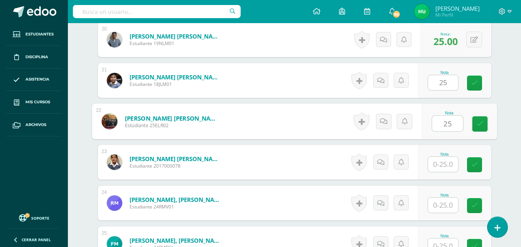
type input "25"
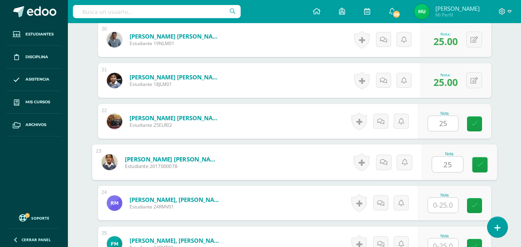
type input "25"
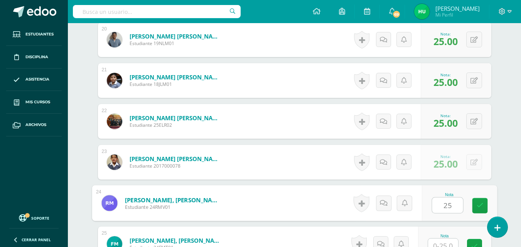
type input "25"
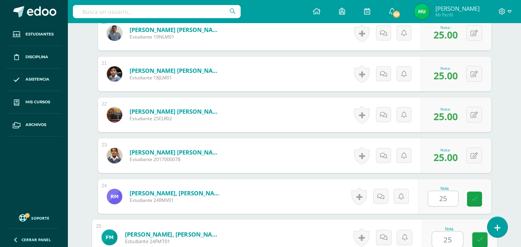
type input "25"
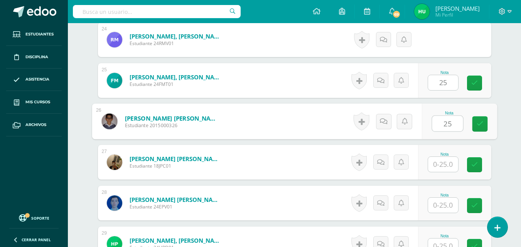
type input "25"
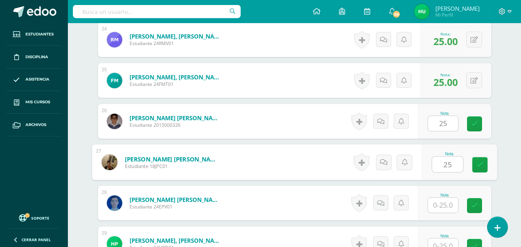
type input "25"
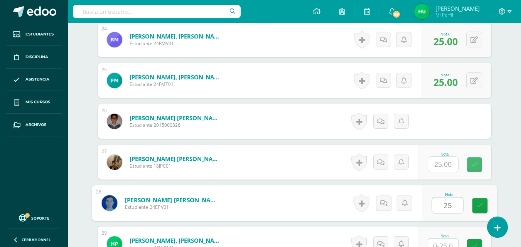
type input "25"
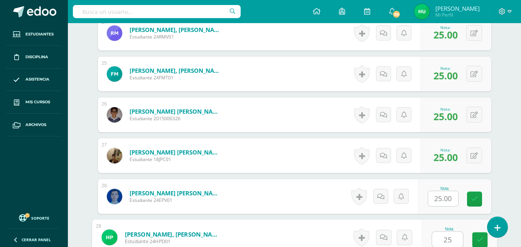
type input "25"
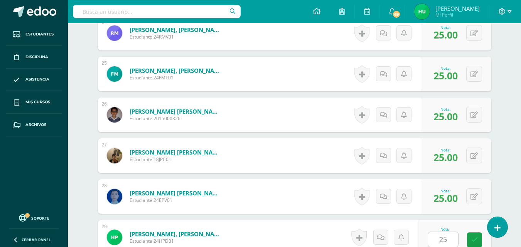
scroll to position [1358, 0]
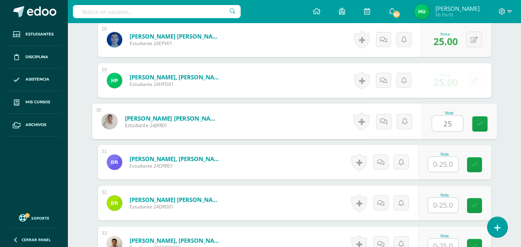
type input "25"
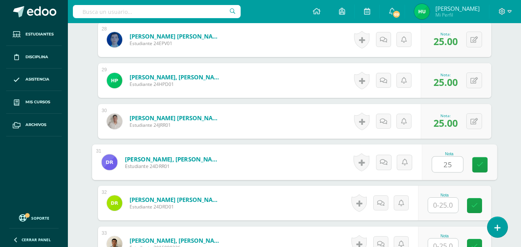
type input "25"
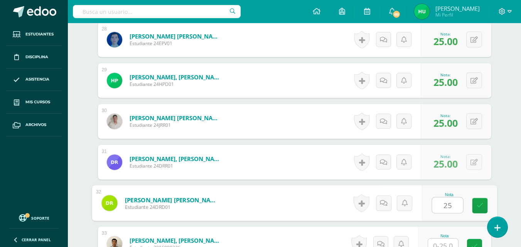
type input "25"
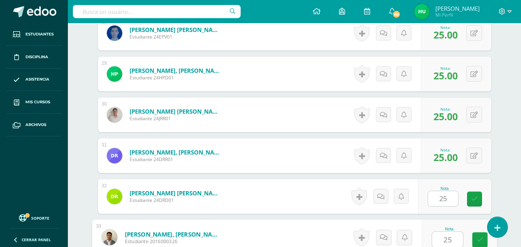
type input "25"
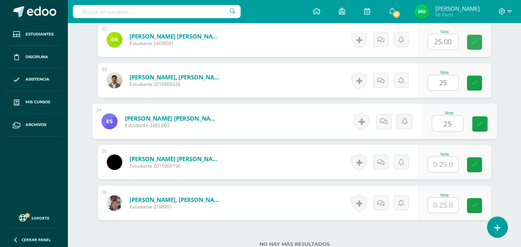
type input "25"
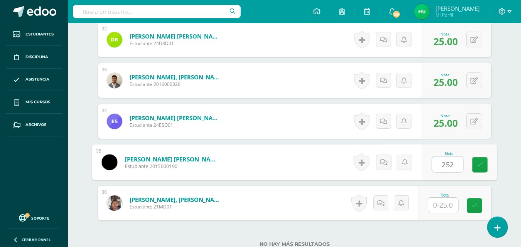
type input "252"
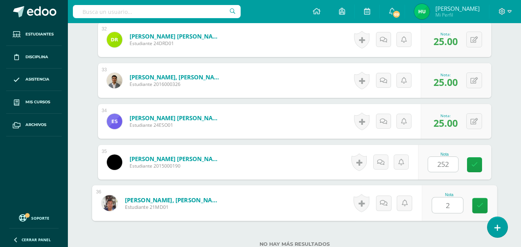
type input "2"
type input "0"
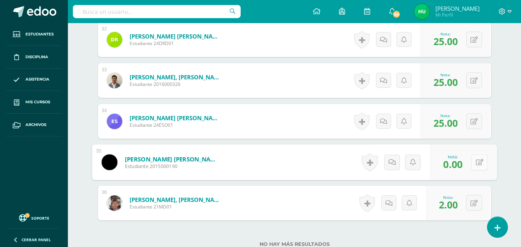
click at [471, 159] on div "0 [GEOGRAPHIC_DATA] Logros obtenidos Aún no hay logros agregados Nota: 0.00" at bounding box center [463, 163] width 67 height 36
click at [472, 154] on button at bounding box center [480, 162] width 16 height 16
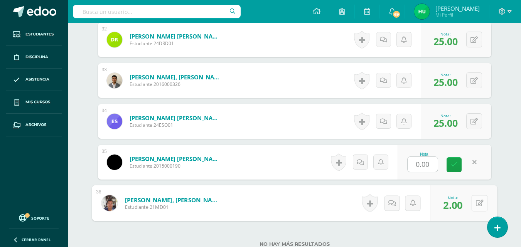
click at [473, 204] on button at bounding box center [480, 203] width 16 height 16
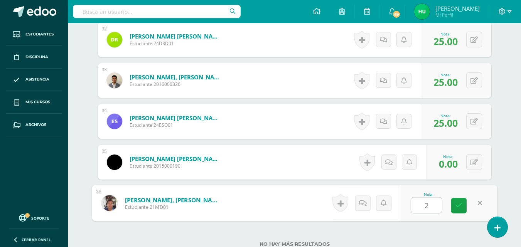
type input "25"
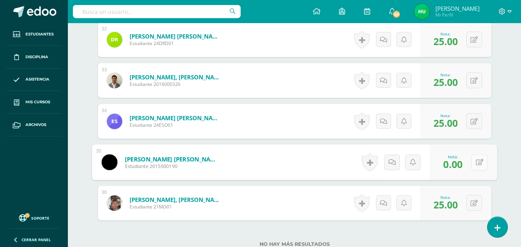
click at [480, 161] on button at bounding box center [480, 162] width 16 height 16
type input "25"
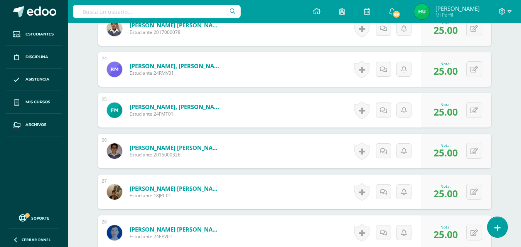
scroll to position [1583, 0]
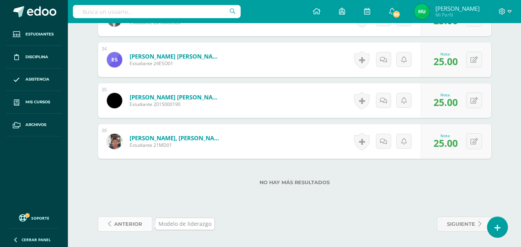
click at [124, 222] on span "anterior" at bounding box center [128, 224] width 28 height 14
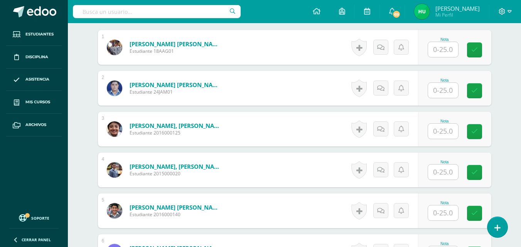
scroll to position [259, 0]
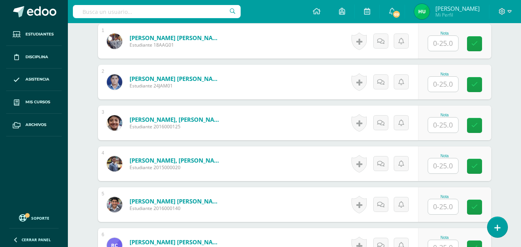
click at [444, 36] on input "text" at bounding box center [443, 43] width 30 height 15
type input "25"
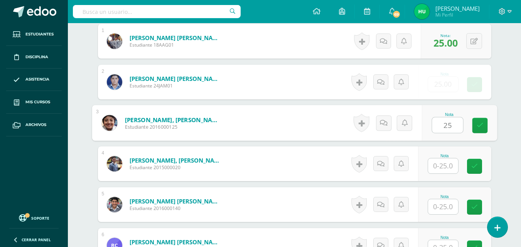
type input "25"
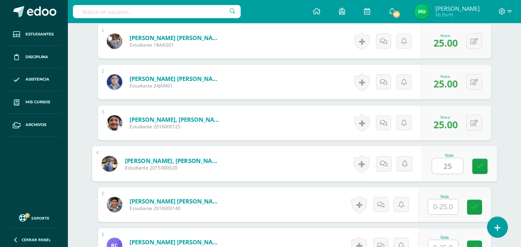
type input "25"
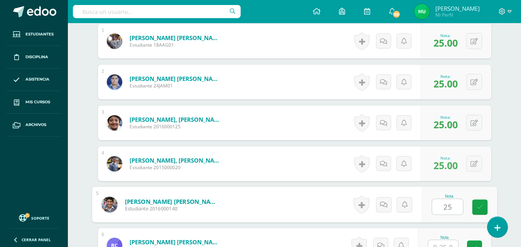
type input "25"
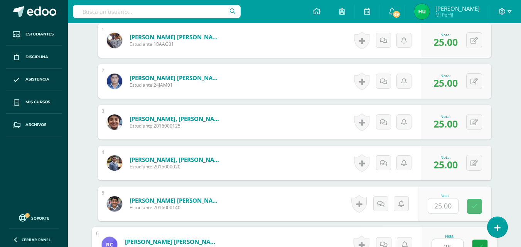
type input "25"
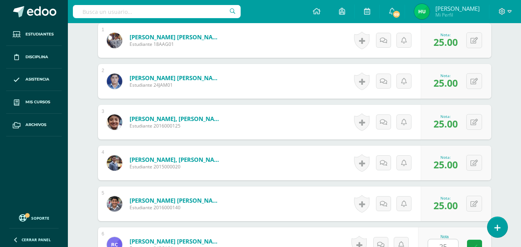
scroll to position [417, 0]
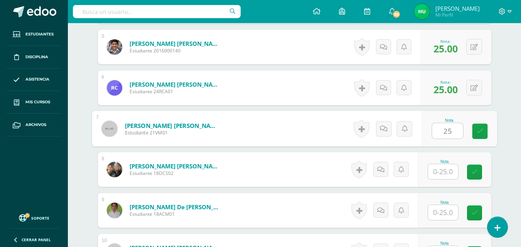
type input "25"
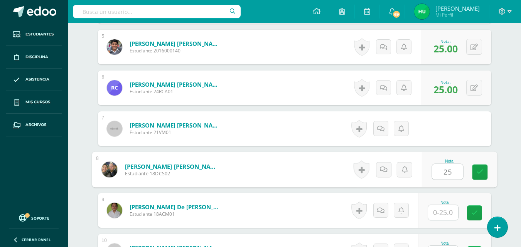
type input "25"
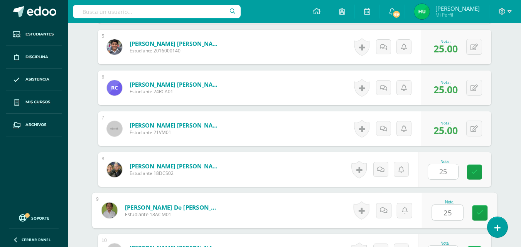
type input "25"
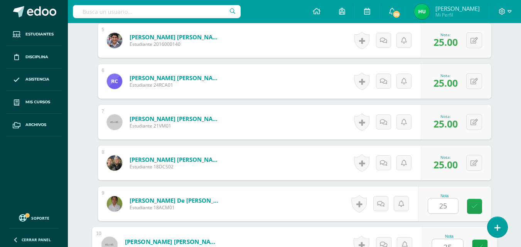
type input "25"
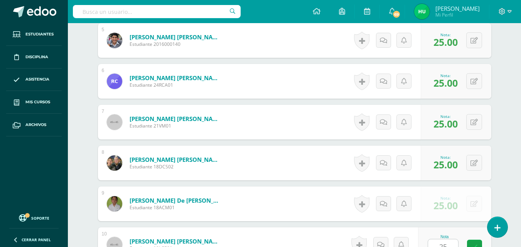
scroll to position [580, 0]
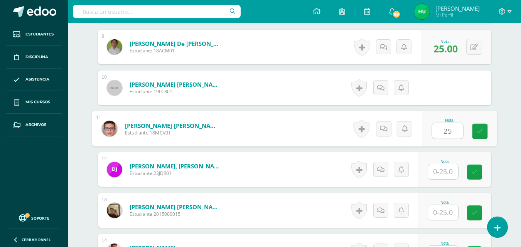
type input "25"
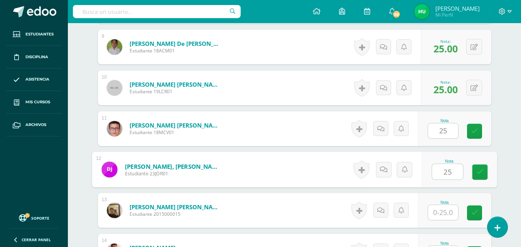
type input "25"
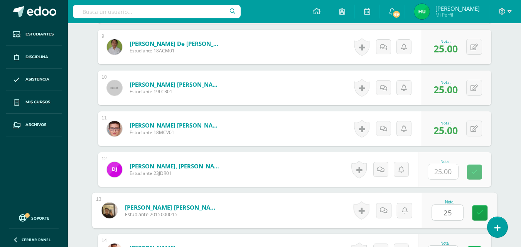
type input "25"
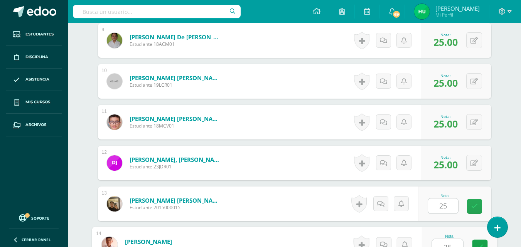
type input "25"
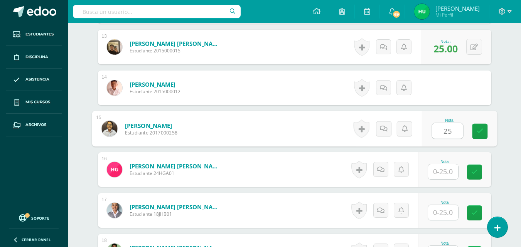
type input "25"
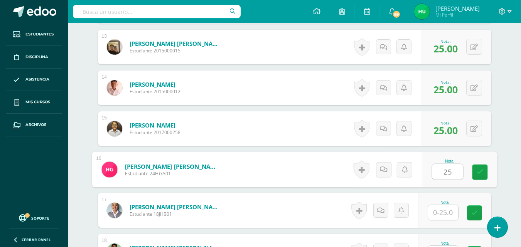
type input "25"
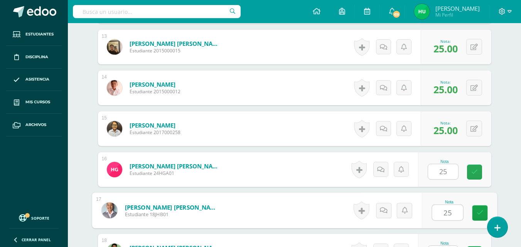
type input "25"
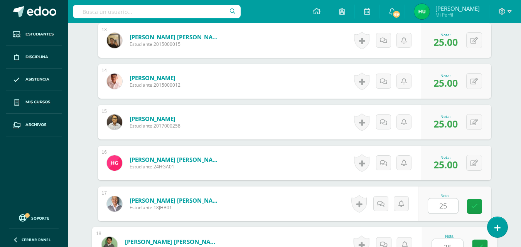
type input "25"
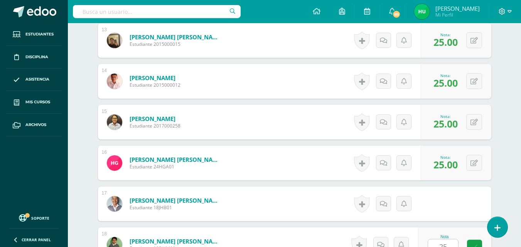
scroll to position [908, 0]
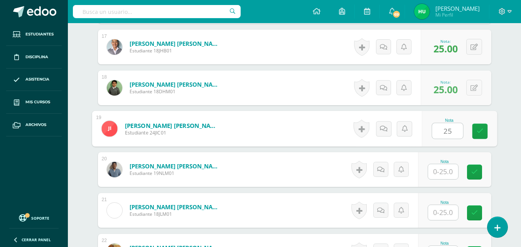
type input "25"
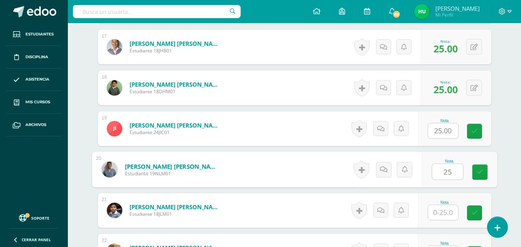
type input "25"
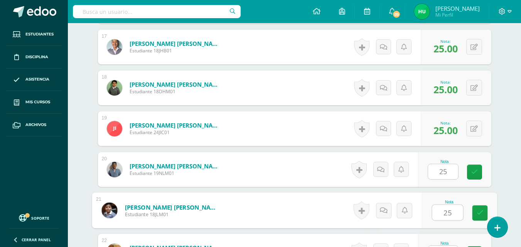
type input "25"
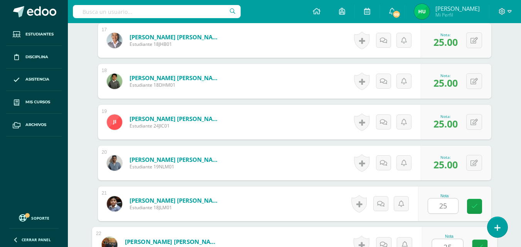
type input "25"
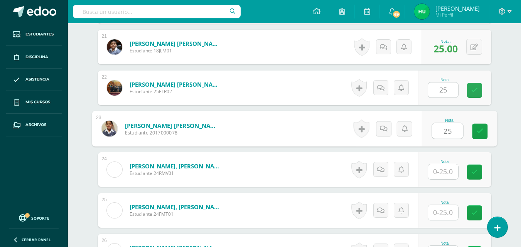
type input "25"
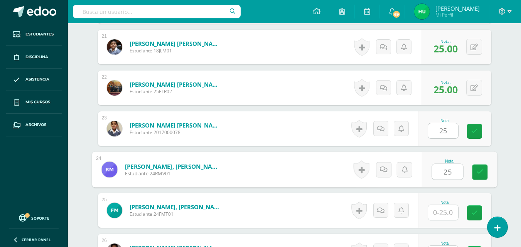
type input "25"
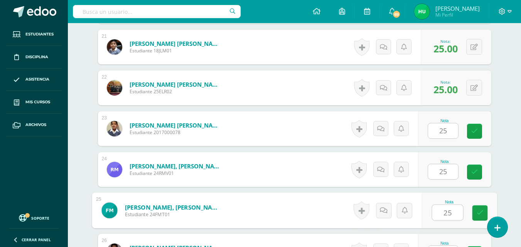
type input "25"
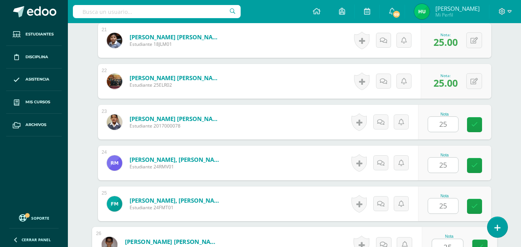
type input "25"
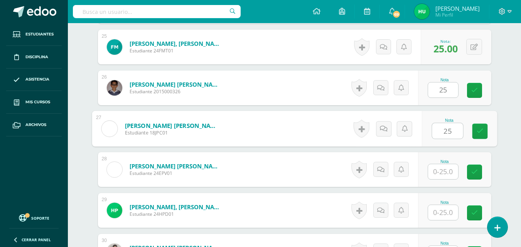
type input "25"
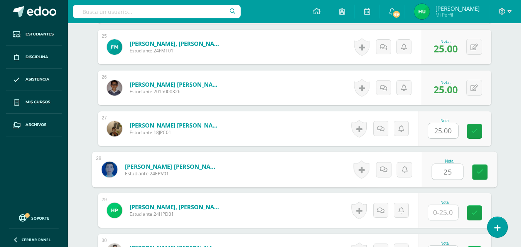
type input "25"
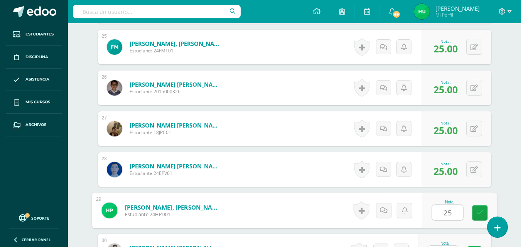
type input "25"
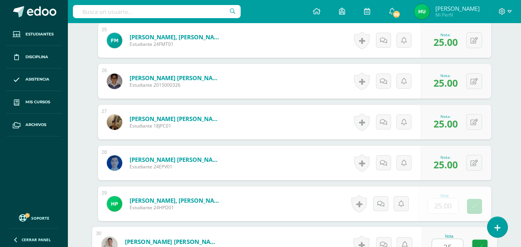
type input "25"
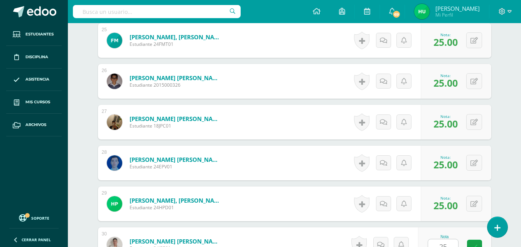
scroll to position [1399, 0]
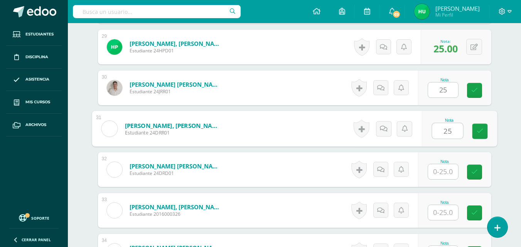
type input "25"
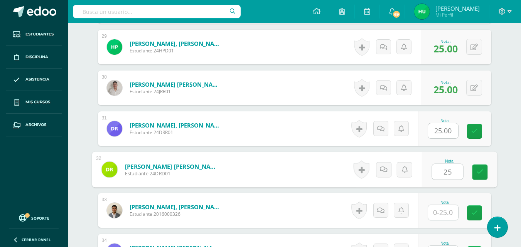
type input "25"
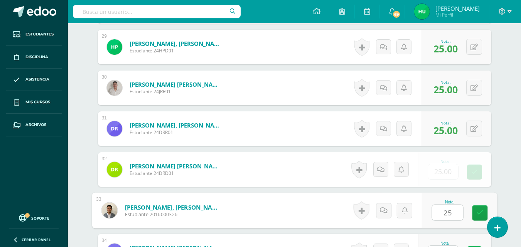
type input "25"
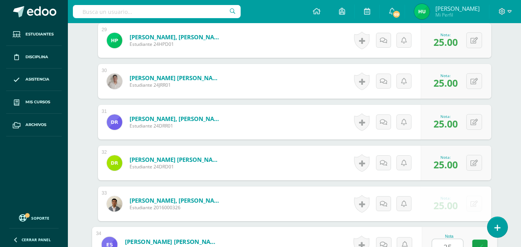
type input "25"
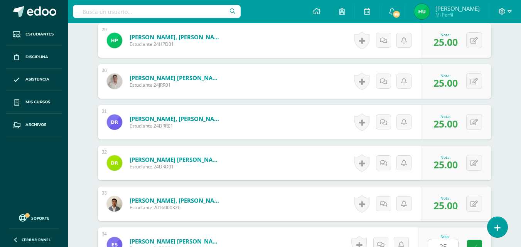
scroll to position [1562, 0]
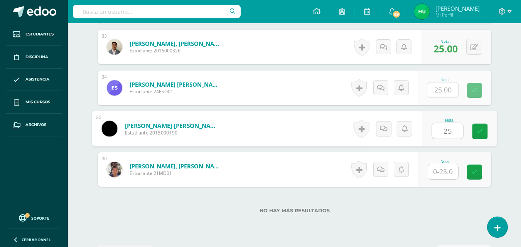
type input "25"
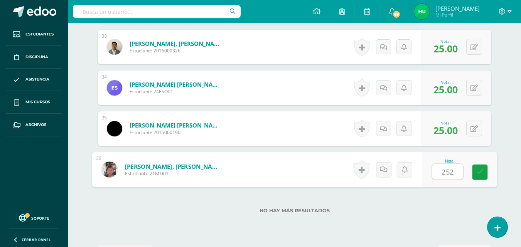
type input "2525"
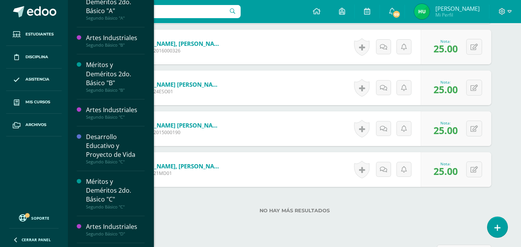
scroll to position [374, 0]
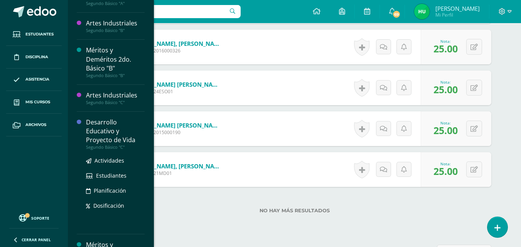
click at [109, 135] on div "Desarrollo Educativo y Proyecto de Vida" at bounding box center [115, 131] width 59 height 27
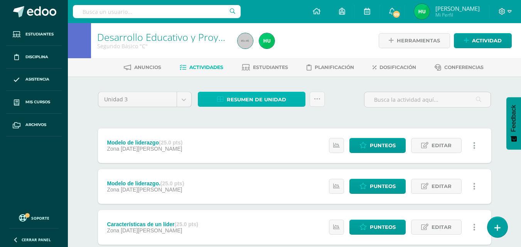
click at [250, 98] on span "Resumen de unidad" at bounding box center [256, 100] width 59 height 14
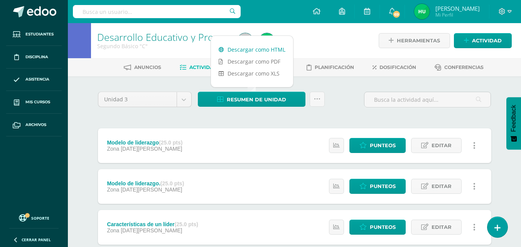
click at [250, 49] on link "Descargar como HTML" at bounding box center [252, 50] width 82 height 12
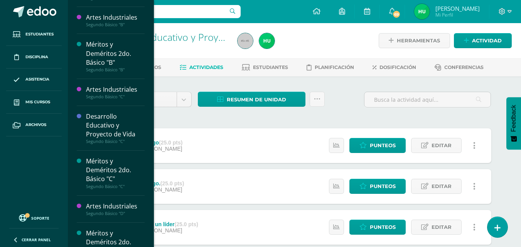
scroll to position [381, 0]
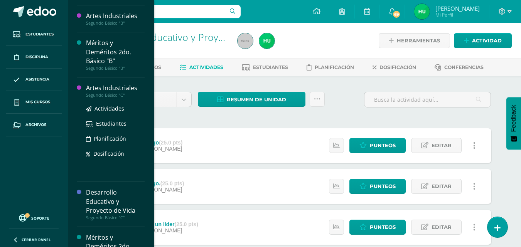
click at [118, 87] on div "Artes Industriales" at bounding box center [115, 88] width 59 height 9
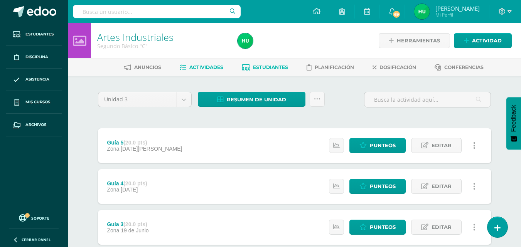
click at [273, 66] on span "Estudiantes" at bounding box center [270, 67] width 35 height 6
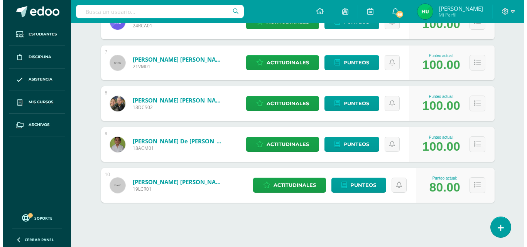
scroll to position [372, 0]
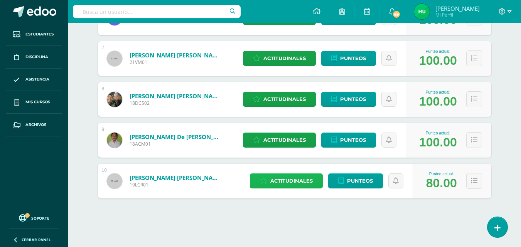
click at [293, 182] on span "Actitudinales" at bounding box center [292, 181] width 42 height 14
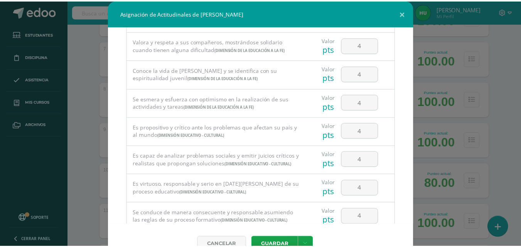
scroll to position [523, 0]
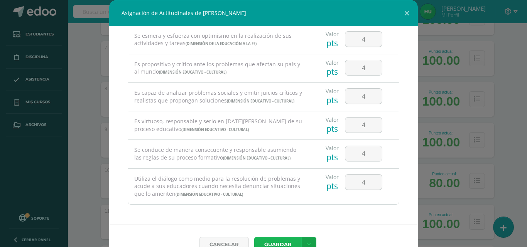
click at [284, 243] on button "Guardar" at bounding box center [277, 244] width 47 height 15
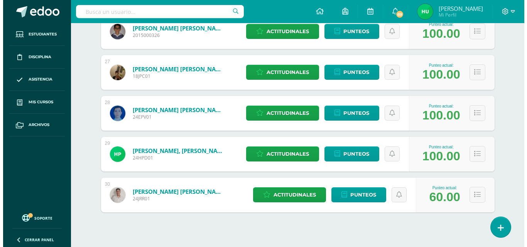
scroll to position [1190, 0]
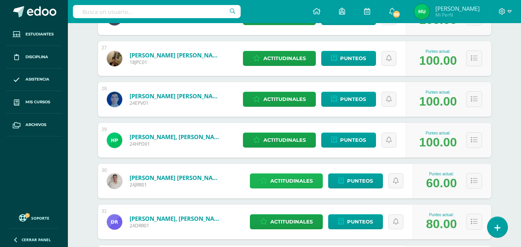
click at [291, 184] on span "Actitudinales" at bounding box center [292, 181] width 42 height 14
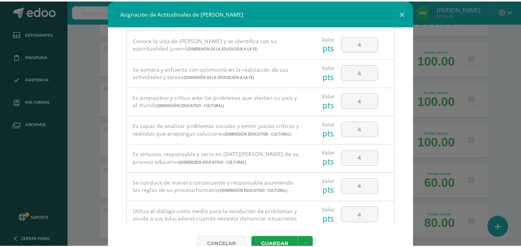
scroll to position [523, 0]
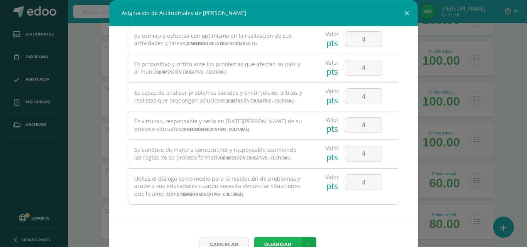
click at [279, 245] on button "Guardar" at bounding box center [277, 244] width 47 height 15
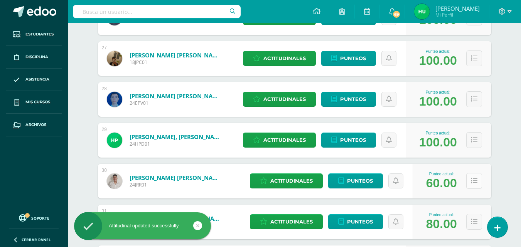
click at [477, 183] on icon at bounding box center [474, 181] width 7 height 7
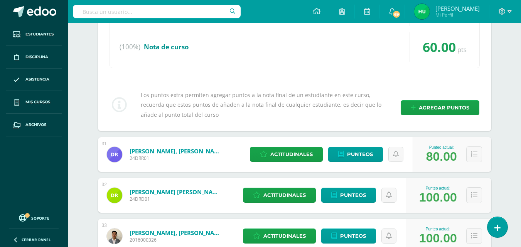
scroll to position [1431, 0]
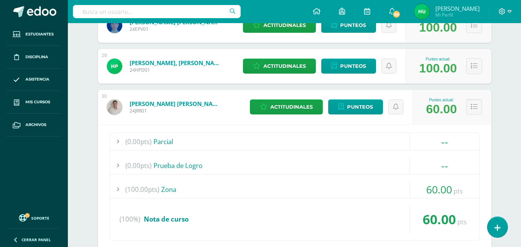
scroll to position [1252, 0]
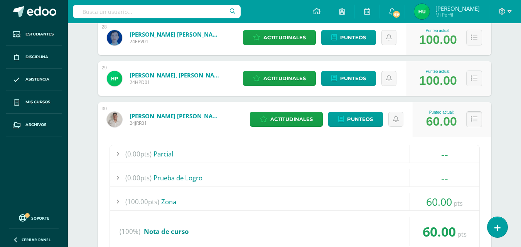
click at [474, 118] on icon at bounding box center [474, 119] width 7 height 7
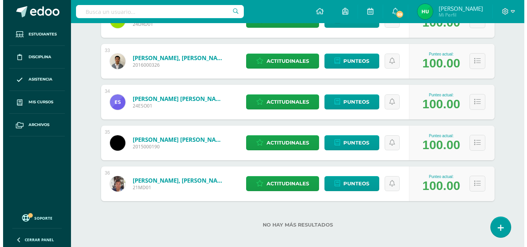
scroll to position [1438, 0]
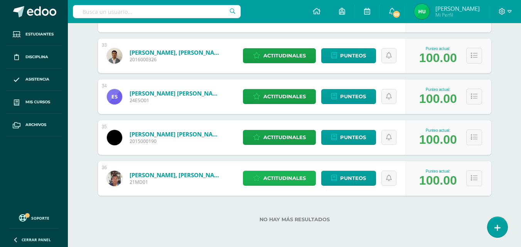
click at [290, 181] on span "Actitudinales" at bounding box center [285, 178] width 42 height 14
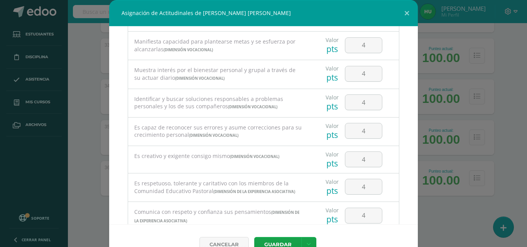
scroll to position [0, 0]
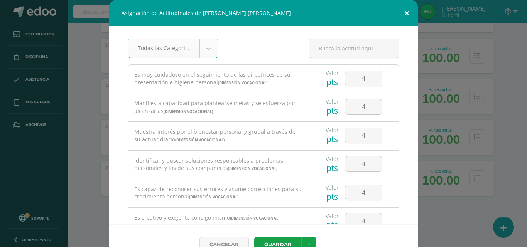
click at [402, 12] on button at bounding box center [407, 13] width 22 height 26
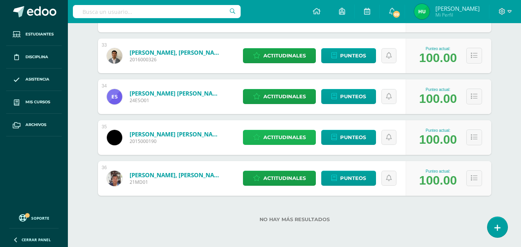
click at [288, 135] on span "Actitudinales" at bounding box center [285, 137] width 42 height 14
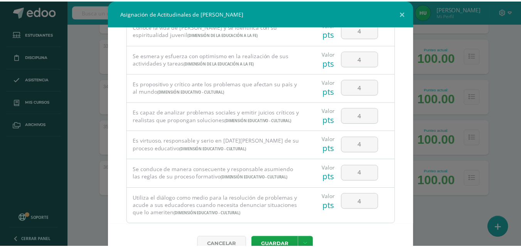
scroll to position [523, 0]
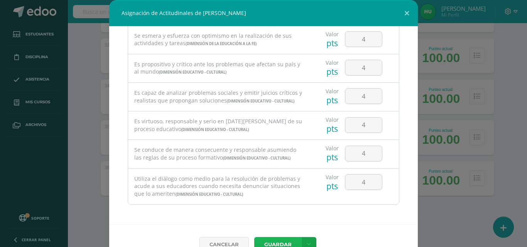
click at [286, 246] on button "Guardar" at bounding box center [277, 244] width 47 height 15
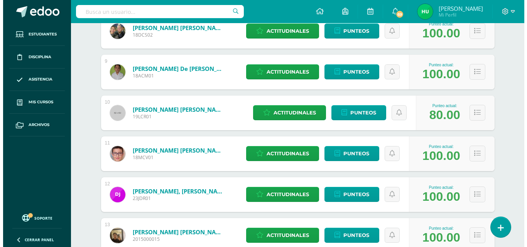
scroll to position [432, 0]
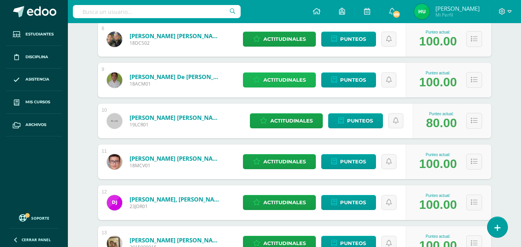
click at [276, 80] on span "Actitudinales" at bounding box center [285, 80] width 42 height 14
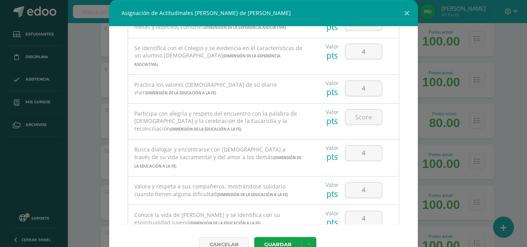
scroll to position [316, 0]
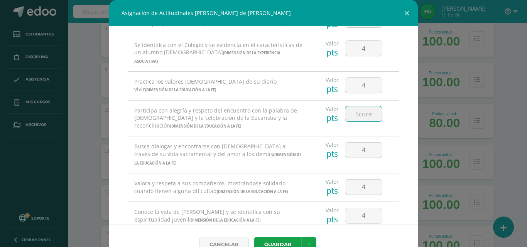
click at [347, 115] on input "number" at bounding box center [363, 114] width 37 height 15
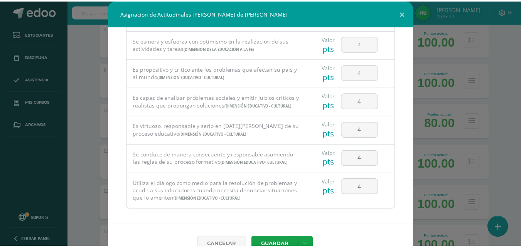
scroll to position [523, 0]
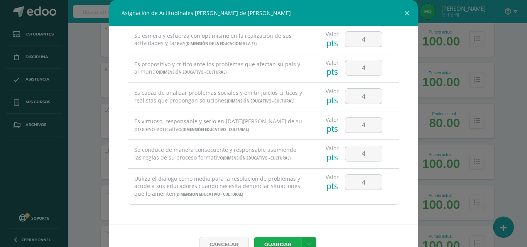
type input "4"
click at [276, 245] on button "Guardar" at bounding box center [277, 244] width 47 height 15
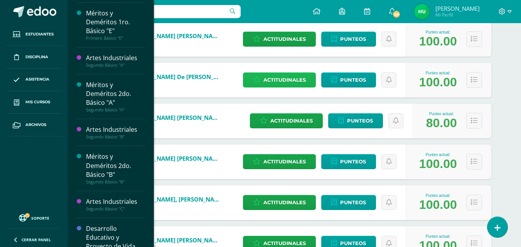
scroll to position [295, 0]
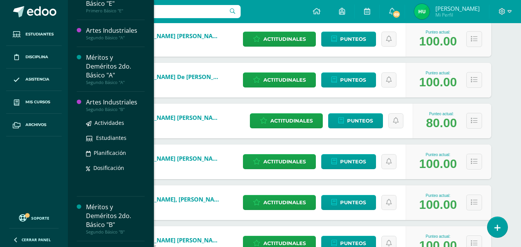
click at [118, 106] on div "Artes Industriales" at bounding box center [115, 102] width 59 height 9
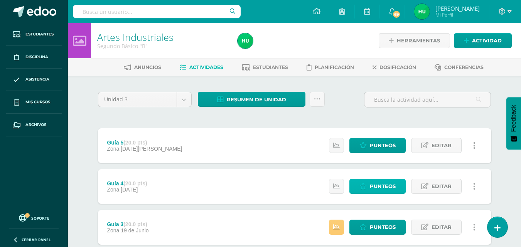
click at [377, 188] on span "Punteos" at bounding box center [383, 186] width 26 height 14
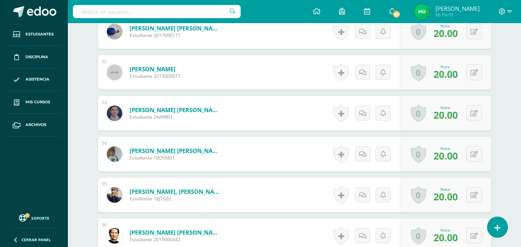
scroll to position [1583, 0]
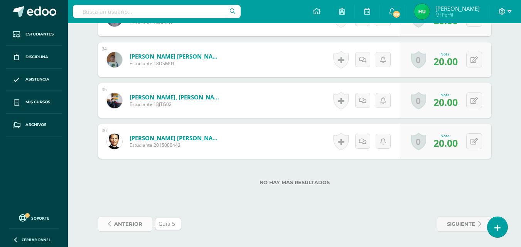
click at [121, 226] on span "anterior" at bounding box center [128, 224] width 28 height 14
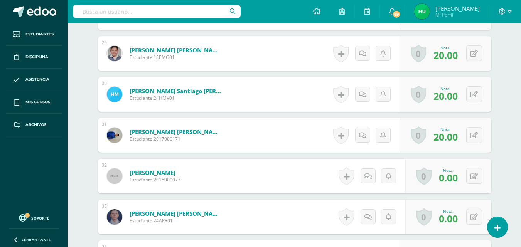
scroll to position [1388, 0]
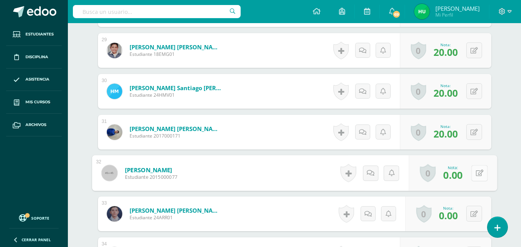
click at [474, 176] on button at bounding box center [480, 173] width 16 height 16
type input "20"
click at [456, 179] on icon at bounding box center [459, 175] width 7 height 7
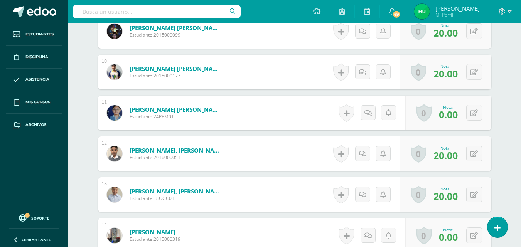
scroll to position [586, 0]
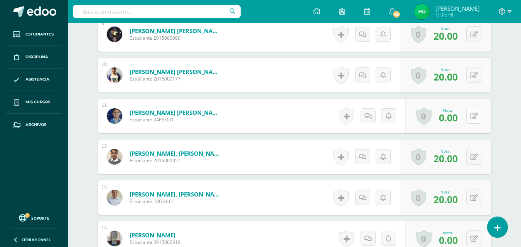
click at [472, 117] on button at bounding box center [475, 116] width 16 height 16
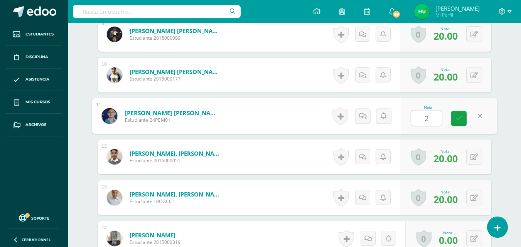
type input "20"
click at [462, 118] on icon at bounding box center [459, 118] width 7 height 7
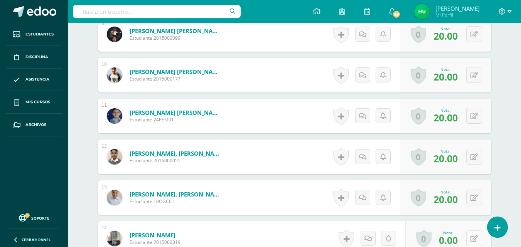
click at [474, 239] on button at bounding box center [475, 239] width 16 height 16
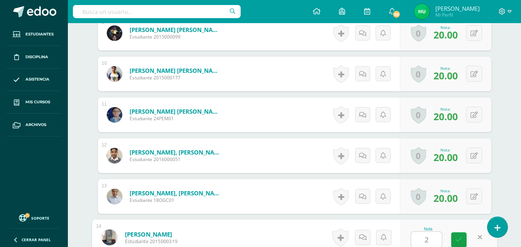
type input "20"
click at [458, 239] on icon at bounding box center [459, 240] width 7 height 7
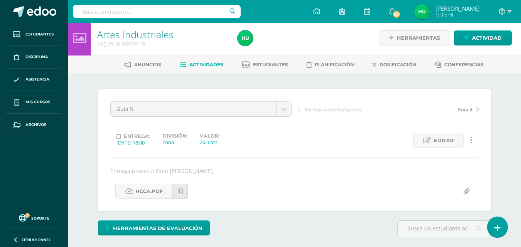
scroll to position [0, 0]
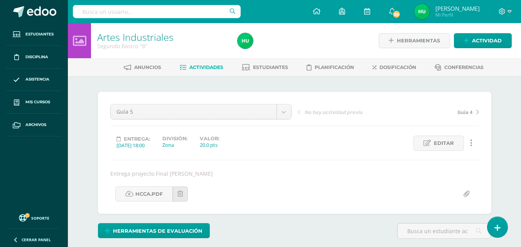
click at [472, 113] on span "Guía 4" at bounding box center [465, 112] width 15 height 7
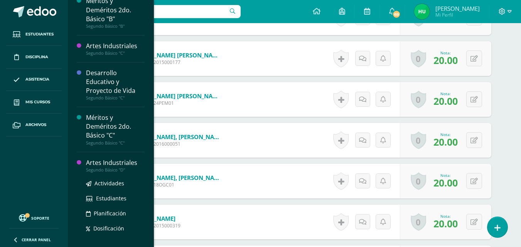
scroll to position [435, 0]
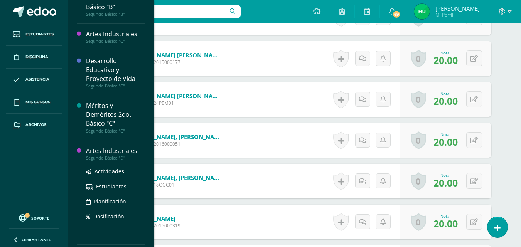
click at [122, 151] on div "Artes Industriales" at bounding box center [115, 151] width 59 height 9
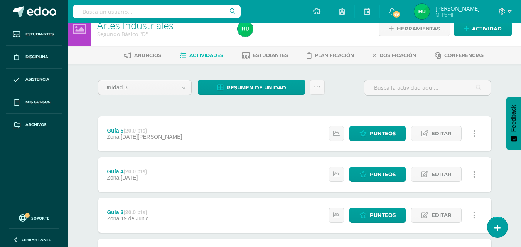
scroll to position [26, 0]
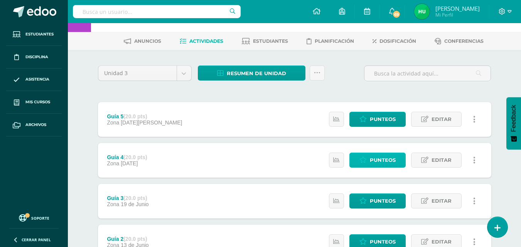
click at [377, 159] on span "Punteos" at bounding box center [383, 160] width 26 height 14
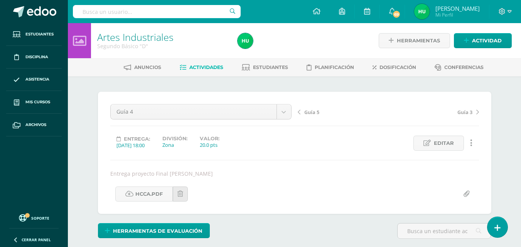
click at [297, 113] on div "Guía 5 Guía 3" at bounding box center [389, 115] width 188 height 22
click at [299, 113] on icon at bounding box center [299, 112] width 3 height 5
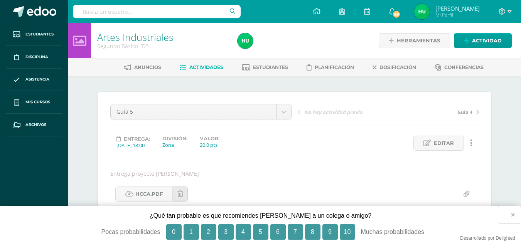
click at [514, 214] on button "×" at bounding box center [510, 214] width 23 height 17
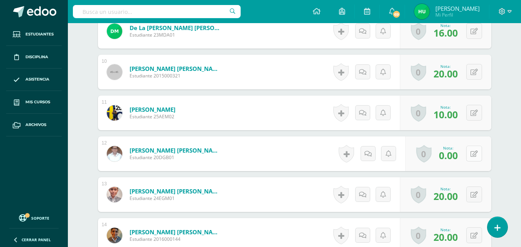
scroll to position [589, 0]
click at [475, 153] on button at bounding box center [480, 153] width 16 height 16
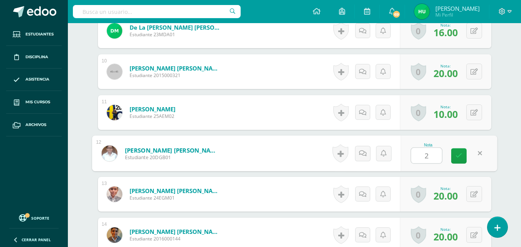
type input "20"
click at [463, 155] on link at bounding box center [459, 156] width 15 height 15
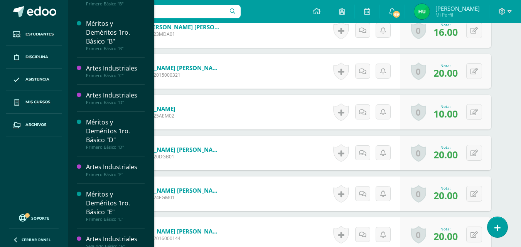
scroll to position [82, 0]
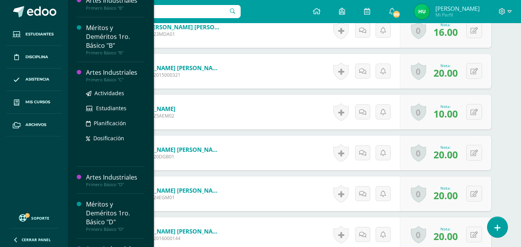
click at [117, 100] on ul "Actividades Estudiantes Planificación Dosificación" at bounding box center [115, 116] width 59 height 54
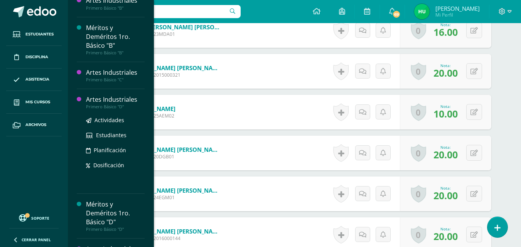
click at [118, 98] on div "Artes Industriales" at bounding box center [115, 99] width 59 height 9
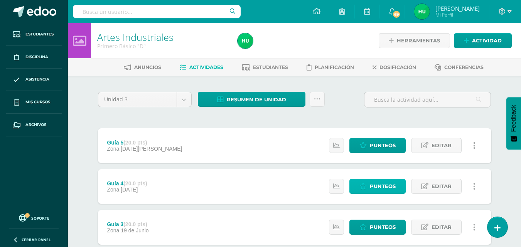
click at [377, 184] on span "Punteos" at bounding box center [383, 186] width 26 height 14
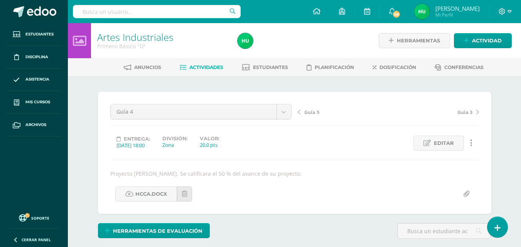
click at [299, 113] on icon at bounding box center [299, 112] width 3 height 5
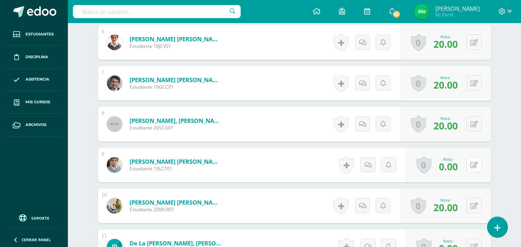
scroll to position [455, 0]
click at [474, 167] on button at bounding box center [475, 165] width 16 height 16
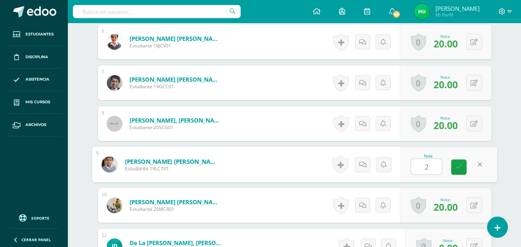
type input "20"
click at [460, 166] on icon at bounding box center [459, 167] width 7 height 7
